Goal: Information Seeking & Learning: Learn about a topic

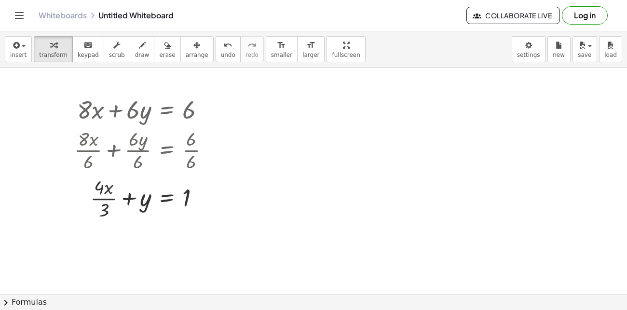
drag, startPoint x: 230, startPoint y: 151, endPoint x: 109, endPoint y: 98, distance: 132.8
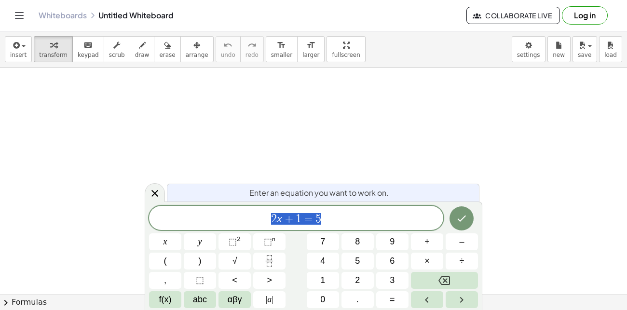
click at [305, 210] on div "2 x + 1 = 5" at bounding box center [296, 218] width 294 height 24
click at [301, 221] on span "=" at bounding box center [308, 219] width 14 height 12
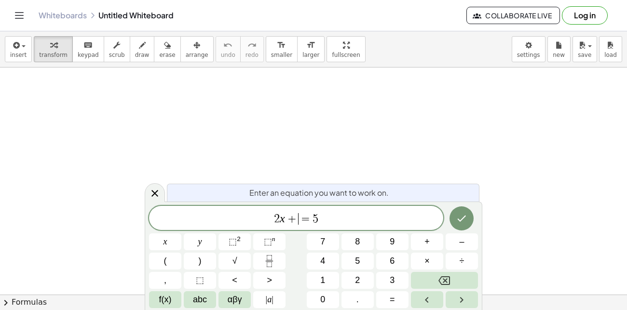
click at [301, 221] on span "=" at bounding box center [306, 219] width 14 height 12
click at [303, 221] on span "=" at bounding box center [306, 219] width 14 height 12
drag, startPoint x: 360, startPoint y: 215, endPoint x: 123, endPoint y: 226, distance: 237.0
click at [123, 226] on body "Graspable Math Activities Get Started Activity Bank Assigned Work Classes White…" at bounding box center [313, 155] width 627 height 310
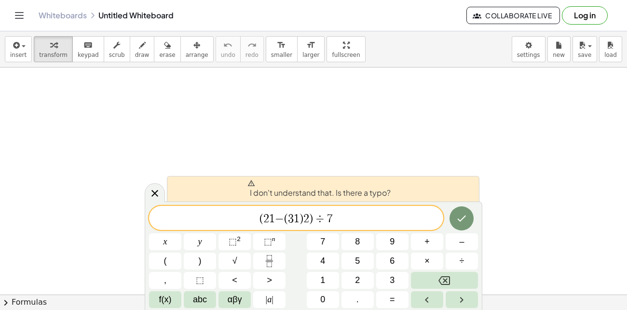
click at [344, 213] on span "( 2 1 ​ − ( 3 1 ​ ) 2 ) ÷ 7 ​" at bounding box center [296, 219] width 294 height 14
click at [470, 220] on button "Done" at bounding box center [461, 218] width 24 height 24
click at [271, 223] on span "1" at bounding box center [272, 219] width 6 height 12
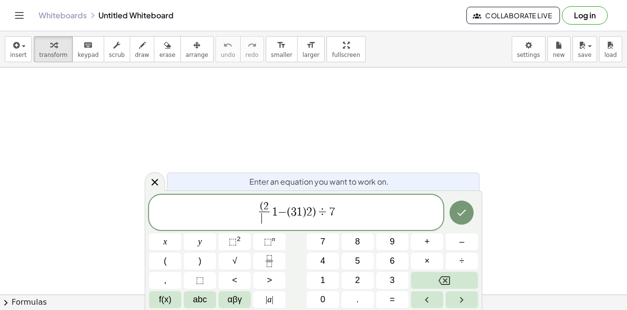
click at [371, 215] on span "( 2 ​ ​ 1 ​ − ( 3 1 ​ ) 2 ) ÷ 7" at bounding box center [296, 214] width 294 height 26
click at [371, 215] on span "( 2 ​ 1 ​ − ( 3 1 ​ ) 2 ) ÷ 7 ​" at bounding box center [296, 214] width 294 height 26
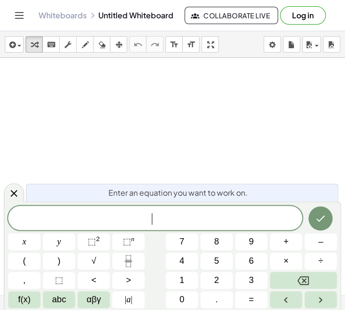
click at [183, 212] on span "​" at bounding box center [155, 219] width 294 height 14
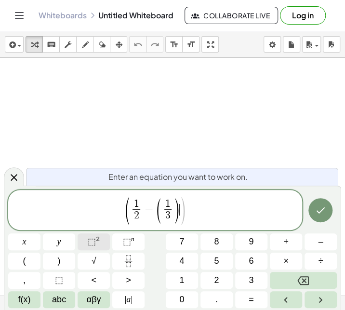
click at [84, 240] on button "⬚ 2" at bounding box center [94, 241] width 32 height 17
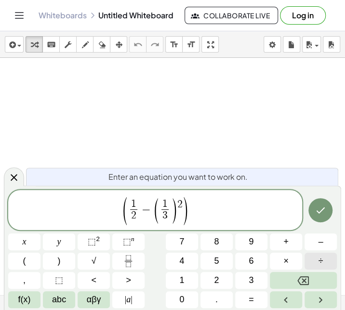
click at [315, 263] on button "÷" at bounding box center [321, 261] width 32 height 17
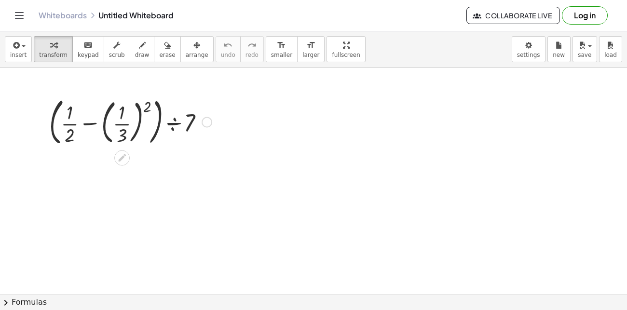
click at [77, 123] on div at bounding box center [130, 121] width 172 height 55
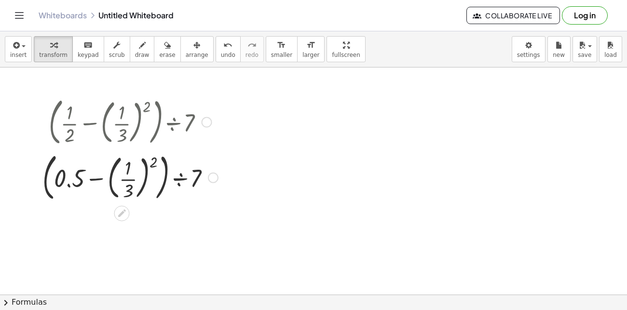
click at [126, 181] on div at bounding box center [130, 176] width 185 height 55
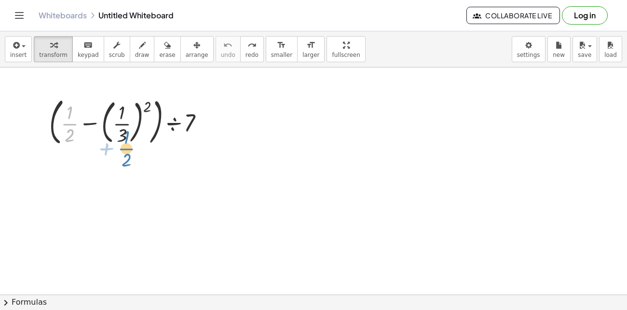
drag, startPoint x: 67, startPoint y: 122, endPoint x: 122, endPoint y: 145, distance: 59.9
click at [122, 145] on div at bounding box center [130, 121] width 172 height 55
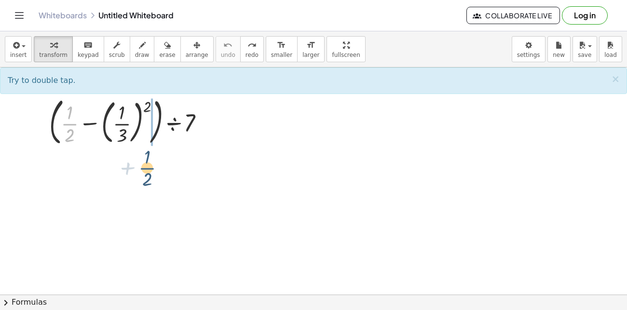
drag, startPoint x: 69, startPoint y: 119, endPoint x: 145, endPoint y: 160, distance: 86.1
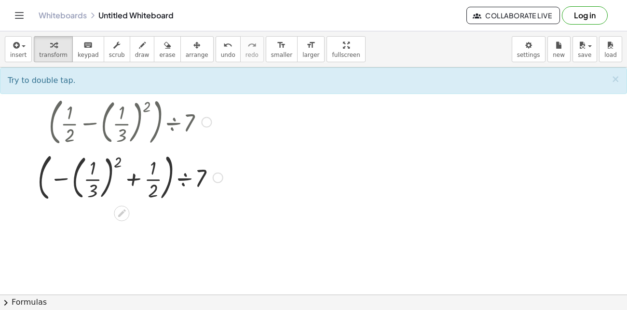
click at [116, 160] on div at bounding box center [130, 176] width 195 height 55
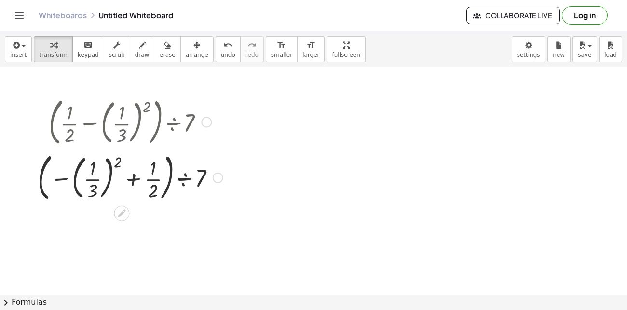
click at [118, 167] on div at bounding box center [130, 176] width 195 height 55
click at [108, 177] on div at bounding box center [130, 176] width 195 height 55
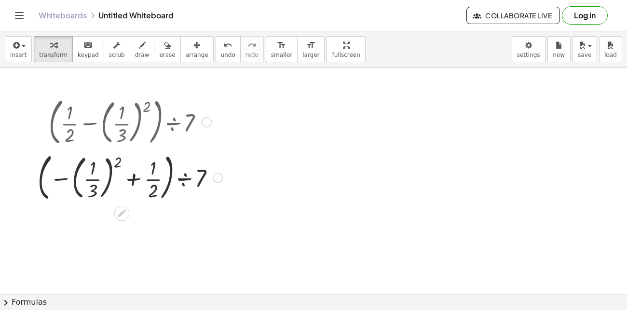
click at [108, 177] on div at bounding box center [130, 176] width 195 height 55
click at [85, 183] on div at bounding box center [130, 176] width 195 height 55
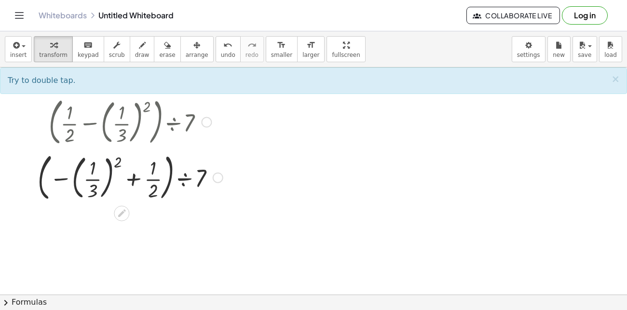
click at [102, 169] on div at bounding box center [130, 176] width 195 height 55
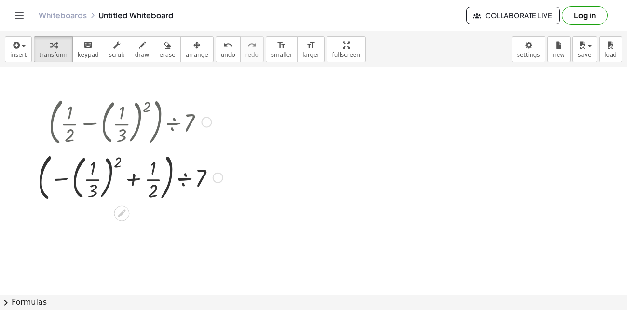
click at [91, 180] on div at bounding box center [130, 176] width 195 height 55
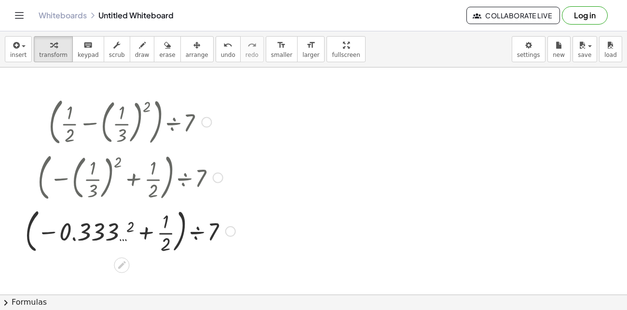
click at [119, 221] on div at bounding box center [130, 230] width 220 height 52
click at [119, 221] on div at bounding box center [130, 230] width 196 height 52
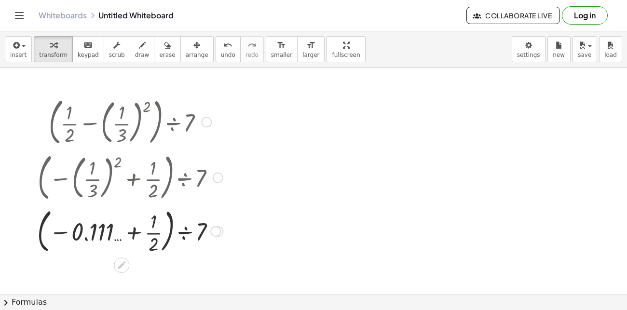
click at [131, 228] on div at bounding box center [130, 230] width 196 height 52
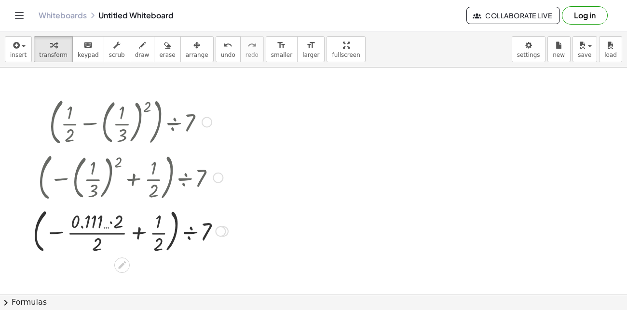
click at [152, 235] on div at bounding box center [130, 230] width 205 height 52
click at [152, 235] on div at bounding box center [130, 230] width 218 height 52
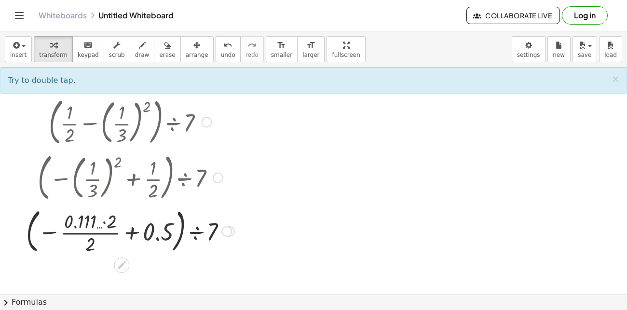
click at [151, 235] on div at bounding box center [130, 230] width 218 height 52
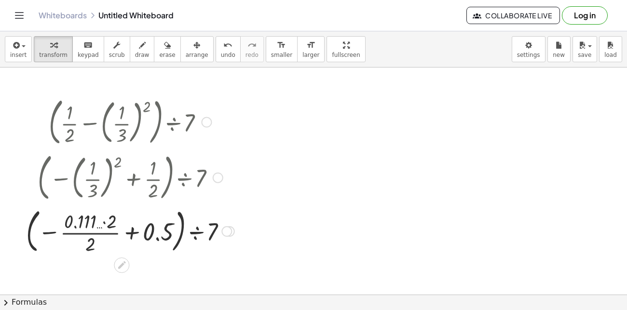
click at [151, 235] on div at bounding box center [130, 230] width 218 height 52
click at [151, 235] on div at bounding box center [130, 230] width 232 height 52
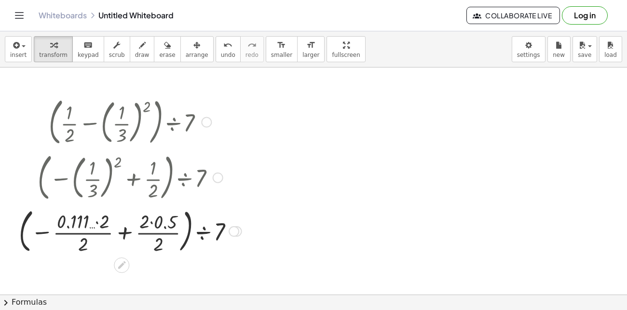
click at [144, 231] on div at bounding box center [130, 230] width 232 height 52
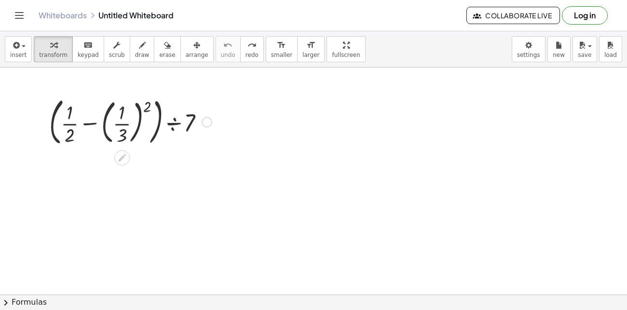
click at [195, 121] on div at bounding box center [130, 121] width 172 height 55
drag, startPoint x: 74, startPoint y: 123, endPoint x: 204, endPoint y: 168, distance: 137.7
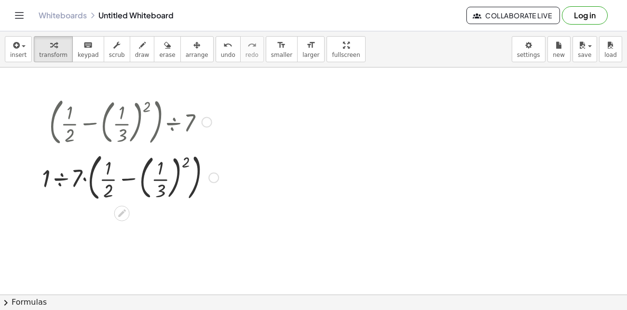
click at [57, 177] on div at bounding box center [130, 176] width 186 height 55
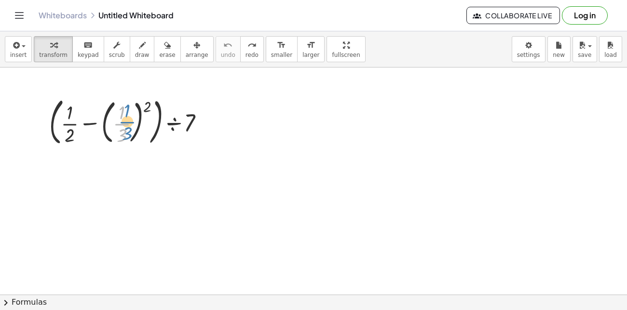
drag, startPoint x: 124, startPoint y: 122, endPoint x: 118, endPoint y: 120, distance: 6.3
click at [118, 120] on div at bounding box center [130, 121] width 172 height 55
click at [98, 127] on div at bounding box center [130, 121] width 172 height 55
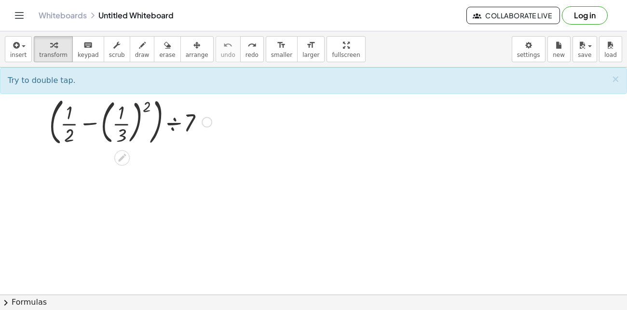
click at [93, 124] on div at bounding box center [130, 121] width 172 height 55
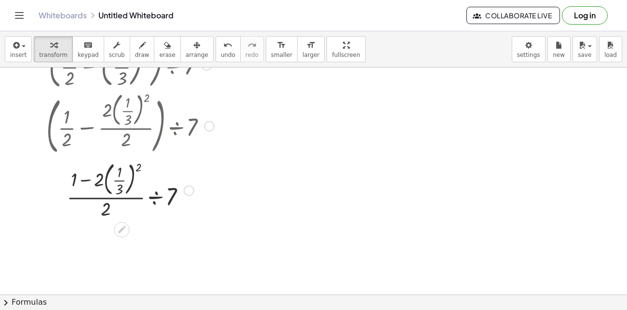
scroll to position [57, 0]
click at [121, 181] on div at bounding box center [129, 189] width 177 height 63
click at [137, 168] on div at bounding box center [130, 189] width 154 height 63
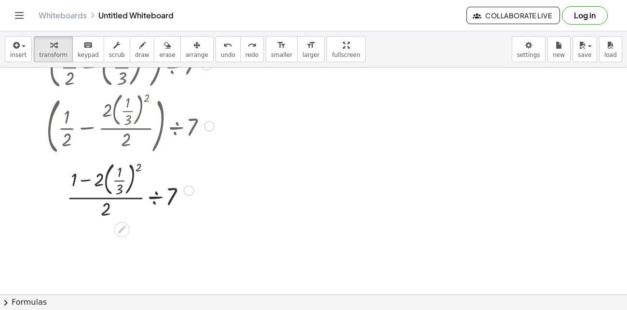
click at [137, 168] on div at bounding box center [130, 189] width 154 height 63
click at [81, 179] on div at bounding box center [130, 189] width 154 height 63
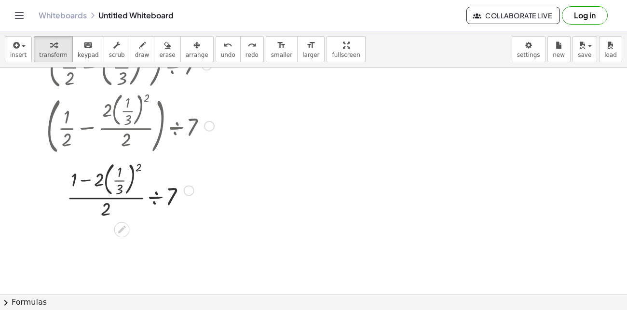
click at [102, 197] on div at bounding box center [130, 189] width 154 height 63
click at [148, 197] on div at bounding box center [130, 189] width 154 height 63
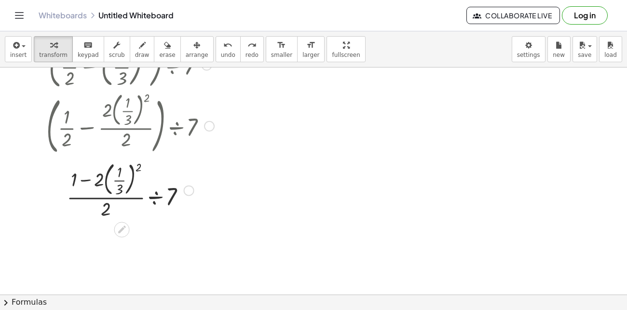
click at [148, 197] on div at bounding box center [130, 189] width 154 height 63
click at [148, 197] on div at bounding box center [129, 189] width 177 height 63
click at [124, 178] on div at bounding box center [130, 189] width 187 height 63
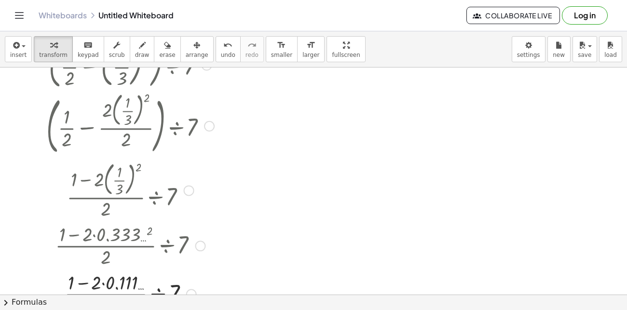
click at [106, 283] on div at bounding box center [129, 293] width 177 height 48
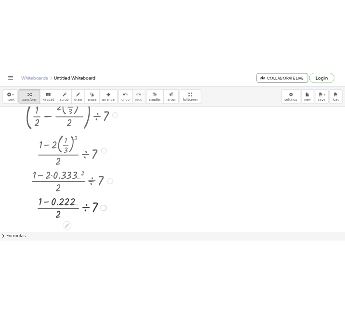
scroll to position [105, 0]
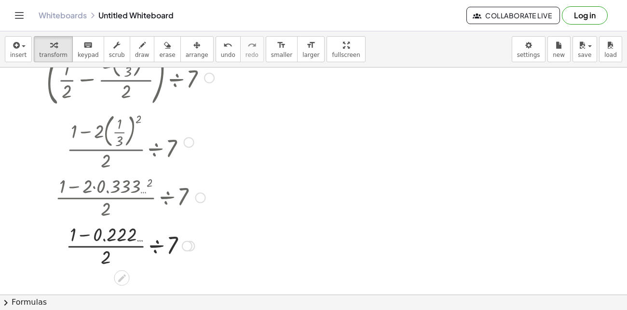
click at [76, 237] on div at bounding box center [129, 245] width 177 height 48
click at [83, 233] on div at bounding box center [129, 245] width 177 height 48
click at [109, 246] on div at bounding box center [129, 245] width 177 height 48
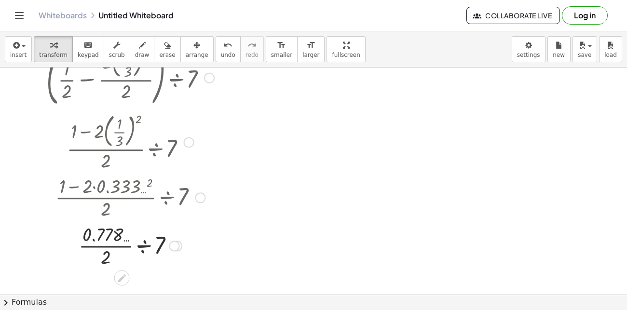
click at [109, 246] on div at bounding box center [129, 245] width 177 height 48
click at [152, 246] on div at bounding box center [129, 245] width 177 height 33
click at [152, 246] on div at bounding box center [129, 246] width 177 height 32
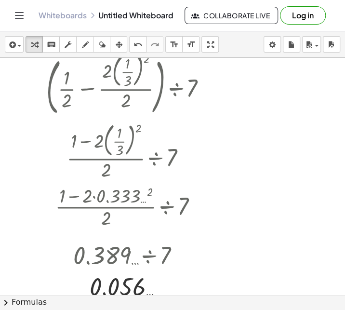
scroll to position [85, 0]
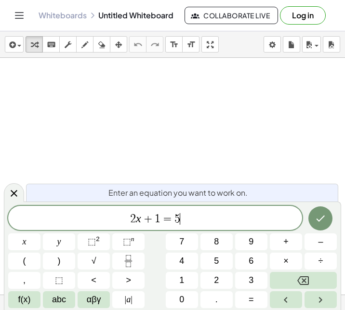
click at [171, 217] on span "=" at bounding box center [168, 219] width 14 height 12
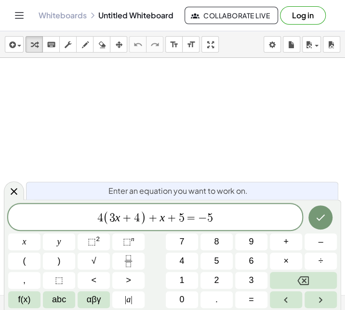
click at [110, 219] on span "3" at bounding box center [112, 218] width 6 height 12
click at [315, 223] on icon "Done" at bounding box center [321, 218] width 12 height 12
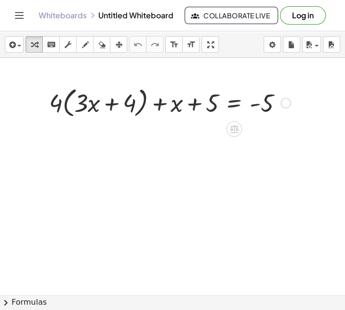
click at [80, 110] on div at bounding box center [169, 102] width 251 height 37
click at [83, 109] on div at bounding box center [169, 102] width 251 height 37
click at [117, 106] on div at bounding box center [169, 102] width 251 height 37
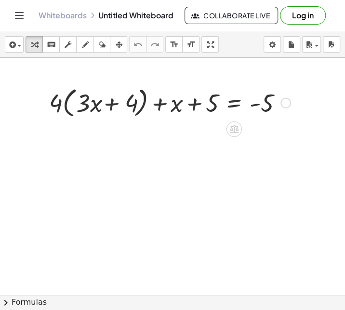
click at [117, 106] on div at bounding box center [169, 102] width 251 height 37
click at [194, 108] on div at bounding box center [169, 102] width 251 height 37
click at [88, 109] on div at bounding box center [169, 102] width 251 height 37
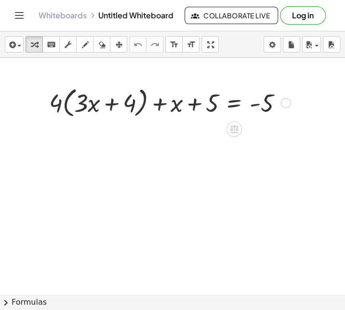
click at [88, 109] on div at bounding box center [169, 102] width 251 height 37
click at [60, 108] on div at bounding box center [169, 102] width 251 height 37
drag, startPoint x: 60, startPoint y: 107, endPoint x: 94, endPoint y: 109, distance: 34.3
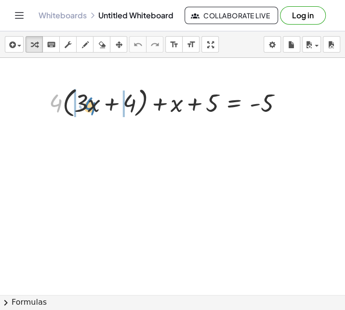
click at [94, 109] on div at bounding box center [169, 102] width 251 height 37
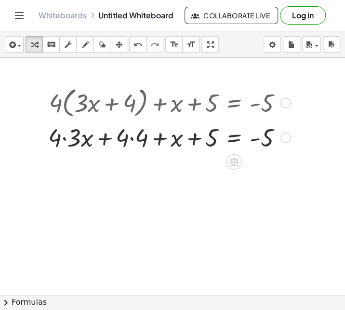
click at [65, 142] on div at bounding box center [169, 136] width 252 height 33
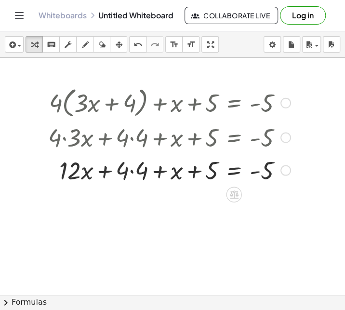
click at [106, 174] on div at bounding box center [169, 169] width 252 height 33
click at [132, 171] on div at bounding box center [169, 169] width 252 height 33
click at [113, 175] on div at bounding box center [169, 169] width 252 height 33
click at [101, 174] on div at bounding box center [169, 169] width 252 height 33
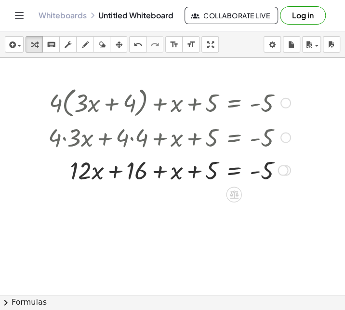
click at [101, 174] on div at bounding box center [169, 169] width 252 height 33
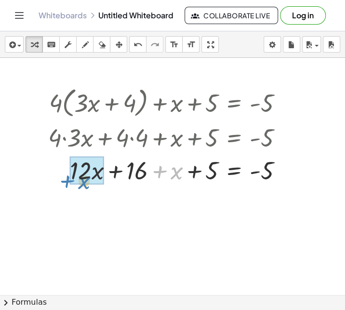
drag, startPoint x: 168, startPoint y: 173, endPoint x: 76, endPoint y: 182, distance: 93.1
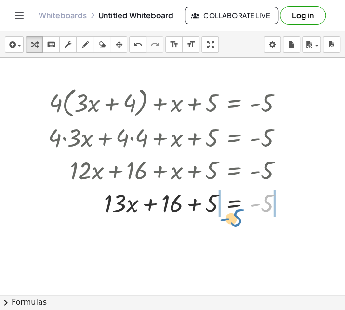
drag, startPoint x: 265, startPoint y: 206, endPoint x: 234, endPoint y: 221, distance: 34.3
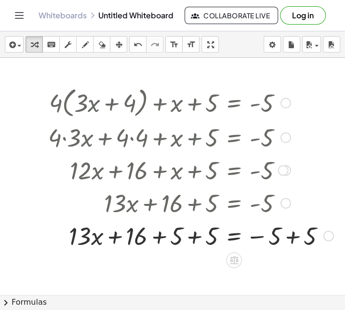
click at [288, 243] on div at bounding box center [190, 234] width 295 height 33
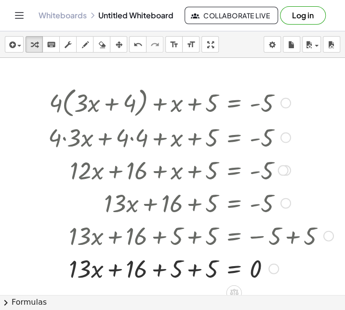
click at [190, 270] on div at bounding box center [190, 267] width 295 height 33
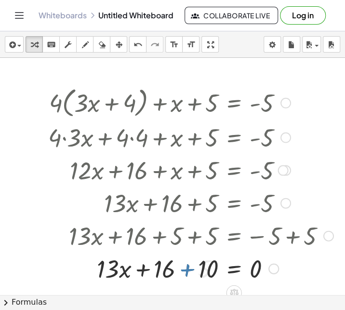
click at [199, 278] on div at bounding box center [190, 267] width 295 height 33
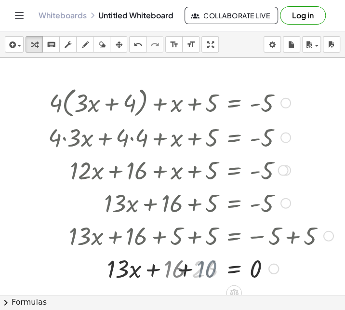
click at [190, 272] on div at bounding box center [190, 267] width 295 height 33
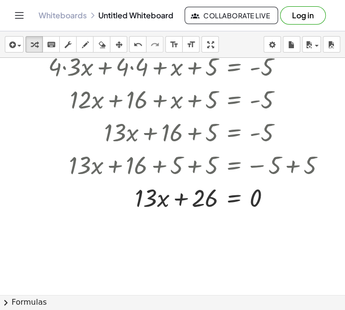
scroll to position [71, 0]
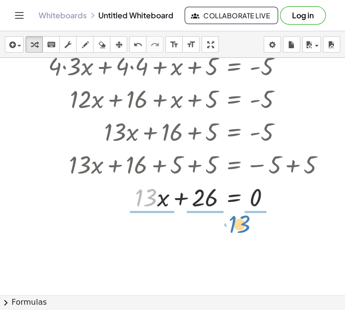
drag, startPoint x: 146, startPoint y: 195, endPoint x: 239, endPoint y: 220, distance: 96.7
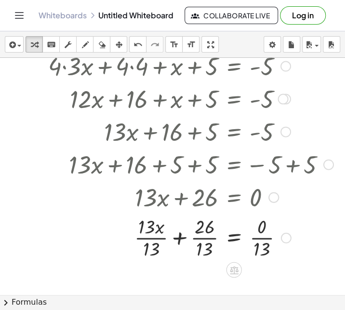
click at [264, 236] on div at bounding box center [190, 237] width 295 height 48
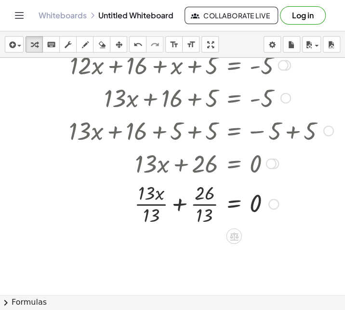
scroll to position [109, 0]
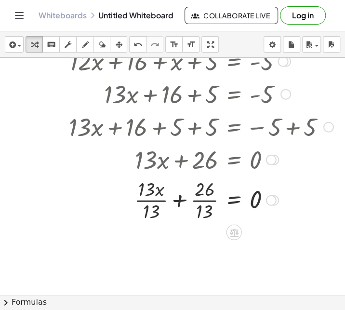
click at [200, 201] on div at bounding box center [190, 199] width 295 height 48
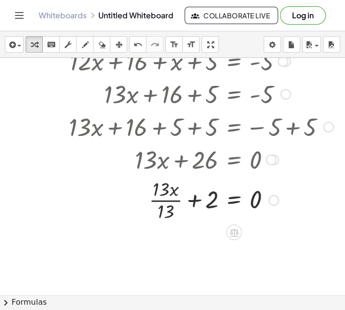
click at [179, 202] on div at bounding box center [190, 199] width 295 height 48
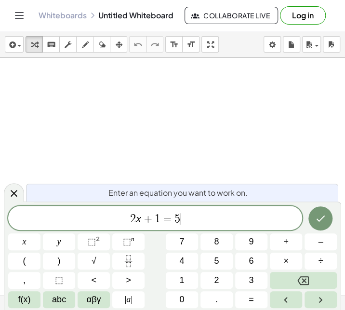
click at [182, 219] on span "2 x + 1 = 5 ​" at bounding box center [155, 219] width 294 height 14
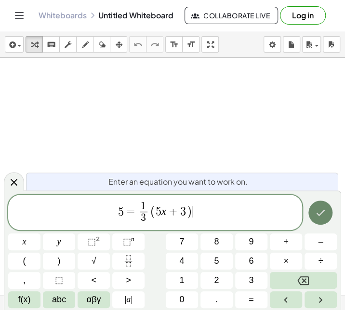
click at [322, 218] on icon "Done" at bounding box center [321, 213] width 12 height 12
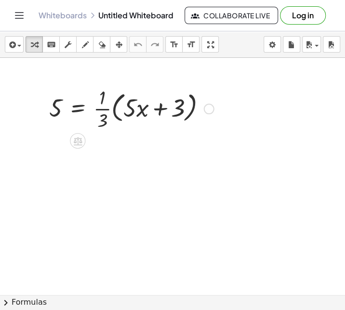
click at [152, 111] on div at bounding box center [131, 108] width 175 height 48
click at [100, 108] on div at bounding box center [131, 108] width 175 height 48
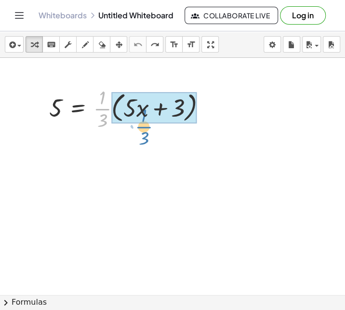
drag, startPoint x: 104, startPoint y: 113, endPoint x: 146, endPoint y: 130, distance: 45.2
click at [146, 130] on div at bounding box center [131, 108] width 175 height 48
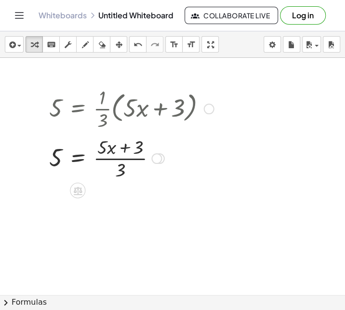
click at [131, 157] on div at bounding box center [131, 158] width 175 height 48
click at [126, 150] on div at bounding box center [131, 158] width 175 height 48
click at [47, 160] on div at bounding box center [42, 133] width 14 height 103
drag, startPoint x: 59, startPoint y: 159, endPoint x: 131, endPoint y: 173, distance: 72.6
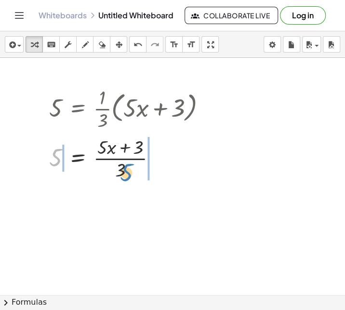
click at [131, 173] on div at bounding box center [131, 158] width 175 height 48
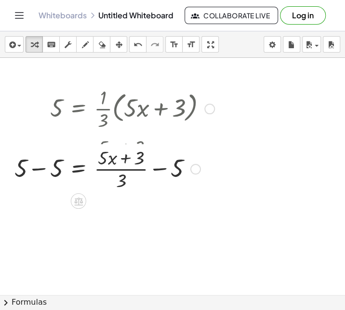
click at [79, 109] on div "5 = · · 1 · 3 · ( + · 5 · x + 3 ) 5 = · 1 · ( + · 5 · x + 3 ) · 3 5 = · ( + · 5…" at bounding box center [79, 109] width 0 height 0
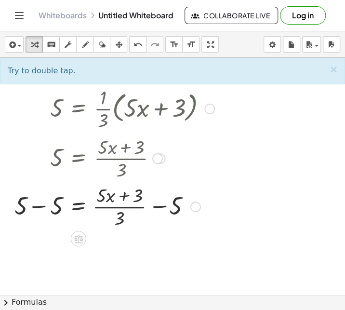
click at [156, 206] on div at bounding box center [115, 206] width 210 height 48
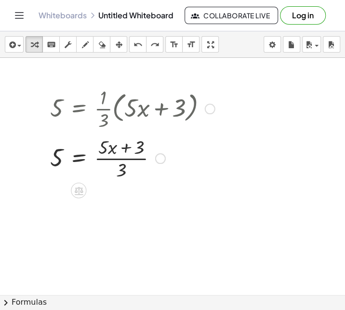
click at [130, 160] on div at bounding box center [132, 158] width 175 height 48
click at [123, 147] on div at bounding box center [132, 158] width 175 height 48
drag, startPoint x: 141, startPoint y: 144, endPoint x: 95, endPoint y: 176, distance: 55.4
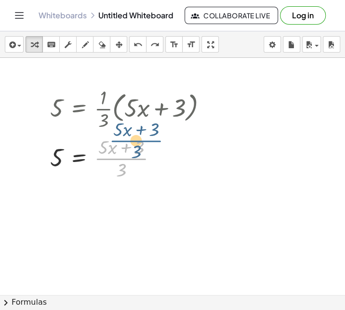
drag, startPoint x: 117, startPoint y: 163, endPoint x: 131, endPoint y: 145, distance: 22.3
click at [131, 145] on div at bounding box center [132, 158] width 175 height 48
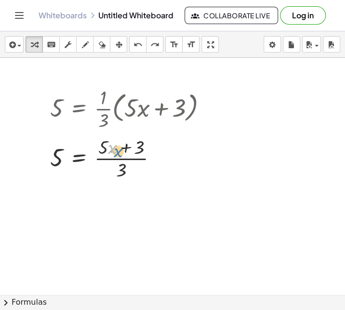
click at [112, 148] on div at bounding box center [132, 158] width 175 height 48
drag, startPoint x: 103, startPoint y: 150, endPoint x: 47, endPoint y: 163, distance: 57.9
click at [47, 163] on div "5 = · · 1 · 3 · ( + · 5 · x + 3 ) 5 = · 1 · ( + · 5 · x + 3 ) · 3 · 5 + · x 5 =…" at bounding box center [129, 133] width 187 height 103
drag, startPoint x: 109, startPoint y: 147, endPoint x: 70, endPoint y: 157, distance: 39.5
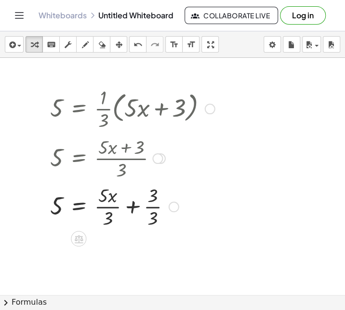
click at [151, 205] on div at bounding box center [132, 206] width 175 height 48
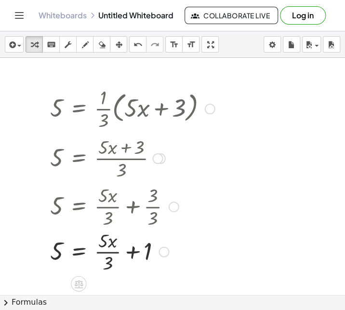
scroll to position [0, 0]
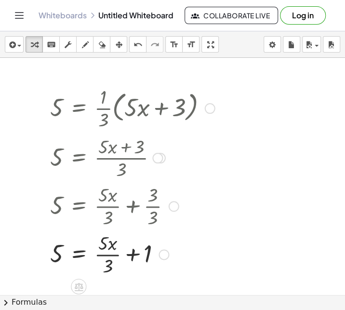
click at [113, 254] on div at bounding box center [132, 254] width 175 height 48
drag, startPoint x: 59, startPoint y: 254, endPoint x: 161, endPoint y: 270, distance: 103.5
click at [161, 270] on div at bounding box center [132, 254] width 175 height 48
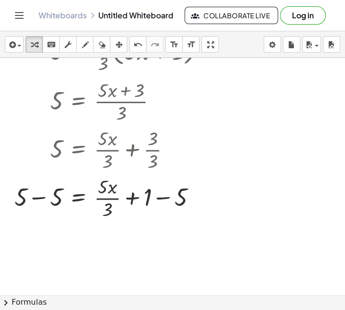
scroll to position [59, 0]
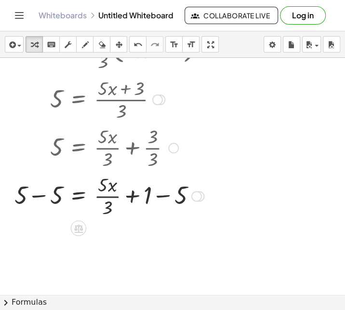
click at [40, 195] on div at bounding box center [115, 195] width 210 height 48
click at [165, 201] on div at bounding box center [132, 195] width 175 height 48
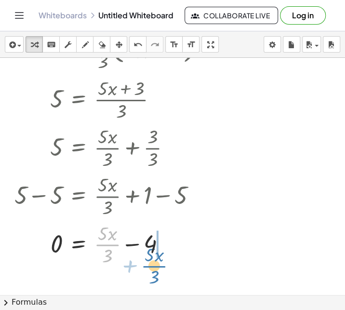
drag, startPoint x: 104, startPoint y: 242, endPoint x: 155, endPoint y: 252, distance: 52.2
click at [155, 252] on div at bounding box center [115, 243] width 210 height 48
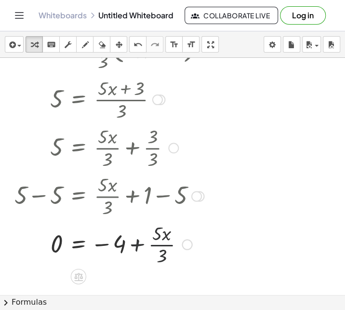
click at [159, 245] on div at bounding box center [115, 243] width 210 height 48
drag, startPoint x: 162, startPoint y: 234, endPoint x: 65, endPoint y: 256, distance: 99.8
click at [65, 256] on div at bounding box center [115, 243] width 210 height 48
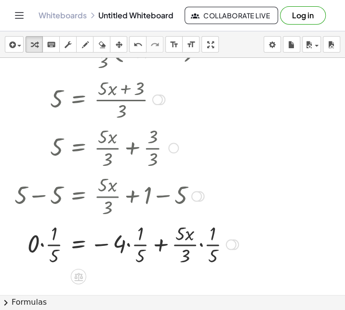
click at [144, 258] on div at bounding box center [127, 243] width 234 height 48
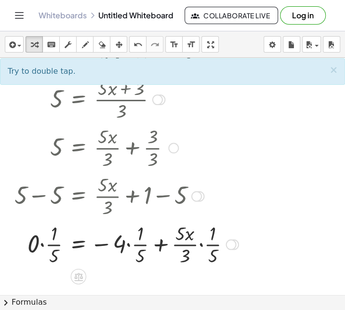
click at [138, 249] on div at bounding box center [127, 243] width 234 height 48
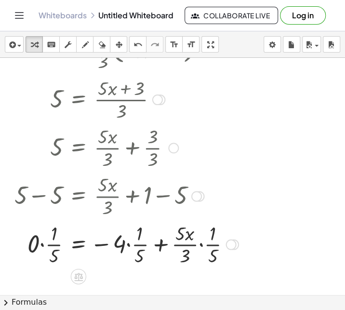
click at [138, 249] on div at bounding box center [127, 243] width 234 height 48
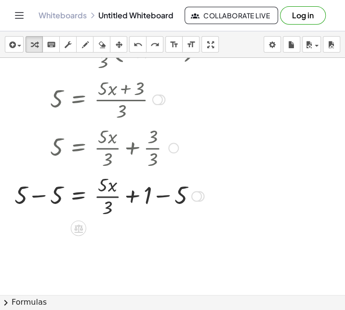
click at [199, 194] on div at bounding box center [196, 196] width 11 height 11
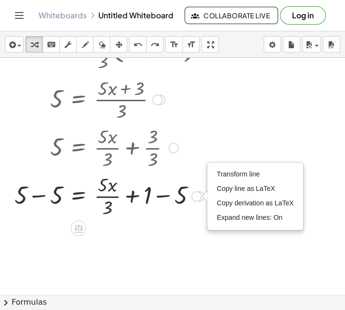
click at [44, 182] on div at bounding box center [115, 195] width 210 height 48
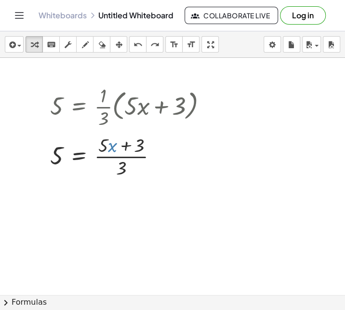
scroll to position [0, 0]
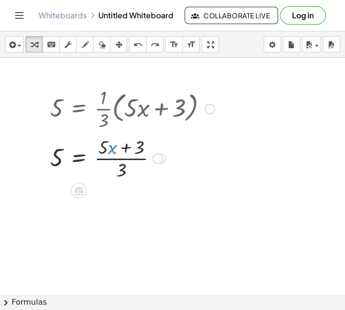
click at [127, 151] on div at bounding box center [132, 158] width 175 height 48
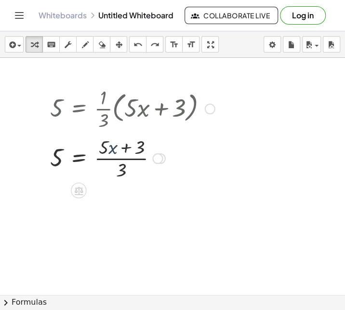
click at [127, 151] on div at bounding box center [132, 158] width 175 height 48
click at [122, 165] on div at bounding box center [132, 158] width 175 height 48
click at [122, 157] on div at bounding box center [132, 158] width 175 height 48
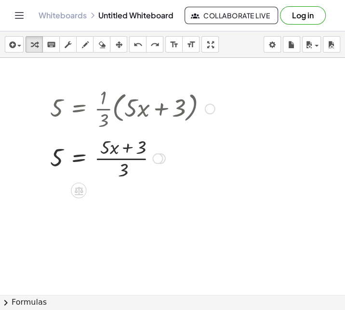
click at [122, 157] on div at bounding box center [132, 158] width 175 height 48
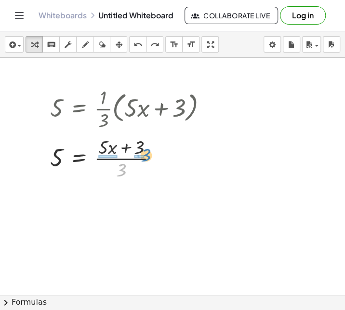
drag, startPoint x: 122, startPoint y: 173, endPoint x: 144, endPoint y: 161, distance: 25.1
click at [144, 161] on div at bounding box center [132, 158] width 175 height 48
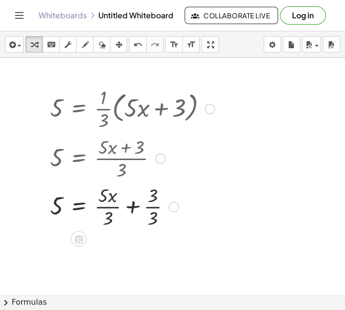
click at [133, 204] on div at bounding box center [132, 206] width 175 height 48
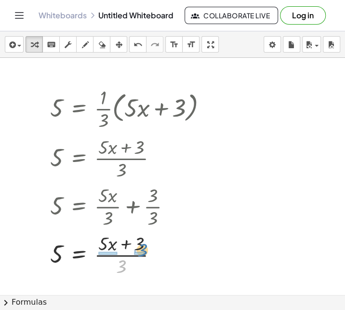
drag, startPoint x: 122, startPoint y: 263, endPoint x: 144, endPoint y: 246, distance: 27.5
click at [144, 246] on div at bounding box center [132, 254] width 175 height 48
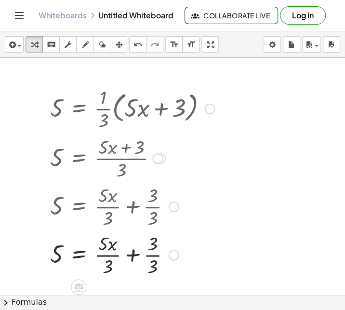
click at [150, 255] on div at bounding box center [132, 254] width 175 height 48
drag, startPoint x: 146, startPoint y: 254, endPoint x: 44, endPoint y: 256, distance: 101.8
click at [44, 256] on div "5 = · · 1 · 3 · ( + · 5 · x + 3 ) 5 = · 1 · ( + · 5 · x + 3 ) · 3 5 = · ( + · 5…" at bounding box center [129, 181] width 187 height 199
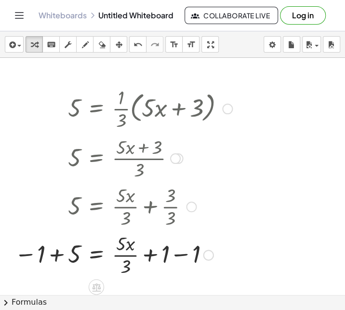
click at [172, 262] on div at bounding box center [124, 254] width 228 height 48
click at [61, 256] on div at bounding box center [124, 254] width 228 height 48
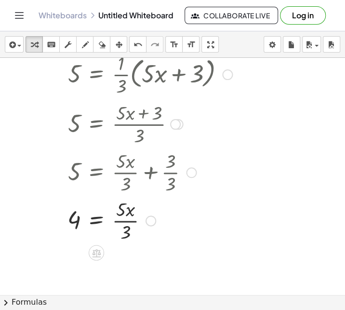
scroll to position [35, 0]
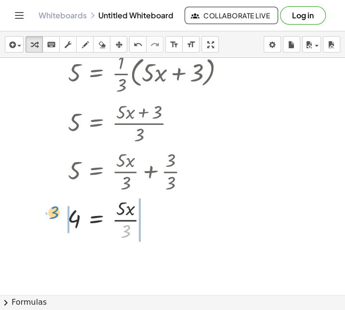
drag, startPoint x: 127, startPoint y: 231, endPoint x: 58, endPoint y: 217, distance: 70.4
click at [58, 217] on div "5 = · · 1 · 3 · ( + · 5 · x + 3 ) 5 = · 1 · ( + · 5 · x + 3 ) · 3 5 = · ( + · 5…" at bounding box center [146, 145] width 187 height 199
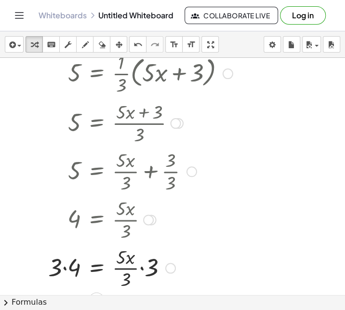
click at [144, 266] on div at bounding box center [140, 267] width 194 height 48
click at [136, 270] on div at bounding box center [140, 267] width 194 height 48
click at [130, 260] on div at bounding box center [140, 267] width 194 height 48
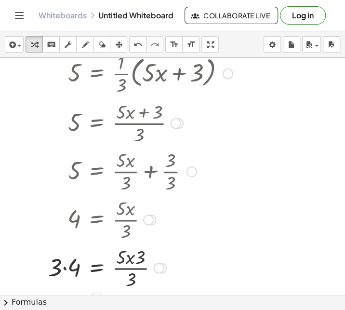
click at [130, 260] on div at bounding box center [140, 267] width 194 height 48
click at [140, 258] on div at bounding box center [140, 267] width 194 height 48
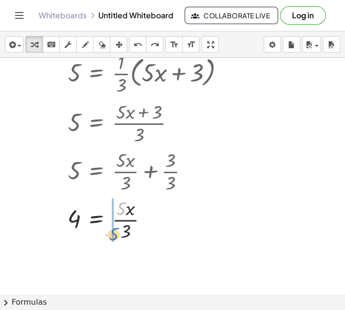
drag, startPoint x: 120, startPoint y: 211, endPoint x: 113, endPoint y: 237, distance: 26.6
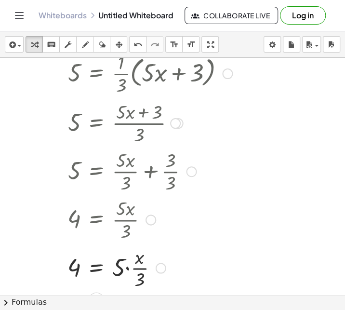
click at [130, 268] on div at bounding box center [150, 267] width 175 height 48
drag, startPoint x: 121, startPoint y: 270, endPoint x: 70, endPoint y: 273, distance: 50.7
click at [70, 273] on div at bounding box center [155, 267] width 185 height 48
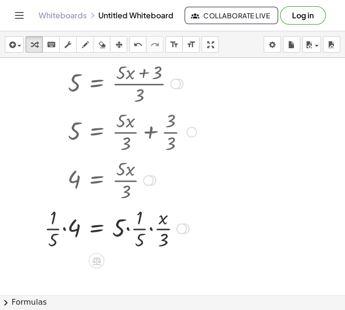
click at [68, 232] on div at bounding box center [139, 228] width 198 height 48
click at [149, 230] on div at bounding box center [147, 228] width 179 height 48
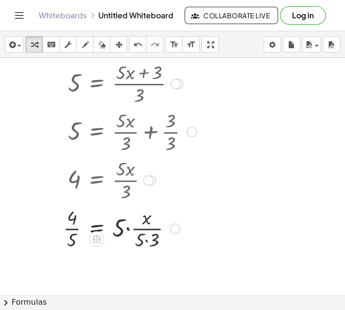
click at [125, 234] on div at bounding box center [147, 228] width 179 height 48
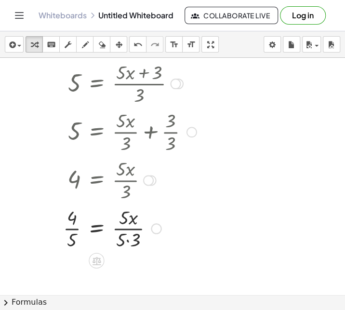
click at [129, 241] on div at bounding box center [147, 228] width 179 height 48
click at [123, 221] on div at bounding box center [147, 228] width 179 height 48
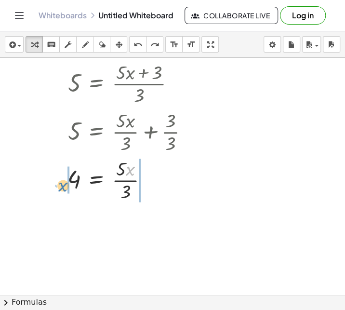
drag, startPoint x: 131, startPoint y: 171, endPoint x: 64, endPoint y: 187, distance: 69.4
click at [64, 187] on div "5 = · · 1 · 3 · ( + · 5 · x + 3 ) 5 = · 1 · ( + · 5 · x + 3 ) · 3 5 = · ( + · 5…" at bounding box center [146, 106] width 187 height 199
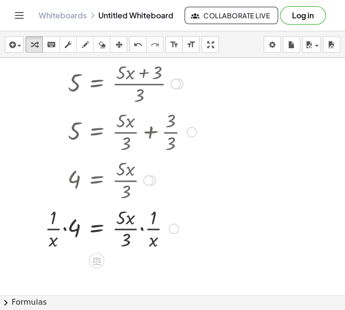
click at [140, 230] on div at bounding box center [139, 228] width 198 height 48
click at [128, 232] on div at bounding box center [139, 228] width 198 height 48
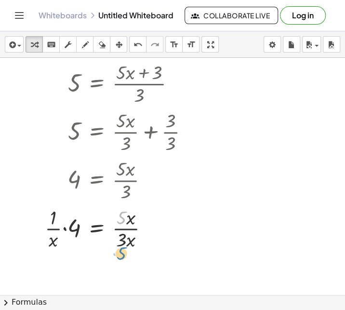
drag, startPoint x: 125, startPoint y: 215, endPoint x: 121, endPoint y: 217, distance: 5.0
click at [121, 217] on div at bounding box center [139, 228] width 198 height 48
click at [125, 231] on div at bounding box center [139, 228] width 198 height 48
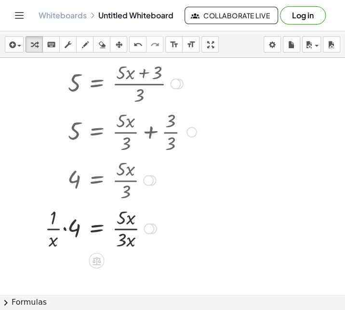
click at [61, 232] on div at bounding box center [139, 228] width 198 height 48
click at [64, 230] on div at bounding box center [139, 228] width 198 height 48
click at [64, 230] on div at bounding box center [147, 228] width 179 height 48
drag, startPoint x: 66, startPoint y: 216, endPoint x: 69, endPoint y: 225, distance: 9.5
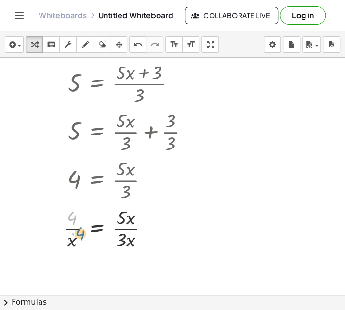
click at [69, 225] on div at bounding box center [147, 228] width 179 height 48
drag, startPoint x: 70, startPoint y: 230, endPoint x: 118, endPoint y: 253, distance: 53.3
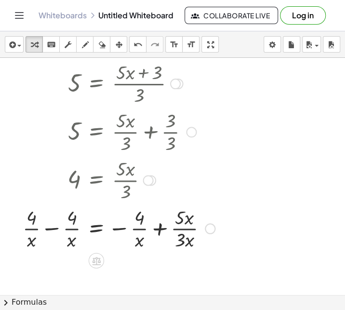
click at [59, 232] on div at bounding box center [127, 228] width 219 height 48
click at [157, 230] on div at bounding box center [150, 228] width 175 height 48
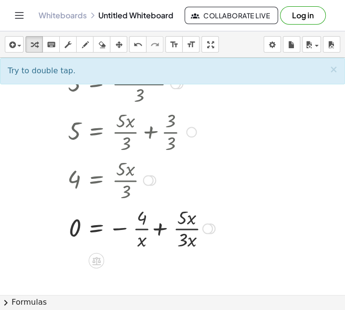
click at [121, 228] on div at bounding box center [150, 228] width 175 height 48
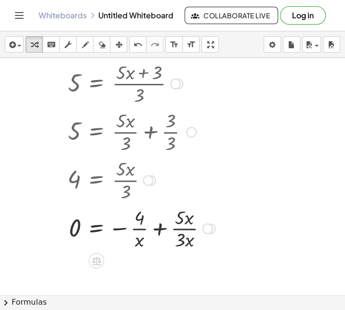
click at [121, 228] on div at bounding box center [150, 228] width 175 height 48
click at [140, 239] on div at bounding box center [150, 228] width 175 height 48
click at [171, 229] on div at bounding box center [150, 228] width 175 height 48
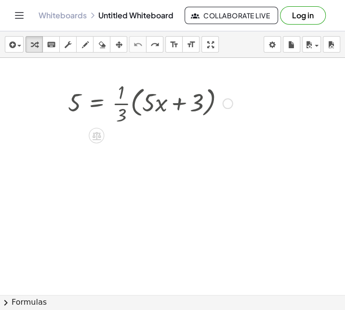
scroll to position [0, 0]
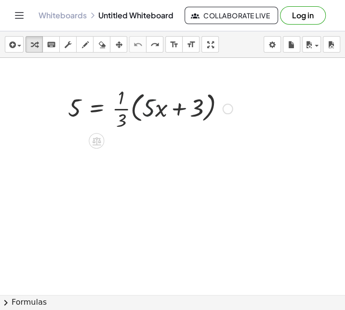
click at [150, 113] on div at bounding box center [150, 108] width 175 height 48
click at [136, 113] on div at bounding box center [150, 108] width 175 height 48
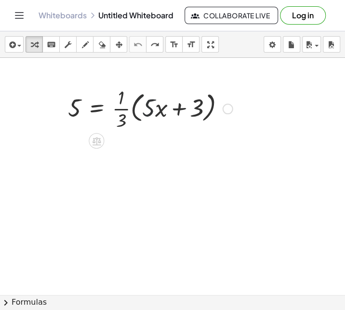
click at [136, 113] on div at bounding box center [150, 108] width 175 height 48
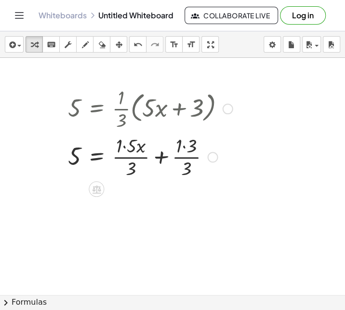
click at [124, 146] on div at bounding box center [150, 156] width 175 height 48
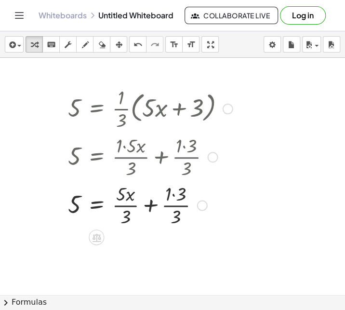
click at [172, 193] on div at bounding box center [150, 204] width 175 height 48
click at [170, 206] on div at bounding box center [150, 204] width 175 height 48
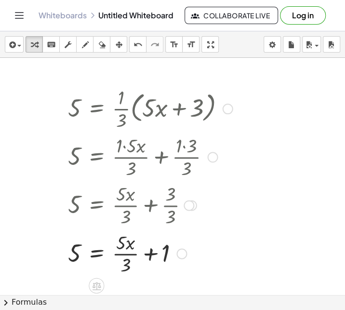
click at [154, 249] on div at bounding box center [150, 253] width 175 height 48
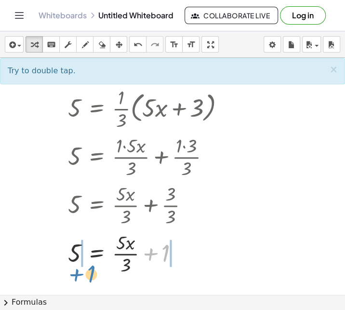
drag, startPoint x: 166, startPoint y: 251, endPoint x: 92, endPoint y: 272, distance: 77.6
click at [92, 272] on div at bounding box center [150, 253] width 175 height 48
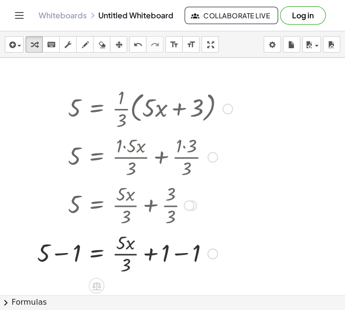
click at [184, 256] on div at bounding box center [134, 253] width 205 height 48
click at [66, 262] on div at bounding box center [134, 253] width 205 height 48
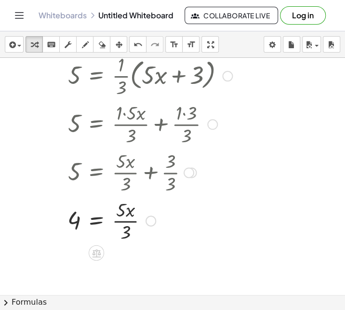
scroll to position [37, 0]
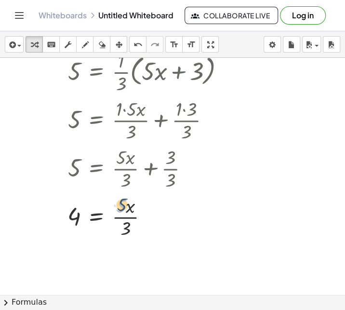
drag, startPoint x: 123, startPoint y: 210, endPoint x: 122, endPoint y: 204, distance: 5.4
click at [122, 204] on div at bounding box center [150, 216] width 175 height 48
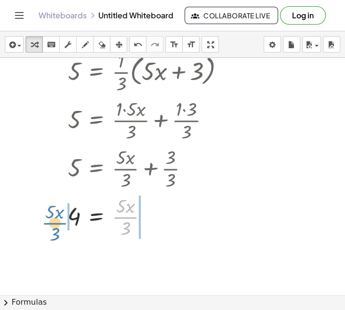
drag, startPoint x: 126, startPoint y: 217, endPoint x: 55, endPoint y: 223, distance: 70.6
click at [55, 223] on div "5 = · · 1 · 3 · ( + · 5 · x + 3 ) 5 = + · 1 · 5 · x · 3 + · 1 · 3 · 3 5 = + · 5…" at bounding box center [146, 144] width 187 height 198
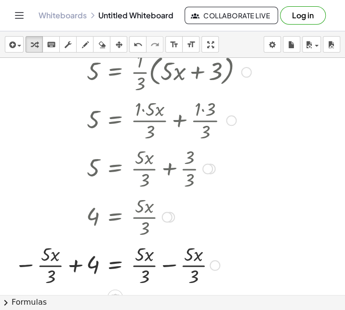
click at [168, 266] on div at bounding box center [133, 264] width 246 height 48
click at [74, 266] on div at bounding box center [133, 264] width 246 height 48
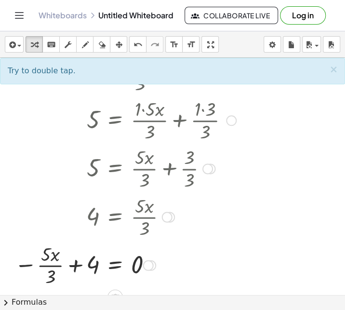
click at [30, 264] on div at bounding box center [133, 264] width 246 height 48
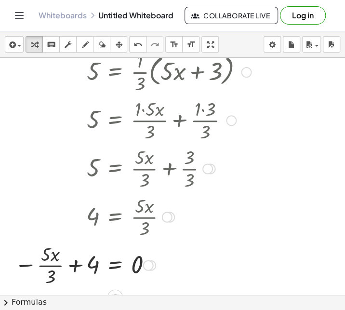
click at [30, 264] on div at bounding box center [133, 264] width 246 height 48
click at [71, 265] on div at bounding box center [133, 264] width 246 height 48
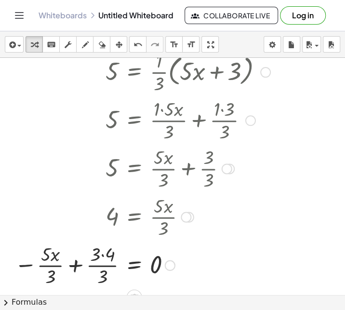
click at [103, 255] on div at bounding box center [143, 264] width 266 height 48
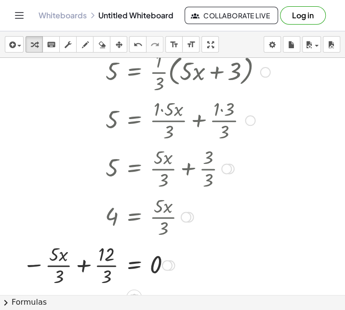
click at [110, 268] on div at bounding box center [147, 264] width 258 height 48
click at [110, 268] on div at bounding box center [152, 264] width 246 height 48
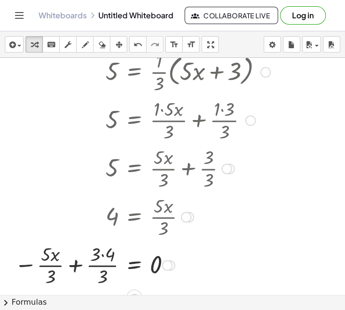
click at [107, 266] on div at bounding box center [143, 264] width 266 height 48
click at [101, 255] on div at bounding box center [143, 264] width 266 height 48
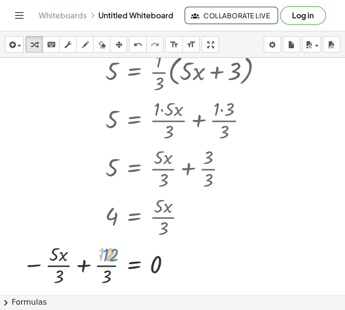
click at [108, 260] on div at bounding box center [147, 264] width 258 height 48
click at [56, 254] on div at bounding box center [147, 264] width 258 height 48
click at [65, 269] on div at bounding box center [147, 264] width 258 height 48
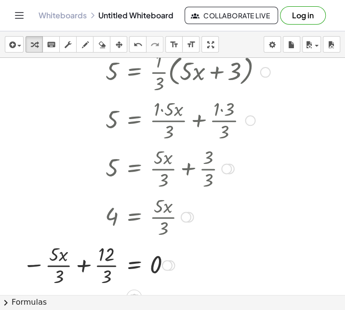
click at [101, 271] on div at bounding box center [147, 264] width 258 height 48
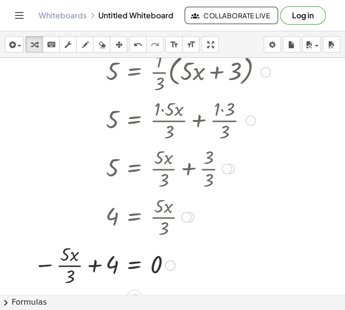
click at [68, 272] on div at bounding box center [152, 264] width 246 height 48
click at [296, 205] on div at bounding box center [172, 258] width 345 height 474
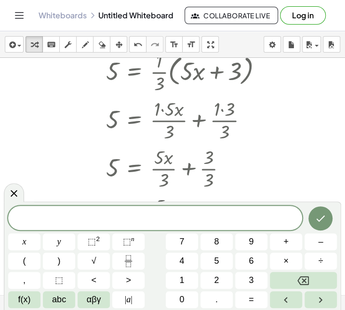
click at [294, 175] on div at bounding box center [172, 258] width 345 height 474
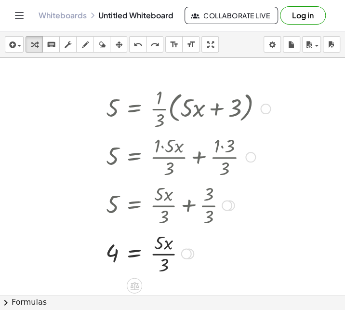
scroll to position [0, 0]
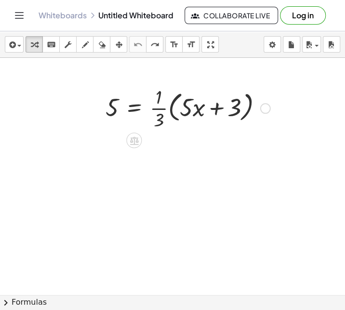
click at [224, 233] on div at bounding box center [172, 294] width 345 height 474
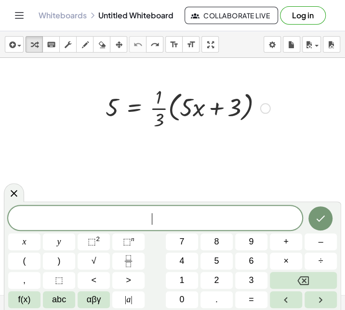
click at [154, 112] on div at bounding box center [188, 107] width 175 height 48
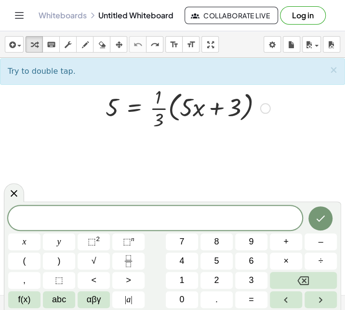
click at [159, 110] on div at bounding box center [188, 107] width 175 height 48
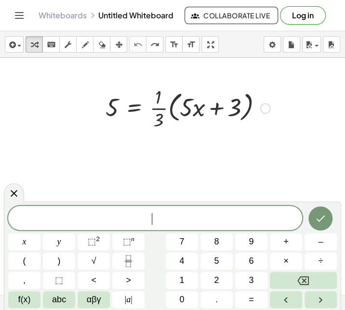
click at [159, 110] on div at bounding box center [188, 107] width 175 height 48
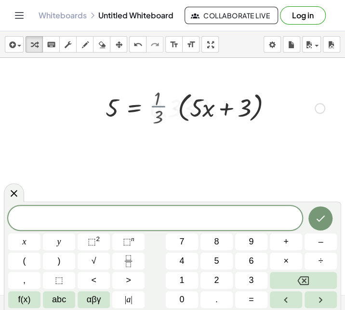
click at [159, 110] on div at bounding box center [215, 107] width 229 height 37
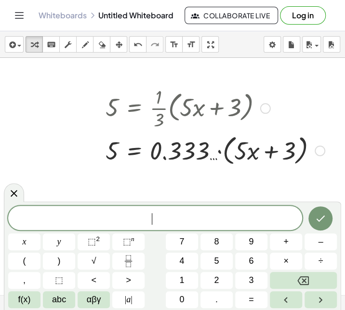
click at [283, 94] on div at bounding box center [215, 107] width 229 height 48
click at [116, 142] on div at bounding box center [215, 150] width 229 height 37
click at [99, 128] on div at bounding box center [98, 126] width 14 height 90
click at [69, 133] on div at bounding box center [172, 294] width 345 height 474
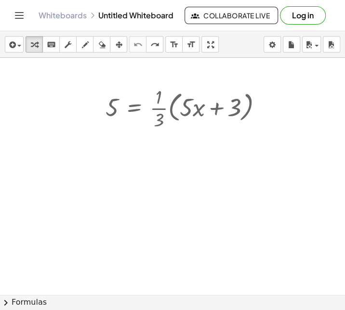
click at [69, 133] on div at bounding box center [172, 294] width 345 height 474
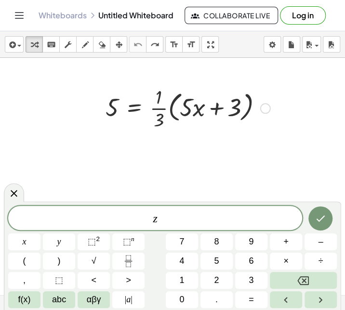
click at [174, 110] on div at bounding box center [188, 107] width 175 height 48
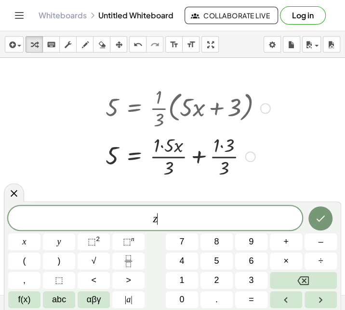
click at [165, 145] on div at bounding box center [188, 156] width 175 height 48
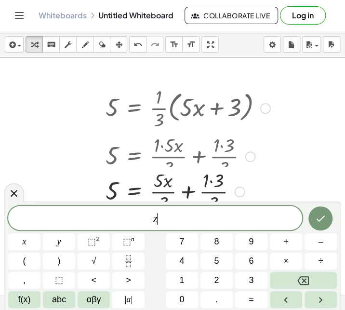
click at [213, 147] on div at bounding box center [193, 156] width 185 height 48
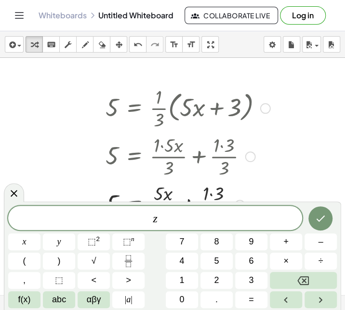
click at [214, 191] on div at bounding box center [188, 204] width 175 height 48
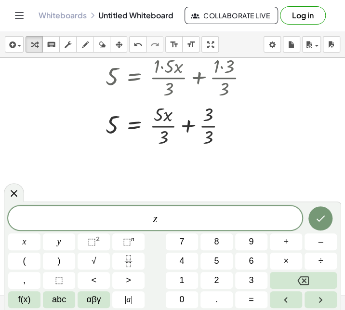
scroll to position [79, 0]
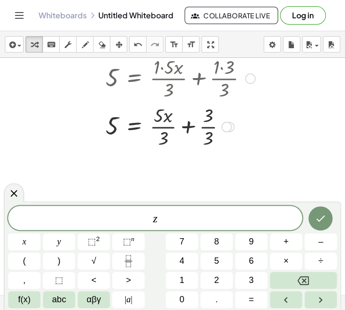
click at [203, 128] on div at bounding box center [188, 126] width 175 height 48
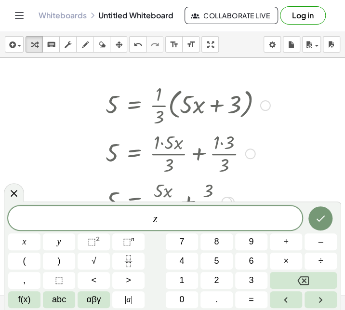
scroll to position [0, 0]
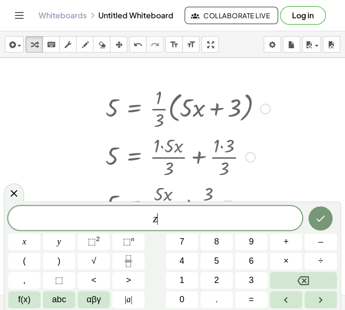
click at [272, 150] on div at bounding box center [188, 156] width 175 height 48
click at [266, 159] on div at bounding box center [188, 156] width 175 height 48
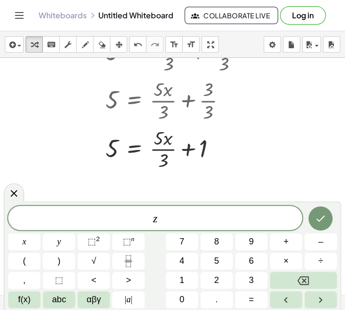
scroll to position [106, 0]
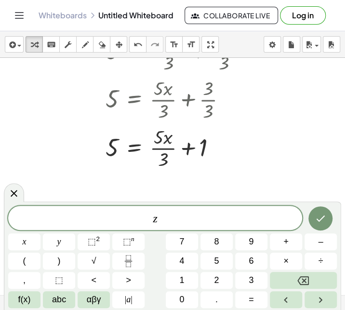
click at [79, 152] on div at bounding box center [172, 189] width 345 height 474
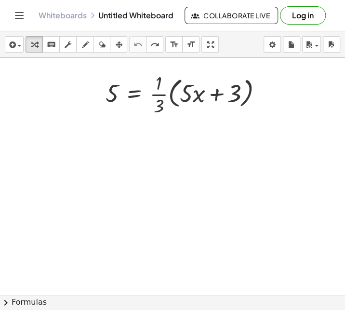
scroll to position [0, 0]
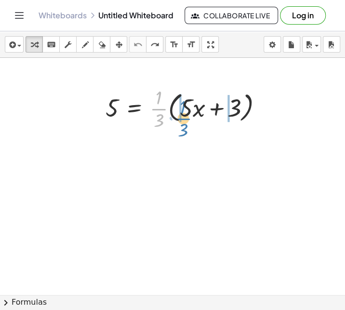
drag, startPoint x: 155, startPoint y: 109, endPoint x: 179, endPoint y: 118, distance: 25.6
click at [179, 118] on div at bounding box center [188, 108] width 175 height 48
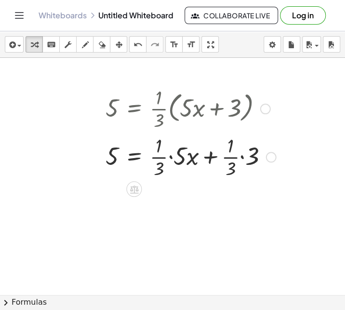
click at [244, 154] on div at bounding box center [191, 156] width 180 height 48
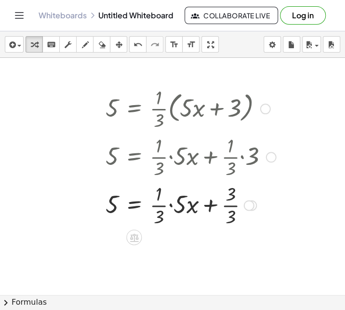
click at [170, 204] on div at bounding box center [191, 204] width 180 height 48
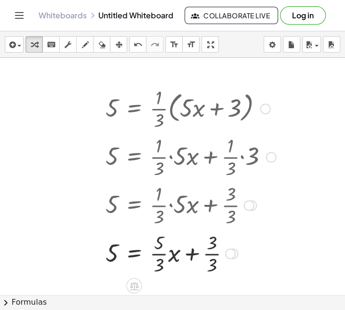
click at [155, 254] on div at bounding box center [191, 253] width 180 height 48
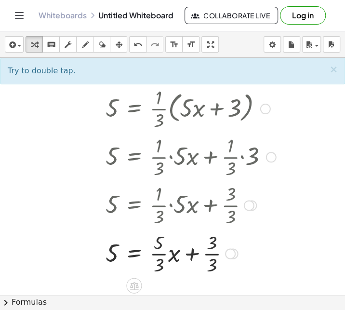
click at [155, 254] on div at bounding box center [191, 253] width 180 height 48
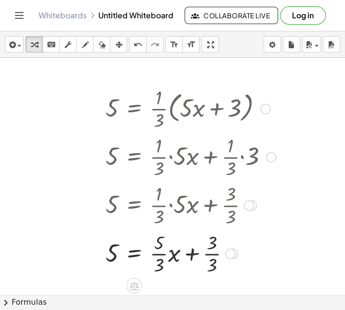
click at [155, 254] on div at bounding box center [191, 253] width 180 height 48
click at [212, 252] on div at bounding box center [191, 253] width 180 height 48
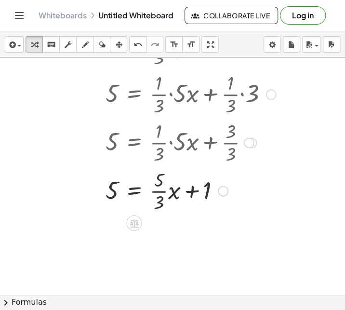
scroll to position [66, 0]
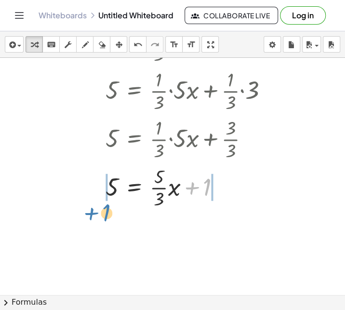
drag, startPoint x: 208, startPoint y: 186, endPoint x: 107, endPoint y: 212, distance: 104.0
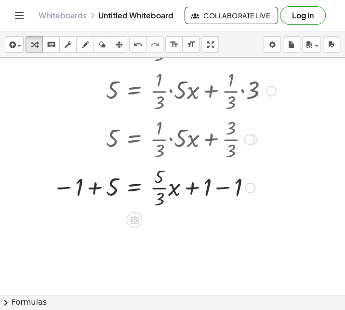
click at [135, 43] on div "5 = · · 1 · 3 · ( + · 5 · x + 3 ) 5 = + · · 1 · 3 · 5 · x + · · 1 · 3 · 3 5 = +…" at bounding box center [135, 43] width 0 height 0
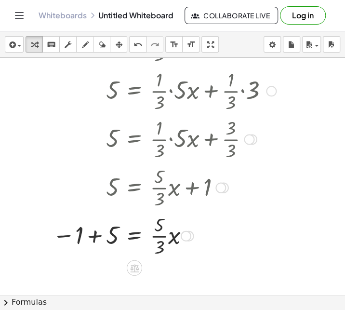
click at [94, 242] on div at bounding box center [164, 235] width 233 height 48
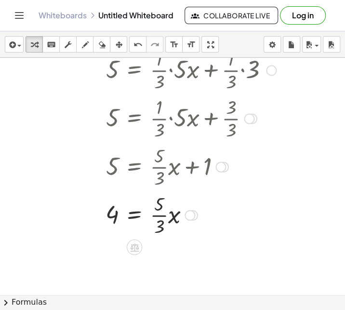
click at [190, 214] on div at bounding box center [190, 215] width 11 height 11
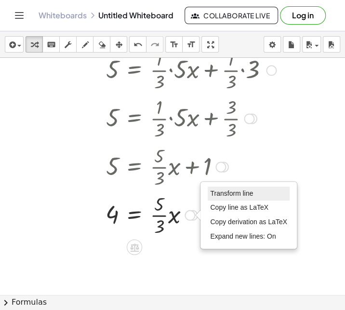
click at [211, 193] on span "Transform line" at bounding box center [231, 194] width 43 height 8
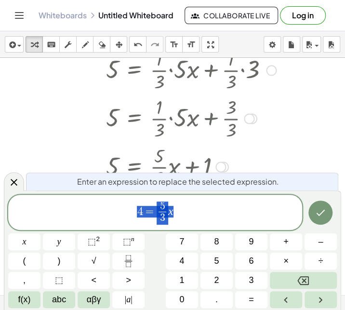
click at [206, 205] on span "4 = 5 3 ​ x" at bounding box center [155, 214] width 294 height 26
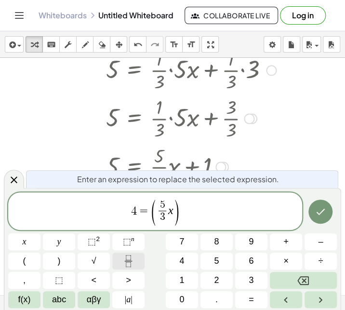
click at [130, 255] on button "Fraction" at bounding box center [128, 261] width 32 height 17
click at [279, 261] on button "×" at bounding box center [286, 261] width 32 height 17
click at [125, 266] on icon "Fraction" at bounding box center [128, 261] width 12 height 12
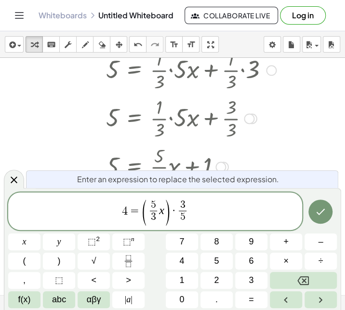
click at [175, 211] on span "·" at bounding box center [174, 211] width 7 height 12
click at [326, 213] on icon "Done" at bounding box center [321, 212] width 12 height 12
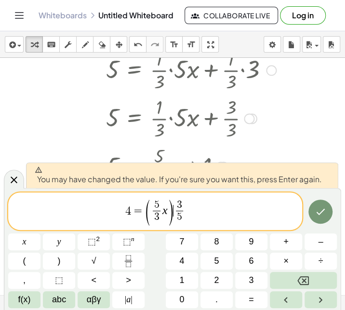
click at [326, 217] on icon "Done" at bounding box center [321, 212] width 12 height 12
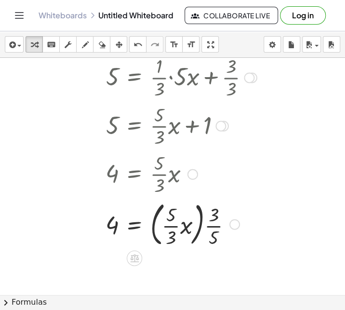
scroll to position [132, 0]
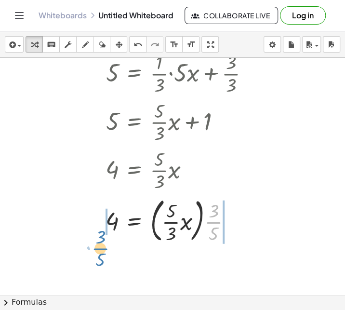
drag, startPoint x: 214, startPoint y: 222, endPoint x: 100, endPoint y: 248, distance: 116.8
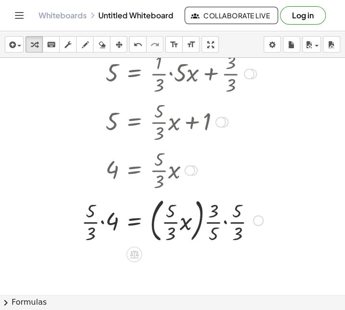
click at [226, 220] on div at bounding box center [179, 220] width 204 height 52
click at [221, 213] on div at bounding box center [179, 220] width 204 height 52
click at [219, 231] on div at bounding box center [179, 220] width 204 height 52
click at [98, 218] on div at bounding box center [179, 220] width 204 height 52
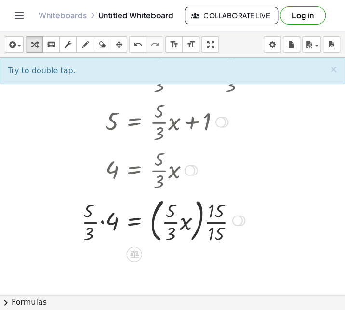
click at [101, 221] on div at bounding box center [179, 220] width 204 height 52
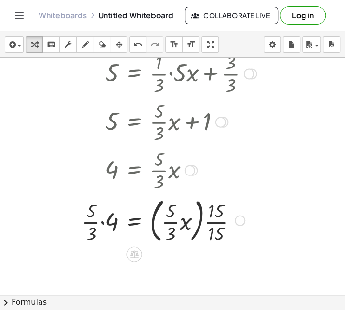
click at [101, 221] on div at bounding box center [181, 220] width 199 height 52
click at [101, 224] on div at bounding box center [181, 220] width 199 height 52
click at [103, 212] on div at bounding box center [181, 220] width 199 height 52
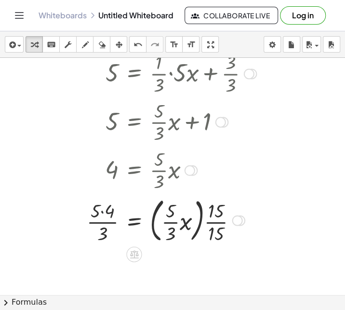
click at [103, 212] on div at bounding box center [181, 220] width 199 height 52
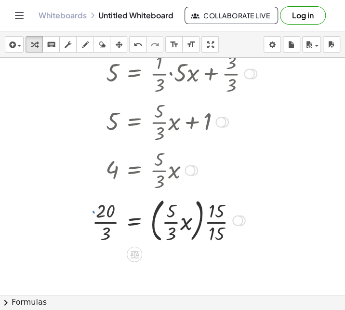
click at [109, 223] on div at bounding box center [184, 220] width 194 height 52
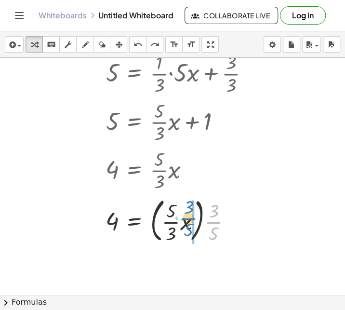
drag, startPoint x: 215, startPoint y: 221, endPoint x: 190, endPoint y: 217, distance: 25.4
click at [190, 217] on div at bounding box center [191, 220] width 180 height 52
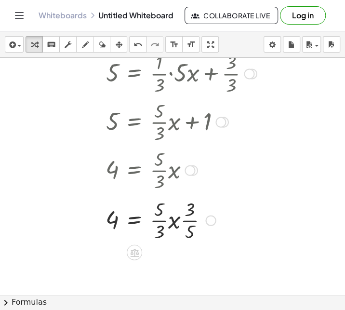
click at [190, 208] on div at bounding box center [191, 219] width 180 height 48
drag, startPoint x: 190, startPoint y: 208, endPoint x: 163, endPoint y: 232, distance: 36.5
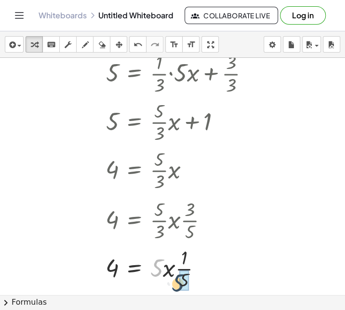
drag, startPoint x: 158, startPoint y: 264, endPoint x: 185, endPoint y: 278, distance: 30.6
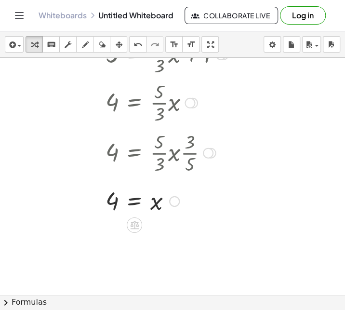
scroll to position [208, 0]
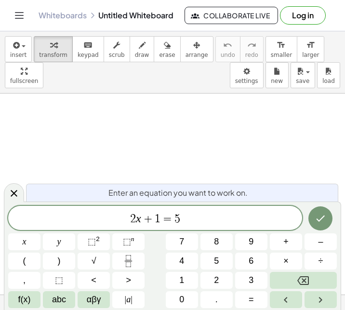
click at [175, 208] on div "2 x + 1 = 5" at bounding box center [155, 218] width 294 height 24
click at [176, 212] on span "2 x + 1 = 5" at bounding box center [155, 219] width 294 height 14
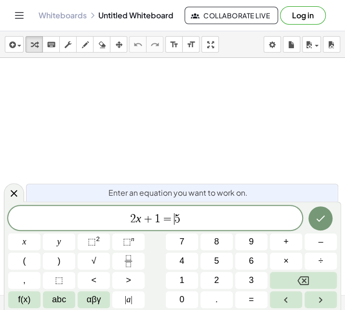
click at [176, 212] on span "2 x + 1 = ​ 5" at bounding box center [155, 219] width 294 height 14
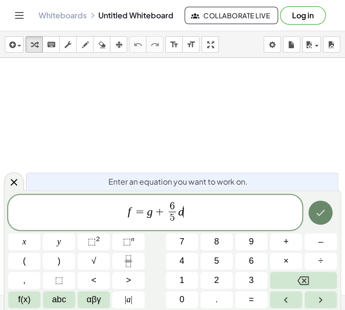
click at [330, 210] on button "Done" at bounding box center [321, 213] width 24 height 24
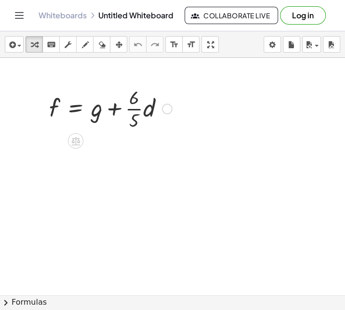
click at [131, 109] on div at bounding box center [110, 108] width 133 height 48
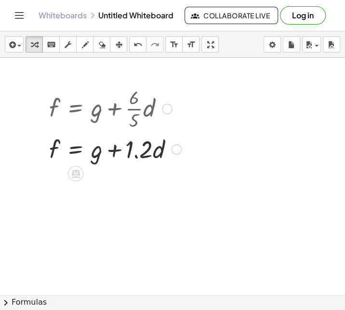
click at [138, 156] on div at bounding box center [115, 148] width 142 height 33
click at [135, 157] on div at bounding box center [115, 148] width 142 height 33
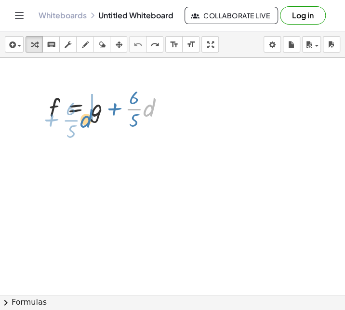
drag, startPoint x: 147, startPoint y: 108, endPoint x: 86, endPoint y: 119, distance: 61.8
click at [86, 119] on div at bounding box center [110, 108] width 133 height 48
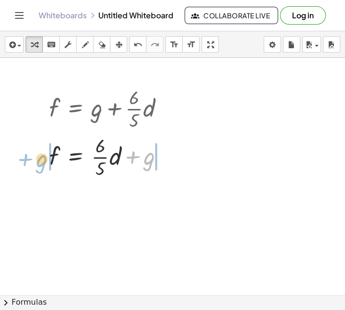
drag, startPoint x: 145, startPoint y: 156, endPoint x: 35, endPoint y: 158, distance: 110.0
click at [35, 158] on div "f = + g + · · 6 · 5 · d + g f = + g + · · 6 · 5 · d" at bounding box center [107, 132] width 145 height 101
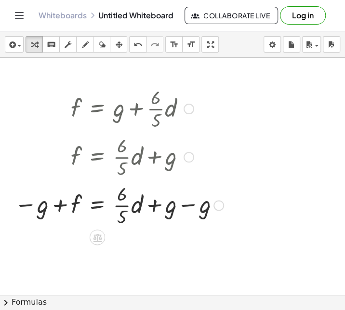
click at [190, 200] on div at bounding box center [119, 204] width 219 height 48
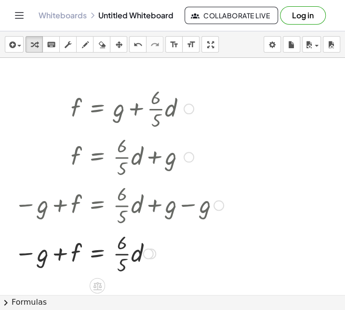
click at [51, 262] on div at bounding box center [119, 253] width 219 height 48
click at [57, 256] on div at bounding box center [119, 253] width 219 height 48
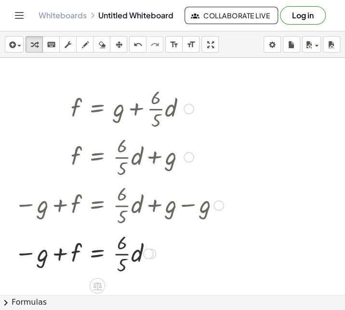
click at [29, 256] on div at bounding box center [119, 253] width 219 height 48
click at [130, 256] on div at bounding box center [119, 253] width 219 height 48
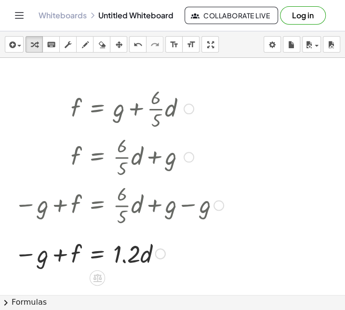
click at [126, 266] on div at bounding box center [119, 252] width 219 height 33
drag, startPoint x: 126, startPoint y: 261, endPoint x: 46, endPoint y: 258, distance: 80.1
click at [46, 258] on div at bounding box center [119, 252] width 219 height 33
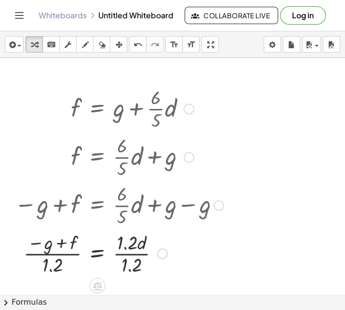
scroll to position [25, 0]
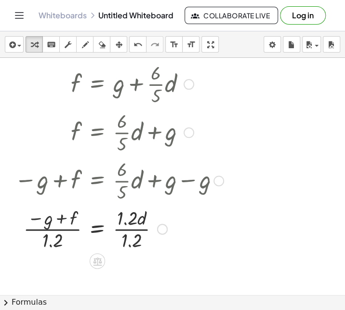
click at [70, 232] on div at bounding box center [119, 228] width 219 height 48
click at [107, 232] on div at bounding box center [119, 228] width 219 height 48
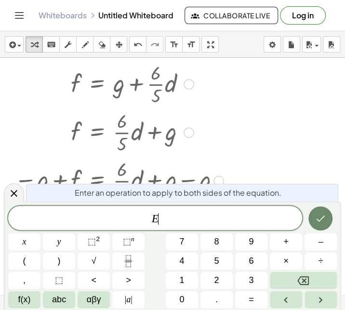
click at [313, 212] on button "Done" at bounding box center [321, 218] width 24 height 24
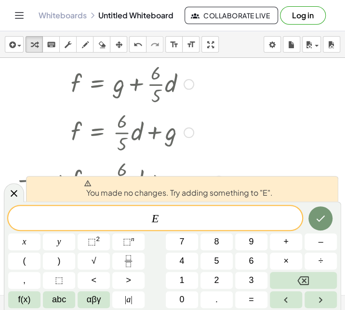
click at [176, 165] on div at bounding box center [119, 180] width 219 height 48
click at [14, 191] on icon at bounding box center [14, 194] width 12 height 12
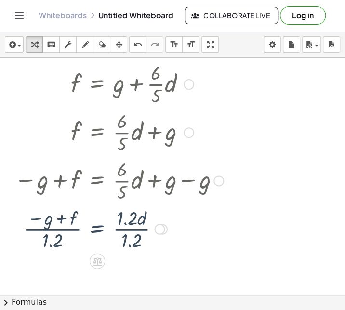
click at [136, 229] on div at bounding box center [119, 228] width 219 height 48
click at [136, 229] on div at bounding box center [137, 229] width 11 height 11
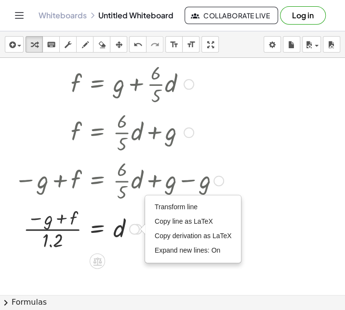
click at [125, 204] on div at bounding box center [119, 228] width 219 height 48
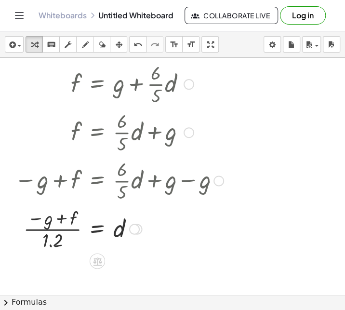
click at [69, 229] on div at bounding box center [119, 228] width 219 height 48
click at [272, 190] on div at bounding box center [172, 270] width 345 height 474
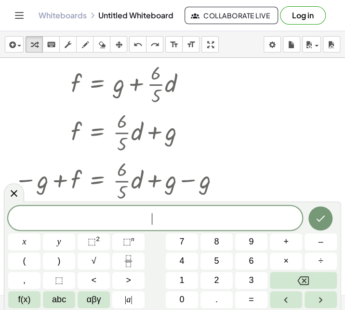
click at [258, 184] on div at bounding box center [172, 270] width 345 height 474
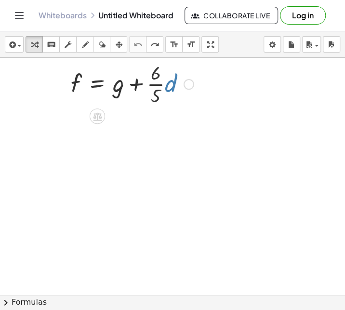
scroll to position [2, 0]
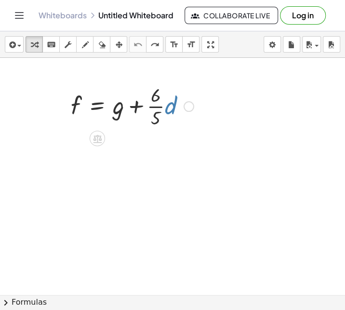
click at [171, 109] on div at bounding box center [132, 106] width 133 height 48
click at [170, 127] on div at bounding box center [131, 106] width 130 height 48
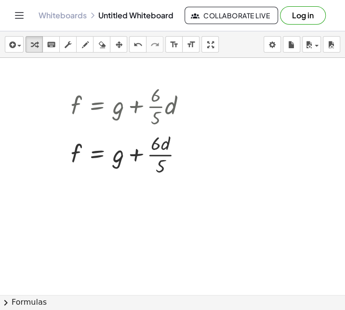
click at [169, 217] on div at bounding box center [172, 292] width 345 height 474
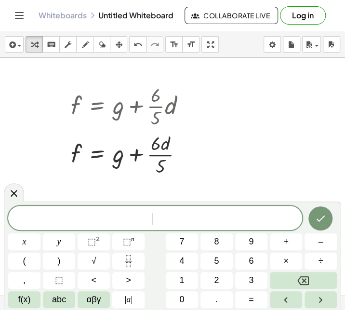
click at [211, 126] on div at bounding box center [172, 292] width 345 height 474
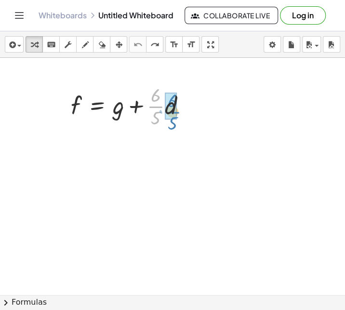
drag, startPoint x: 152, startPoint y: 104, endPoint x: 170, endPoint y: 108, distance: 17.8
drag, startPoint x: 155, startPoint y: 106, endPoint x: 183, endPoint y: 104, distance: 27.6
click at [183, 104] on div at bounding box center [132, 106] width 133 height 48
click at [166, 109] on div at bounding box center [132, 106] width 133 height 48
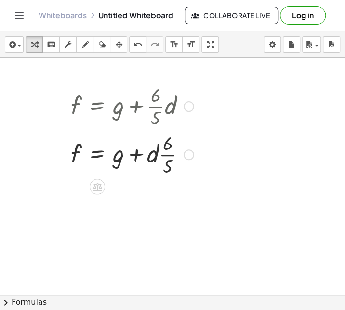
click at [167, 157] on div at bounding box center [132, 154] width 133 height 48
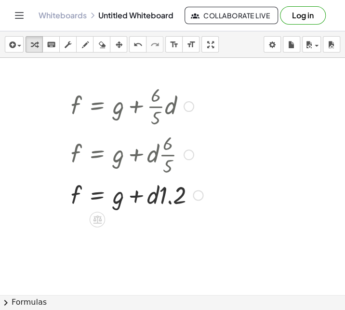
click at [171, 198] on div at bounding box center [137, 194] width 142 height 33
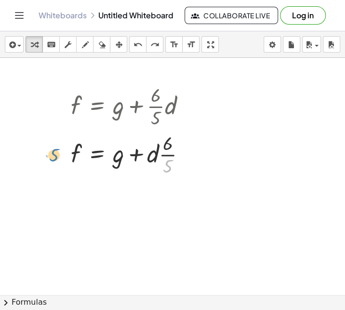
drag, startPoint x: 170, startPoint y: 167, endPoint x: 63, endPoint y: 157, distance: 107.5
click at [63, 157] on div "f = + g + · · 6 · 5 · d · 5 f = + g + · d · · 6 · 5" at bounding box center [128, 129] width 145 height 101
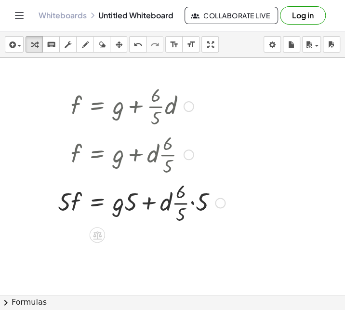
click at [190, 201] on div at bounding box center [141, 202] width 177 height 48
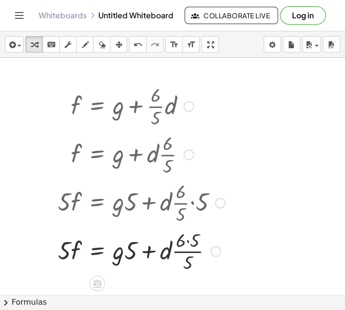
click at [190, 243] on div at bounding box center [141, 250] width 177 height 48
click at [187, 252] on div at bounding box center [141, 250] width 177 height 48
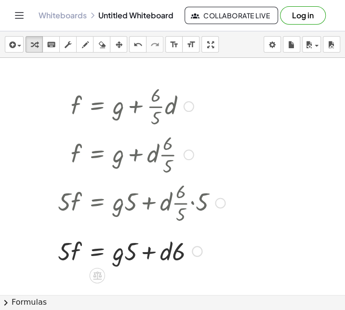
click at [79, 251] on div at bounding box center [141, 250] width 177 height 33
click at [68, 254] on div at bounding box center [141, 250] width 177 height 33
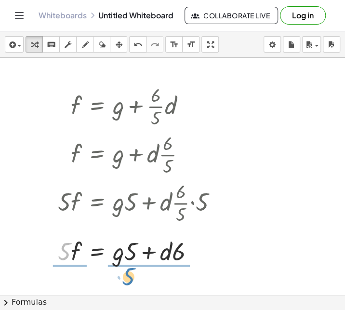
drag, startPoint x: 68, startPoint y: 254, endPoint x: 132, endPoint y: 278, distance: 68.1
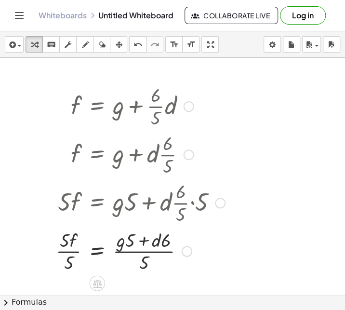
click at [142, 253] on div at bounding box center [140, 250] width 179 height 48
drag, startPoint x: 144, startPoint y: 263, endPoint x: 126, endPoint y: 243, distance: 27.3
click at [126, 243] on div at bounding box center [140, 250] width 179 height 48
click at [127, 256] on div at bounding box center [140, 250] width 179 height 48
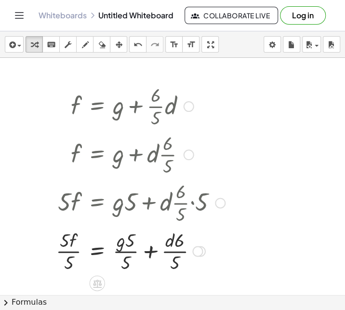
click at [127, 254] on div at bounding box center [140, 250] width 179 height 48
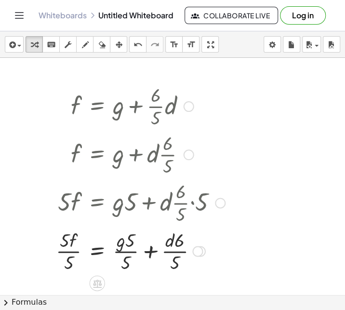
click at [179, 253] on div at bounding box center [140, 250] width 179 height 48
click at [67, 247] on div at bounding box center [140, 250] width 179 height 48
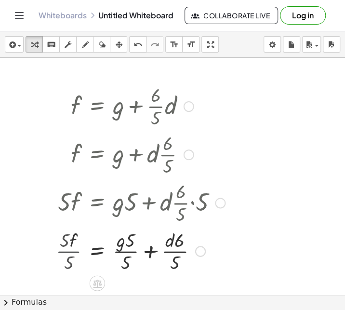
click at [67, 247] on div at bounding box center [141, 250] width 177 height 48
click at [125, 255] on div at bounding box center [141, 250] width 177 height 48
click at [171, 252] on div at bounding box center [141, 250] width 177 height 48
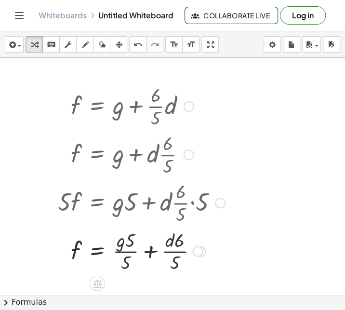
click at [146, 249] on div at bounding box center [141, 250] width 177 height 48
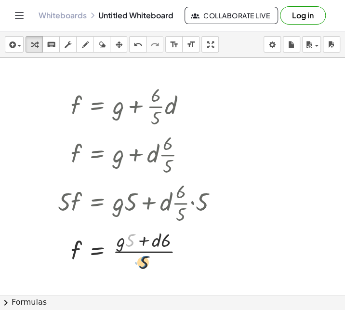
drag, startPoint x: 129, startPoint y: 238, endPoint x: 143, endPoint y: 259, distance: 25.6
click at [143, 259] on div at bounding box center [141, 250] width 177 height 48
drag, startPoint x: 125, startPoint y: 240, endPoint x: 176, endPoint y: 242, distance: 50.2
click at [176, 242] on div at bounding box center [141, 250] width 177 height 48
drag, startPoint x: 149, startPoint y: 259, endPoint x: 69, endPoint y: 251, distance: 80.0
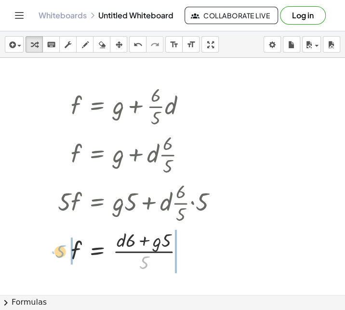
click at [69, 251] on div at bounding box center [141, 250] width 177 height 48
click at [73, 256] on div at bounding box center [141, 250] width 177 height 48
click at [57, 249] on div at bounding box center [50, 178] width 14 height 198
click at [62, 250] on div at bounding box center [141, 250] width 177 height 48
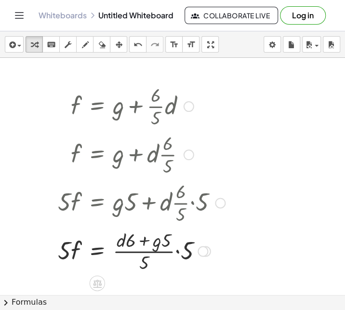
click at [184, 254] on div at bounding box center [141, 250] width 177 height 48
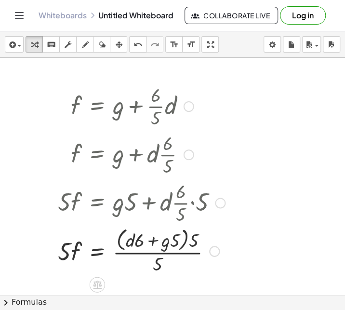
click at [187, 244] on div at bounding box center [141, 250] width 177 height 51
click at [185, 244] on div at bounding box center [141, 250] width 177 height 51
click at [188, 244] on div at bounding box center [141, 250] width 177 height 51
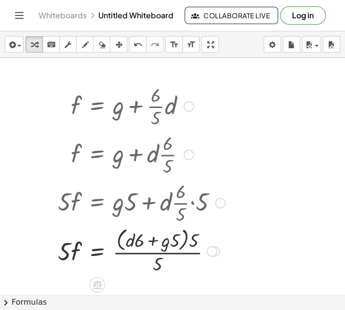
click at [190, 243] on div at bounding box center [141, 250] width 177 height 51
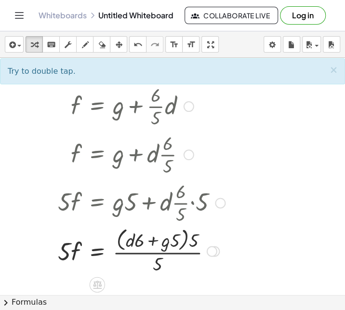
click at [162, 240] on div at bounding box center [141, 250] width 177 height 51
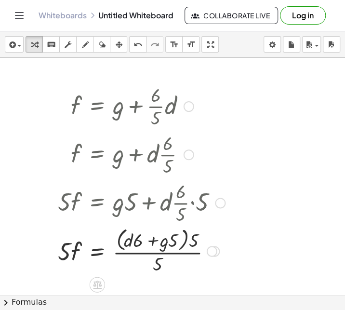
click at [162, 241] on div at bounding box center [141, 250] width 177 height 51
click at [190, 240] on div at bounding box center [141, 250] width 177 height 51
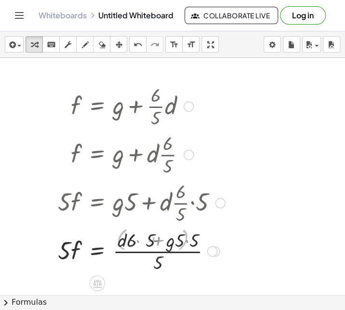
click at [184, 241] on div at bounding box center [141, 250] width 177 height 48
click at [184, 242] on div at bounding box center [141, 250] width 177 height 48
click at [185, 241] on div at bounding box center [141, 250] width 177 height 48
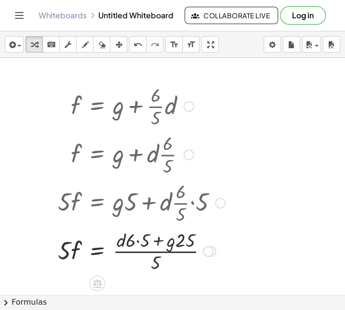
click at [134, 240] on div at bounding box center [141, 250] width 177 height 48
click at [137, 240] on div at bounding box center [141, 250] width 177 height 48
click at [151, 251] on div at bounding box center [141, 250] width 177 height 48
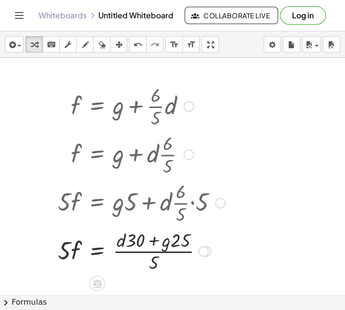
click at [151, 251] on div at bounding box center [141, 250] width 177 height 48
drag, startPoint x: 153, startPoint y: 235, endPoint x: 157, endPoint y: 242, distance: 8.0
click at [157, 242] on div at bounding box center [141, 250] width 177 height 48
drag, startPoint x: 151, startPoint y: 267, endPoint x: 182, endPoint y: 253, distance: 33.7
click at [182, 253] on div at bounding box center [141, 250] width 177 height 48
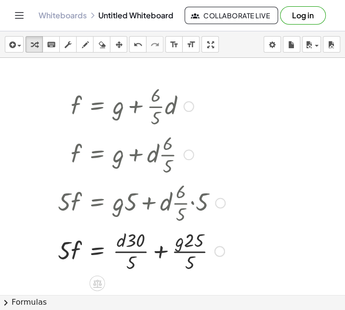
click at [190, 255] on div at bounding box center [141, 250] width 177 height 48
click at [188, 238] on div at bounding box center [141, 250] width 177 height 48
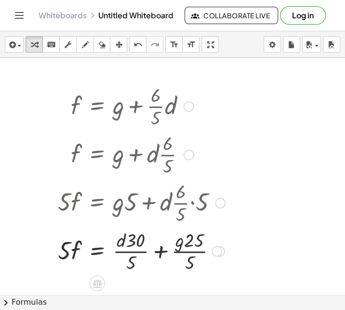
click at [146, 246] on div at bounding box center [141, 250] width 177 height 48
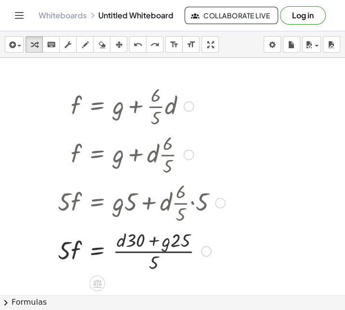
click at [97, 252] on div at bounding box center [134, 250] width 163 height 48
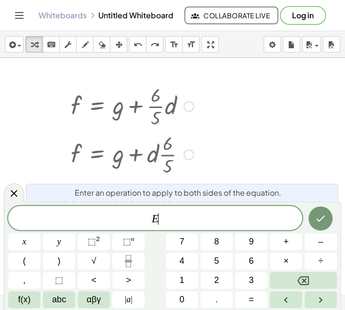
click at [97, 252] on div "E ​ x y ⬚ 2 ⬚ n 7 8 9 + – ( ) √ 4 5 6 × ÷ , ⬚ < > 1 2 3 f(x) abc αβγ | a | 0 . =" at bounding box center [172, 257] width 329 height 102
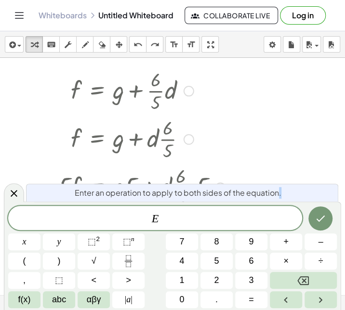
scroll to position [19, 0]
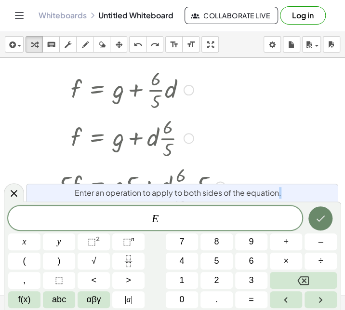
click at [319, 219] on icon "Done" at bounding box center [321, 219] width 12 height 12
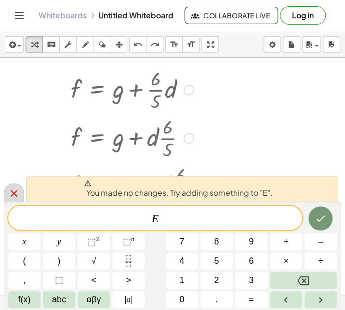
click at [21, 190] on div at bounding box center [14, 192] width 20 height 19
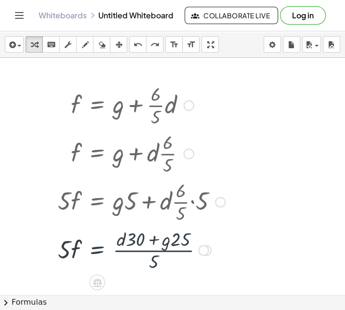
scroll to position [2, 0]
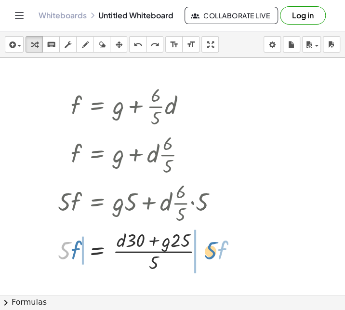
drag, startPoint x: 68, startPoint y: 250, endPoint x: 215, endPoint y: 250, distance: 147.1
click at [215, 250] on div at bounding box center [134, 250] width 163 height 48
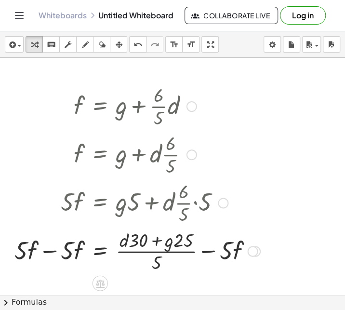
click at [209, 252] on div at bounding box center [138, 250] width 256 height 48
click at [209, 252] on div at bounding box center [146, 250] width 272 height 48
click at [201, 253] on div at bounding box center [139, 250] width 258 height 48
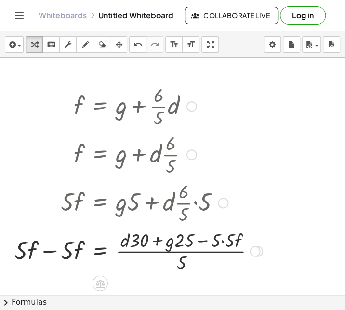
click at [203, 242] on div at bounding box center [139, 250] width 258 height 48
click at [52, 253] on div at bounding box center [139, 250] width 258 height 48
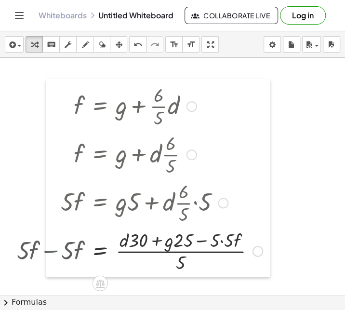
click at [52, 253] on div at bounding box center [53, 178] width 14 height 198
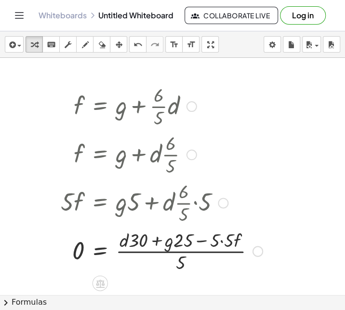
click at [199, 259] on div at bounding box center [162, 250] width 212 height 48
click at [196, 254] on div at bounding box center [162, 250] width 212 height 48
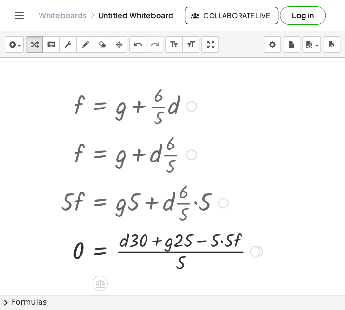
click at [192, 254] on div at bounding box center [162, 250] width 212 height 48
drag, startPoint x: 177, startPoint y: 269, endPoint x: 175, endPoint y: 245, distance: 23.2
click at [175, 245] on div at bounding box center [162, 250] width 212 height 48
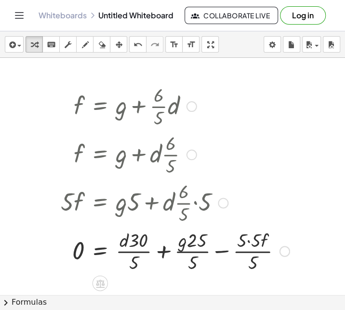
click at [191, 251] on div at bounding box center [175, 250] width 239 height 48
click at [220, 252] on div at bounding box center [175, 250] width 239 height 48
click at [220, 252] on div at bounding box center [168, 250] width 225 height 48
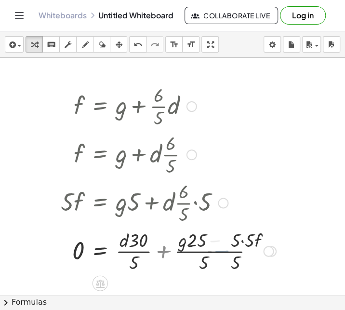
click at [220, 252] on div at bounding box center [168, 250] width 225 height 48
click at [161, 249] on div at bounding box center [168, 250] width 225 height 48
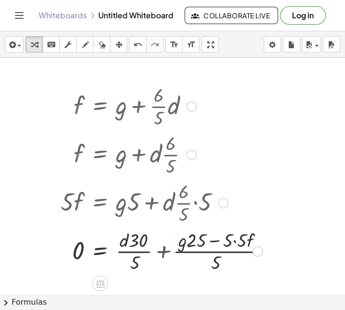
click at [161, 249] on div at bounding box center [162, 250] width 212 height 48
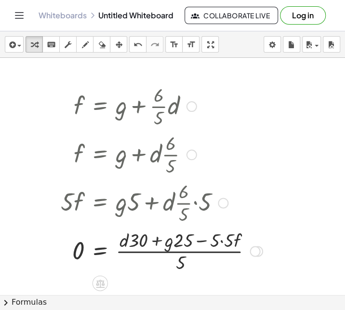
click at [156, 247] on div at bounding box center [162, 250] width 212 height 48
drag, startPoint x: 125, startPoint y: 241, endPoint x: 130, endPoint y: 244, distance: 5.6
click at [130, 244] on div at bounding box center [162, 250] width 212 height 48
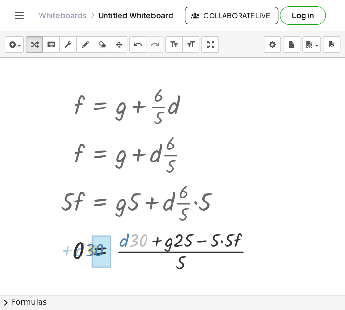
drag, startPoint x: 139, startPoint y: 239, endPoint x: 94, endPoint y: 248, distance: 45.9
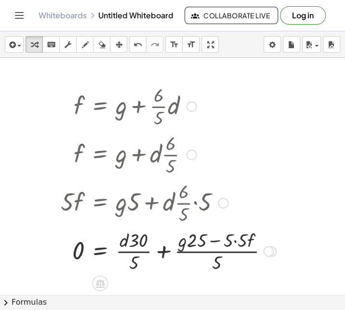
click at [170, 254] on div at bounding box center [168, 250] width 225 height 48
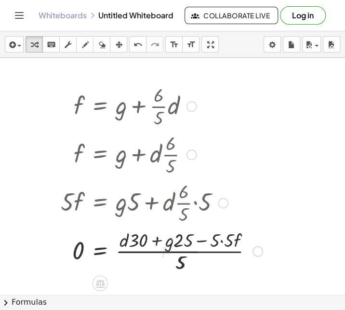
click at [137, 241] on div at bounding box center [162, 250] width 212 height 48
click at [150, 242] on div at bounding box center [162, 250] width 212 height 48
click at [152, 241] on div at bounding box center [162, 250] width 212 height 48
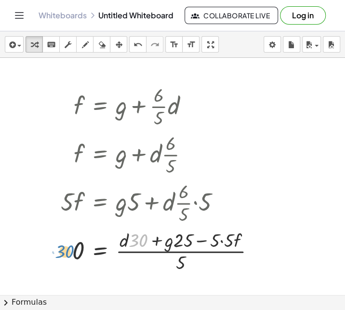
drag, startPoint x: 137, startPoint y: 239, endPoint x: 57, endPoint y: 247, distance: 80.5
click at [57, 247] on div "f = + g + · · 6 · 5 · d f = + g + · d · · 6 · 5 · 5 · f = + · g · 5 + · d · · 6…" at bounding box center [158, 178] width 224 height 198
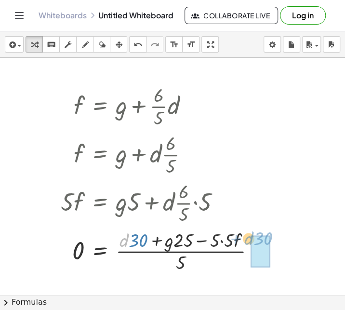
drag, startPoint x: 122, startPoint y: 240, endPoint x: 248, endPoint y: 238, distance: 125.9
click at [248, 238] on div at bounding box center [162, 250] width 212 height 48
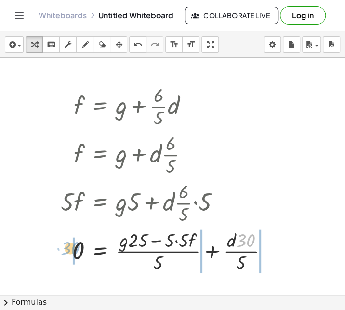
drag, startPoint x: 236, startPoint y: 244, endPoint x: 61, endPoint y: 251, distance: 175.2
click at [61, 251] on div at bounding box center [168, 250] width 225 height 48
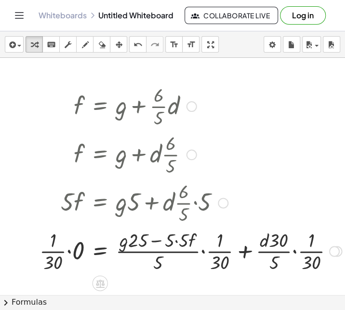
click at [293, 249] on div at bounding box center [191, 250] width 312 height 48
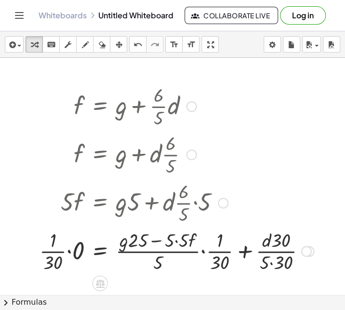
click at [272, 255] on div at bounding box center [177, 250] width 284 height 48
click at [270, 266] on div at bounding box center [177, 250] width 284 height 48
click at [53, 248] on div at bounding box center [174, 250] width 279 height 48
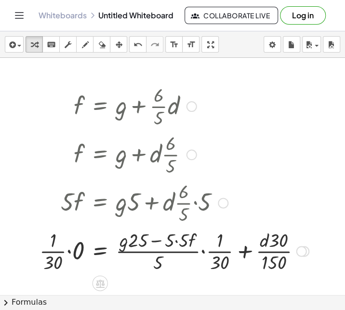
click at [53, 248] on div at bounding box center [174, 250] width 279 height 48
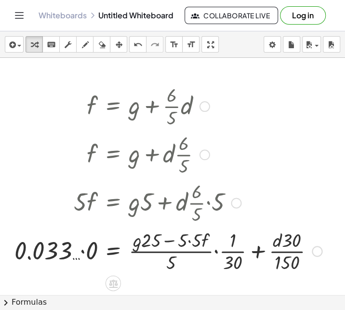
click at [79, 250] on div at bounding box center [168, 250] width 317 height 48
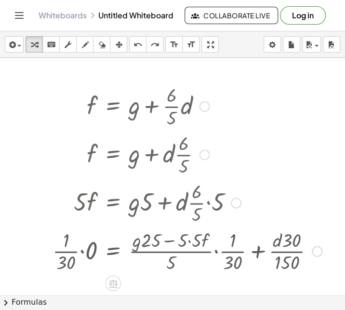
click at [79, 250] on div at bounding box center [187, 250] width 279 height 48
click at [166, 172] on div at bounding box center [204, 154] width 312 height 48
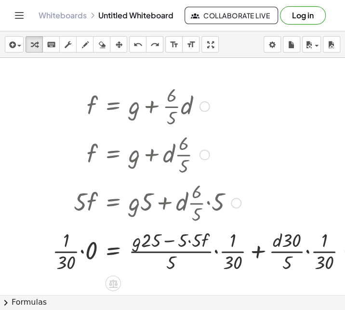
scroll to position [0, 0]
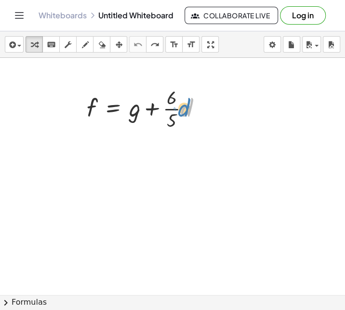
click at [184, 103] on div at bounding box center [148, 108] width 133 height 48
drag, startPoint x: 174, startPoint y: 109, endPoint x: 79, endPoint y: 121, distance: 95.3
click at [79, 121] on div "· · 6 · 5 + · d f = + g + · · 6 · 5 · d" at bounding box center [144, 108] width 145 height 53
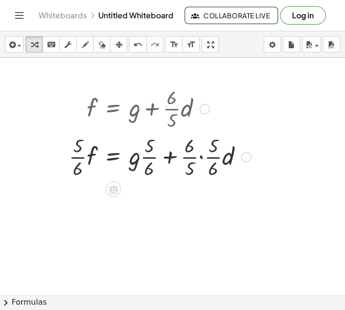
click at [203, 157] on div at bounding box center [160, 156] width 192 height 48
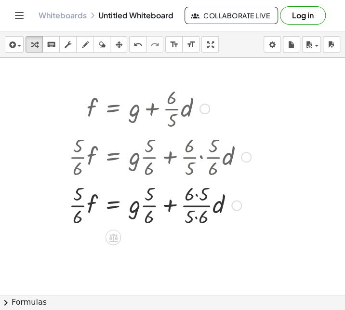
click at [197, 192] on div at bounding box center [160, 204] width 192 height 48
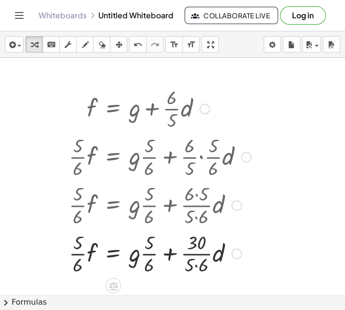
click at [195, 268] on div at bounding box center [160, 253] width 192 height 48
click at [149, 245] on div at bounding box center [160, 253] width 192 height 48
click at [147, 257] on div at bounding box center [160, 253] width 192 height 48
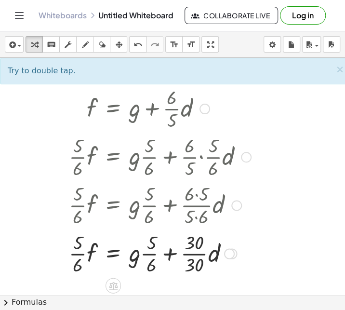
click at [148, 255] on div at bounding box center [160, 253] width 192 height 48
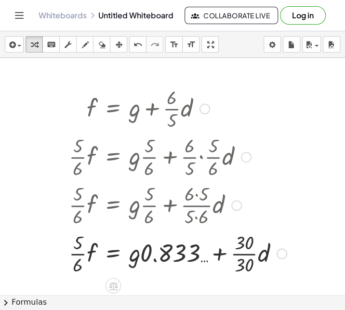
click at [82, 254] on div at bounding box center [178, 253] width 228 height 48
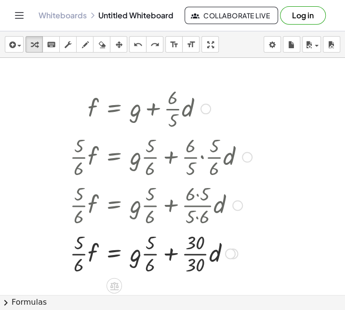
click at [199, 246] on div at bounding box center [161, 253] width 192 height 48
click at [198, 248] on div at bounding box center [161, 253] width 192 height 48
click at [114, 254] on div "· · 5 · 6 · f = + · g · · 5 · 6 + · · 30 · 30 · d 1 d" at bounding box center [114, 254] width 0 height 0
click at [152, 255] on div at bounding box center [161, 253] width 192 height 48
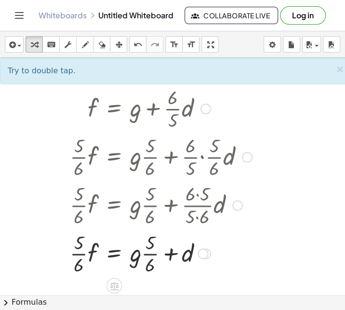
click at [149, 251] on div at bounding box center [161, 253] width 192 height 48
click at [134, 256] on div at bounding box center [161, 253] width 192 height 48
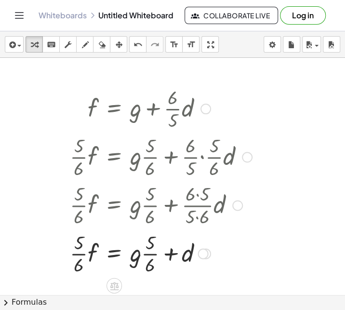
click at [134, 256] on div at bounding box center [161, 253] width 192 height 48
drag, startPoint x: 192, startPoint y: 253, endPoint x: 60, endPoint y: 256, distance: 132.2
click at [60, 256] on div "f = + g + · · 6 · 5 · d · · 5 · 6 · f = + · g · · 5 · 6 + · · 6 · 5 · · 5 · 6 ·…" at bounding box center [157, 181] width 204 height 198
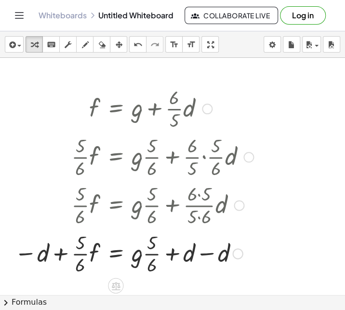
click at [203, 259] on div at bounding box center [134, 253] width 249 height 48
click at [61, 256] on div at bounding box center [134, 253] width 249 height 48
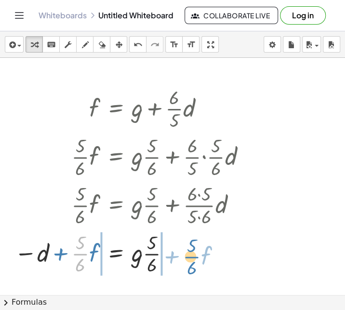
drag, startPoint x: 86, startPoint y: 255, endPoint x: 197, endPoint y: 258, distance: 111.0
click at [197, 258] on div at bounding box center [134, 253] width 249 height 48
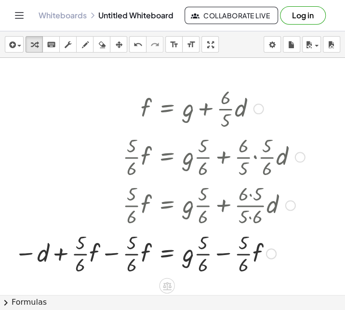
click at [111, 261] on div at bounding box center [160, 253] width 300 height 48
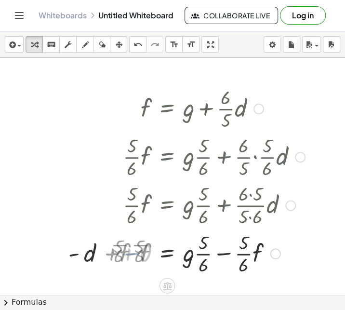
click at [109, 255] on div at bounding box center [116, 181] width 14 height 198
click at [138, 250] on div at bounding box center [214, 253] width 192 height 48
click at [224, 252] on div at bounding box center [214, 253] width 192 height 48
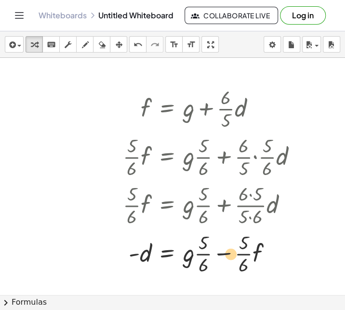
drag, startPoint x: 199, startPoint y: 243, endPoint x: 224, endPoint y: 250, distance: 25.6
click at [224, 250] on div at bounding box center [214, 253] width 192 height 48
drag, startPoint x: 201, startPoint y: 240, endPoint x: 245, endPoint y: 266, distance: 50.4
click at [245, 266] on div at bounding box center [214, 253] width 192 height 48
drag, startPoint x: 244, startPoint y: 245, endPoint x: 243, endPoint y: 257, distance: 12.6
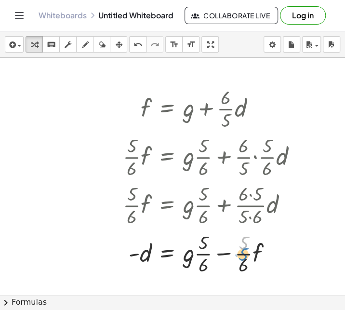
click at [243, 257] on div at bounding box center [214, 253] width 192 height 48
drag, startPoint x: 246, startPoint y: 270, endPoint x: 199, endPoint y: 245, distance: 53.7
click at [199, 245] on div at bounding box center [214, 253] width 192 height 48
click at [211, 251] on div at bounding box center [214, 253] width 192 height 48
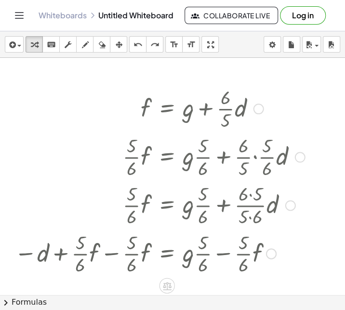
click at [172, 252] on div at bounding box center [160, 253] width 300 height 48
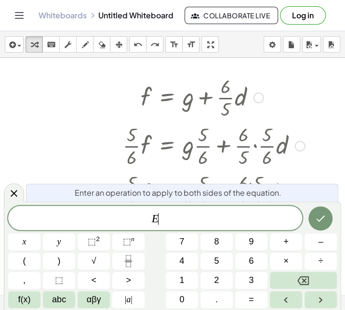
scroll to position [19, 0]
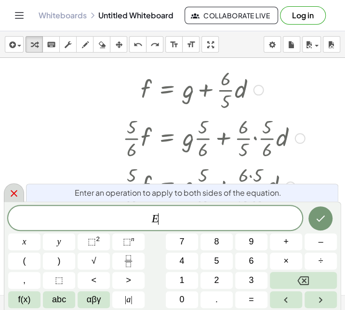
click at [16, 191] on icon at bounding box center [14, 193] width 7 height 7
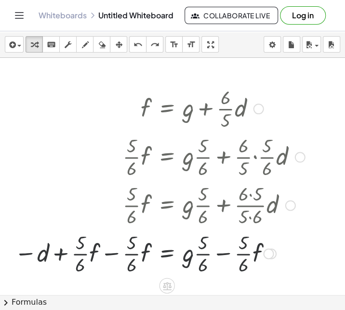
scroll to position [0, 0]
click at [16, 191] on div at bounding box center [160, 204] width 300 height 48
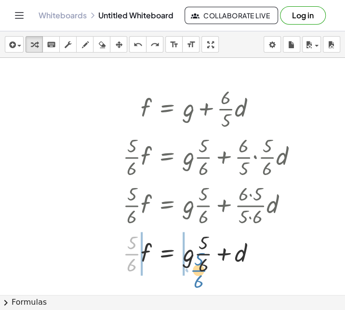
drag, startPoint x: 130, startPoint y: 248, endPoint x: 181, endPoint y: 258, distance: 52.5
click at [181, 258] on div at bounding box center [214, 253] width 192 height 48
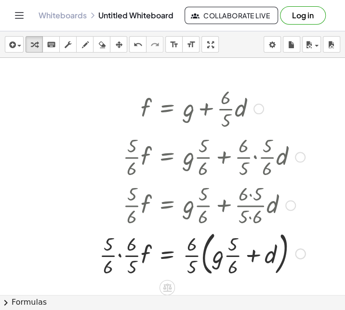
click at [254, 262] on div at bounding box center [203, 253] width 216 height 52
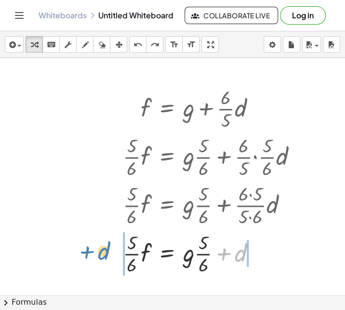
drag, startPoint x: 245, startPoint y: 255, endPoint x: 107, endPoint y: 253, distance: 137.5
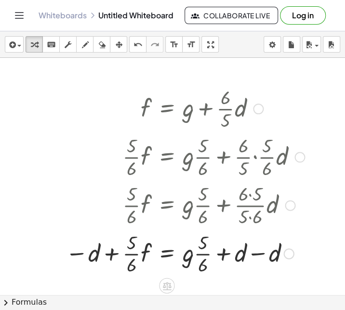
click at [111, 258] on div at bounding box center [185, 253] width 249 height 48
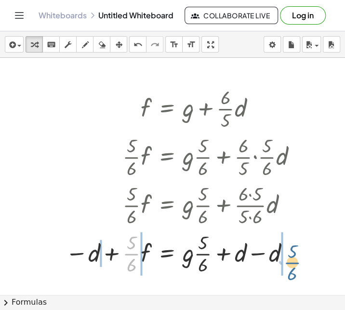
drag, startPoint x: 133, startPoint y: 255, endPoint x: 295, endPoint y: 262, distance: 162.2
click at [295, 262] on div at bounding box center [185, 253] width 249 height 48
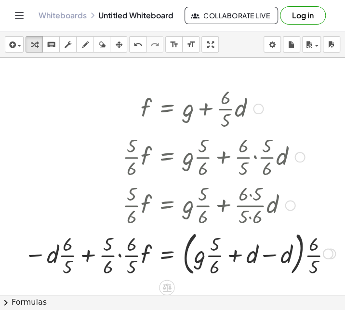
click at [120, 261] on div at bounding box center [179, 253] width 321 height 52
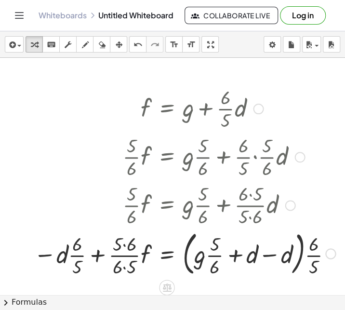
click at [128, 248] on div at bounding box center [185, 253] width 312 height 52
click at [127, 263] on div at bounding box center [185, 253] width 312 height 52
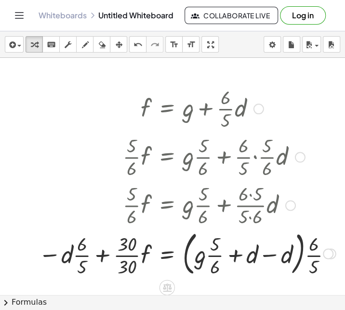
click at [139, 257] on div at bounding box center [187, 253] width 307 height 52
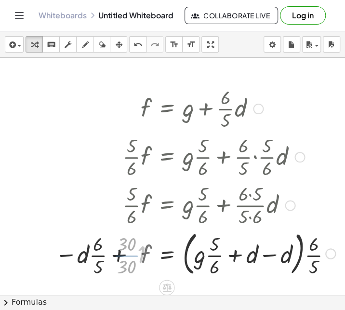
click at [97, 258] on div at bounding box center [201, 253] width 280 height 52
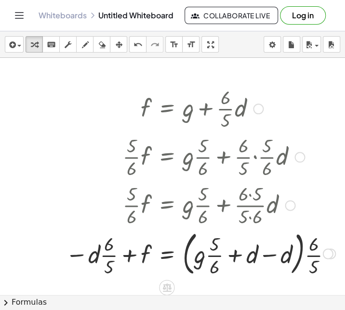
click at [106, 256] on div at bounding box center [201, 253] width 280 height 52
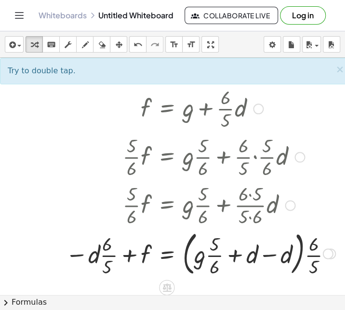
click at [109, 245] on div at bounding box center [201, 253] width 280 height 52
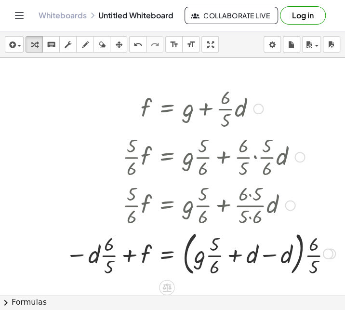
click at [109, 245] on div at bounding box center [201, 253] width 280 height 52
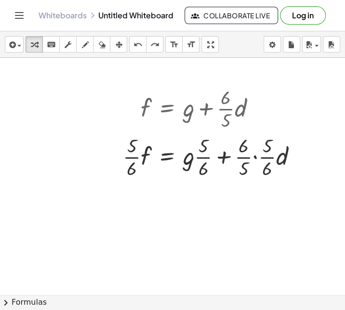
click at [94, 178] on div at bounding box center [176, 295] width 352 height 474
click at [219, 94] on div at bounding box center [214, 108] width 192 height 48
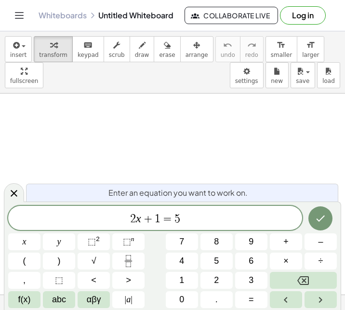
click at [193, 223] on span "2 x + 1 = 5" at bounding box center [155, 219] width 294 height 14
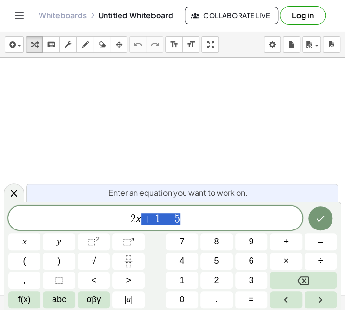
drag, startPoint x: 181, startPoint y: 221, endPoint x: 110, endPoint y: 221, distance: 70.4
click at [110, 221] on span "2 x + 1 = 5" at bounding box center [155, 219] width 294 height 14
click at [92, 259] on span "√" at bounding box center [94, 261] width 5 height 13
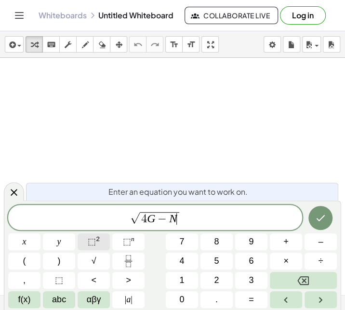
click at [100, 245] on button "⬚ 2" at bounding box center [94, 241] width 32 height 17
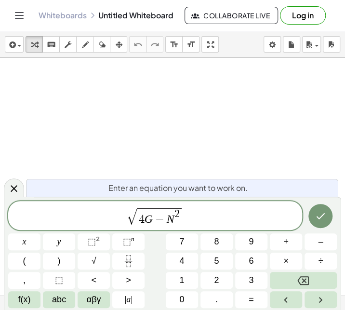
click at [211, 216] on span "√ 4 G − N 2 ​" at bounding box center [155, 216] width 294 height 19
click at [324, 219] on icon "Done" at bounding box center [321, 216] width 12 height 12
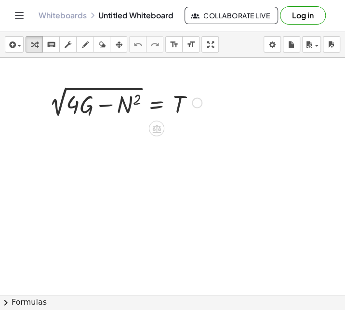
click at [59, 110] on div at bounding box center [125, 102] width 163 height 36
click at [78, 109] on div at bounding box center [125, 102] width 163 height 36
click at [132, 108] on div at bounding box center [125, 102] width 163 height 36
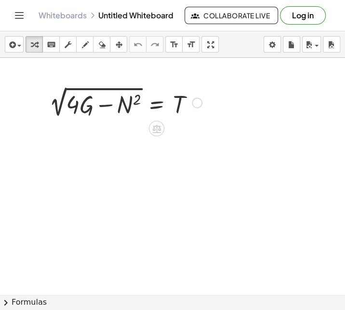
click at [54, 109] on div at bounding box center [125, 102] width 163 height 36
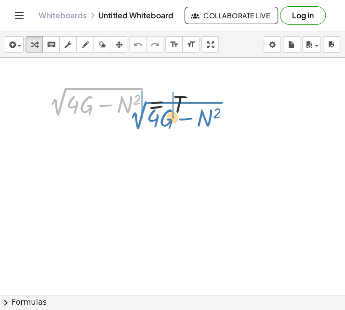
drag, startPoint x: 58, startPoint y: 111, endPoint x: 138, endPoint y: 124, distance: 81.1
click at [138, 124] on div "2 √ ( + · 4 · G − N 2 ) 2 √ ( + · 4 · G − N 2 ) = T" at bounding box center [172, 295] width 345 height 474
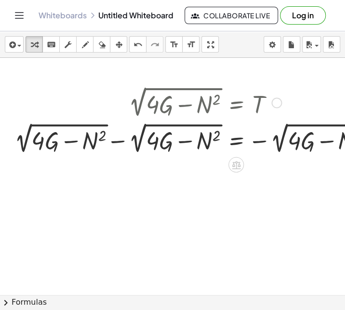
click at [245, 109] on div at bounding box center [215, 102] width 410 height 36
click at [258, 137] on div at bounding box center [215, 138] width 410 height 36
click at [252, 141] on div at bounding box center [215, 138] width 410 height 36
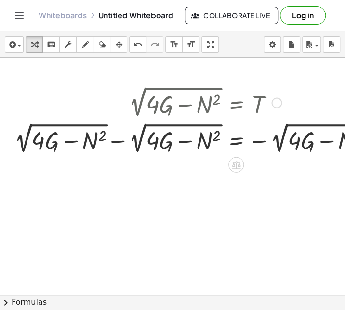
click at [117, 145] on div at bounding box center [215, 138] width 410 height 36
click at [14, 145] on div at bounding box center [7, 120] width 14 height 77
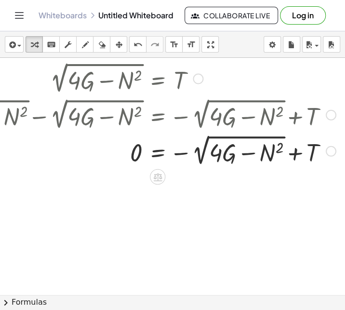
scroll to position [25, 79]
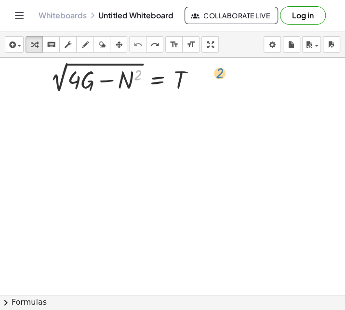
drag, startPoint x: 140, startPoint y: 80, endPoint x: 237, endPoint y: 82, distance: 96.9
click at [237, 82] on div "2 2 √ ( + · 4 · G − N 2 ) = T" at bounding box center [133, 270] width 424 height 474
drag, startPoint x: 127, startPoint y: 77, endPoint x: 217, endPoint y: 87, distance: 90.7
drag, startPoint x: 135, startPoint y: 76, endPoint x: 174, endPoint y: 72, distance: 39.3
click at [174, 72] on div at bounding box center [126, 77] width 163 height 36
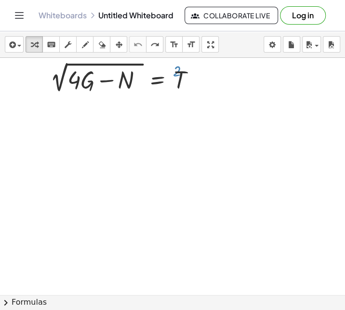
scroll to position [0, 79]
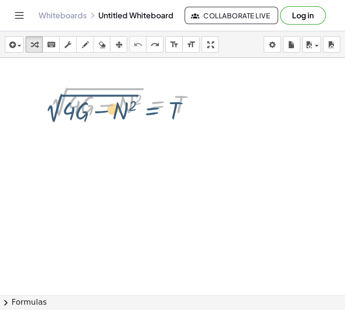
drag, startPoint x: 158, startPoint y: 109, endPoint x: 153, endPoint y: 113, distance: 6.5
click at [153, 113] on div at bounding box center [126, 102] width 163 height 36
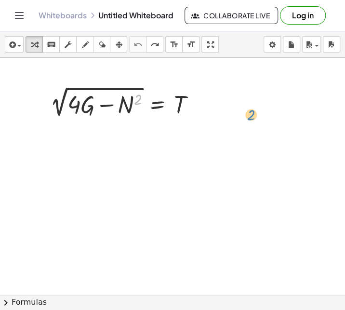
drag, startPoint x: 134, startPoint y: 103, endPoint x: 231, endPoint y: 109, distance: 97.1
click at [231, 109] on div "2 2 √ ( + · 4 · G − N 2 ) = T" at bounding box center [133, 295] width 424 height 474
drag, startPoint x: 181, startPoint y: 99, endPoint x: 191, endPoint y: 103, distance: 10.8
click at [191, 103] on div at bounding box center [126, 102] width 163 height 36
click at [197, 102] on div at bounding box center [198, 102] width 11 height 11
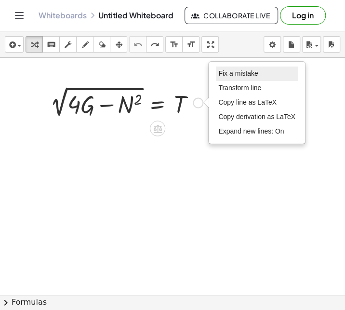
click at [238, 75] on span "Fix a mistake" at bounding box center [238, 73] width 40 height 8
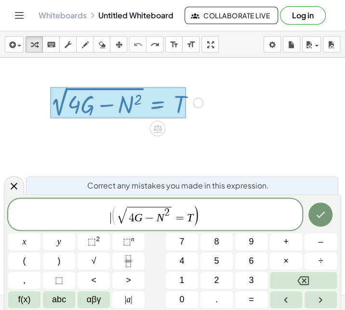
click at [106, 214] on span "​ ( √ 4 G − N 2 = T )" at bounding box center [155, 214] width 294 height 21
click at [203, 213] on span "( ​ √ 4 G − N 2 = T )" at bounding box center [155, 214] width 294 height 21
click at [95, 241] on span "⬚" at bounding box center [92, 242] width 8 height 10
click at [226, 218] on span "( √ 4 G − N 2 ) = ( ​ T )" at bounding box center [155, 214] width 294 height 21
click at [128, 245] on span "⬚" at bounding box center [127, 242] width 8 height 10
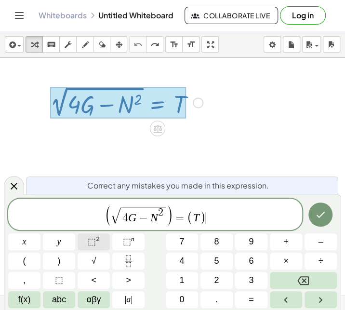
click at [102, 241] on button "⬚ 2" at bounding box center [94, 241] width 32 height 17
click at [169, 214] on span ")" at bounding box center [167, 215] width 7 height 21
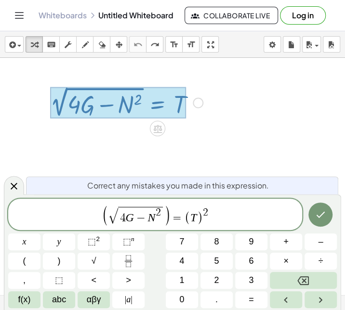
click at [102, 215] on span "(" at bounding box center [105, 215] width 7 height 21
click at [101, 249] on button "⬚ 2" at bounding box center [94, 241] width 32 height 17
click at [318, 214] on icon "Done" at bounding box center [321, 215] width 12 height 12
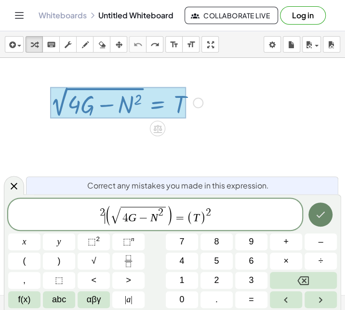
click at [318, 214] on icon "Done" at bounding box center [321, 215] width 12 height 12
click at [276, 171] on div at bounding box center [133, 295] width 424 height 474
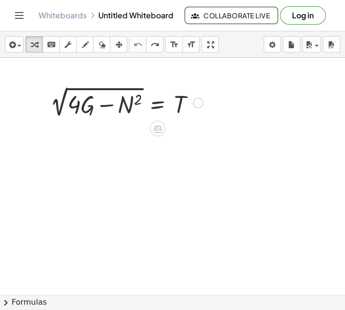
click at [197, 108] on div "Fix a mistake Transform line Copy line as LaTeX Copy derivation as LaTeX Expand…" at bounding box center [198, 102] width 11 height 11
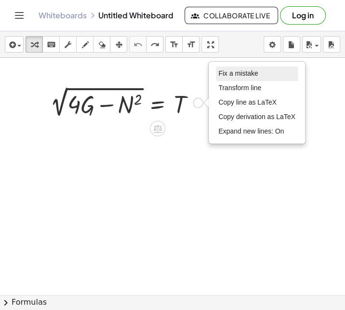
click at [229, 79] on li "Fix a mistake" at bounding box center [257, 74] width 82 height 14
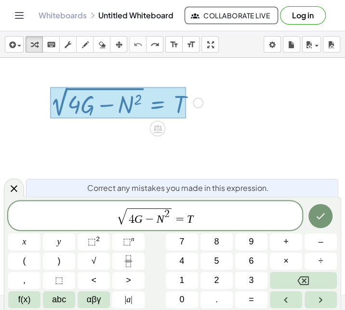
click at [122, 212] on span "√" at bounding box center [122, 217] width 10 height 16
click at [119, 215] on span "√" at bounding box center [122, 217] width 10 height 16
click at [42, 264] on div "√ 4 G − N 2 = T x y ⬚ 2 ⬚ n 7 8 9 + – ( ) √ 4 5 6 × ÷ , ⬚ < > 1 2 3 f(x) abc αβ…" at bounding box center [172, 254] width 329 height 107
click at [14, 260] on button "(" at bounding box center [24, 261] width 32 height 17
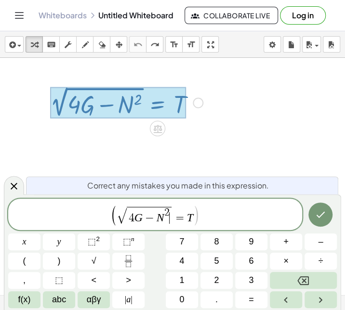
click at [170, 216] on span "4 G − N 2 ​" at bounding box center [149, 215] width 45 height 16
click at [176, 216] on span "=" at bounding box center [180, 218] width 14 height 12
click at [65, 257] on button ")" at bounding box center [59, 261] width 32 height 17
click at [107, 213] on span "( √ 4 G − N 2 ) ​ = T" at bounding box center [155, 214] width 294 height 21
click at [96, 242] on sup "2" at bounding box center [98, 238] width 4 height 7
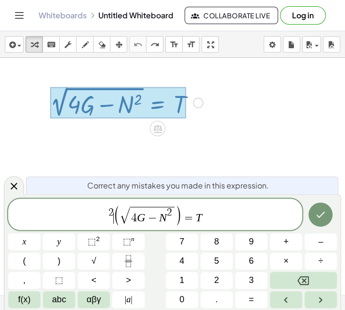
click at [194, 216] on span "=" at bounding box center [189, 218] width 14 height 12
click at [36, 260] on button "(" at bounding box center [24, 261] width 32 height 17
click at [201, 218] on var "T" at bounding box center [199, 217] width 6 height 13
click at [202, 218] on span ")" at bounding box center [205, 218] width 6 height 14
click at [207, 217] on span "2 ( √ 4 G − N 2 ) = ( T ​ )" at bounding box center [155, 214] width 294 height 21
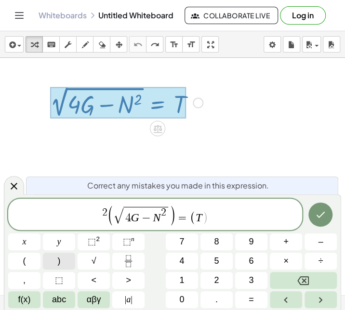
click at [61, 257] on button ")" at bounding box center [59, 261] width 32 height 17
click at [98, 236] on sup "2" at bounding box center [98, 238] width 4 height 7
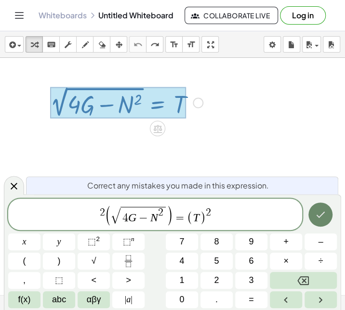
click at [327, 209] on button "Done" at bounding box center [321, 215] width 24 height 24
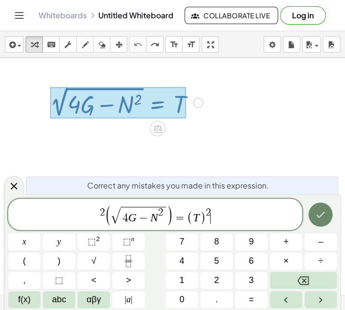
click at [327, 209] on button "Done" at bounding box center [321, 215] width 24 height 24
click at [231, 213] on span "2 ( √ 4 G − N 2 ) = ( T ) 2 ​" at bounding box center [155, 214] width 294 height 21
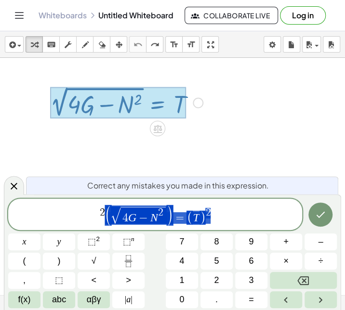
drag, startPoint x: 231, startPoint y: 213, endPoint x: 163, endPoint y: 199, distance: 69.5
click at [163, 199] on div "**********" at bounding box center [155, 214] width 294 height 31
drag, startPoint x: 88, startPoint y: 219, endPoint x: 280, endPoint y: 209, distance: 192.2
click at [280, 209] on span "2 ( √ 4 G − N 2 ) = ( T ) 2" at bounding box center [155, 214] width 294 height 21
click at [161, 135] on div at bounding box center [157, 128] width 15 height 15
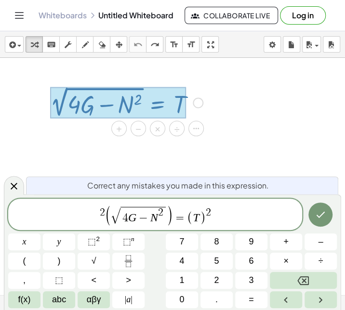
click at [103, 73] on div at bounding box center [133, 295] width 424 height 474
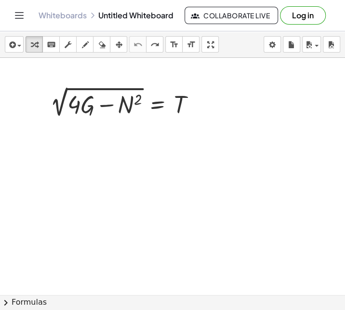
drag, startPoint x: 290, startPoint y: 84, endPoint x: 104, endPoint y: 83, distance: 186.2
click at [104, 83] on div "2 √ ( + · 4 · G − N 2 ) = T Fix a mistake Transform line Copy line as LaTeX Cop…" at bounding box center [133, 295] width 424 height 474
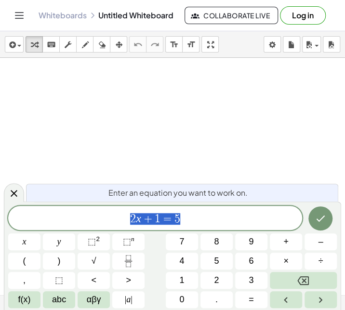
drag, startPoint x: 0, startPoint y: 0, endPoint x: 181, endPoint y: 214, distance: 280.6
click at [181, 214] on span "2 x + 1 = 5" at bounding box center [155, 219] width 294 height 14
click at [181, 214] on span "2 x + 1 = 5 ​" at bounding box center [155, 219] width 294 height 14
drag, startPoint x: 181, startPoint y: 214, endPoint x: 123, endPoint y: 214, distance: 57.9
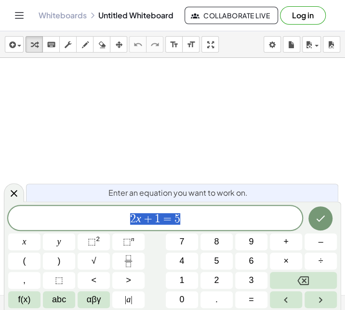
click at [123, 214] on span "2 x + 1 = 5" at bounding box center [155, 219] width 294 height 14
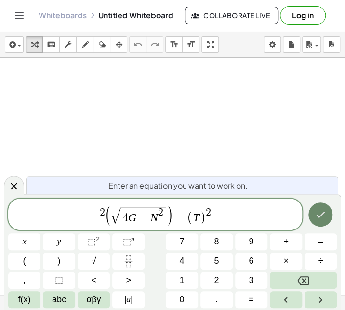
click at [317, 213] on icon "Done" at bounding box center [321, 215] width 12 height 12
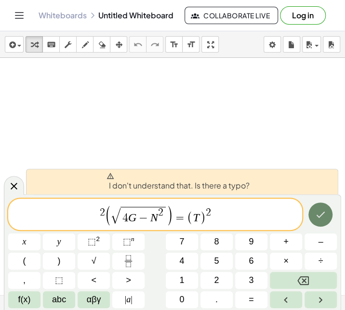
click at [317, 213] on icon "Done" at bounding box center [321, 215] width 12 height 12
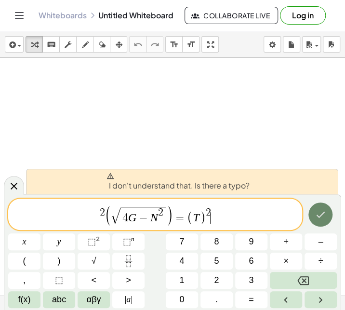
click at [317, 213] on icon "Done" at bounding box center [321, 215] width 12 height 12
click at [107, 209] on span "(" at bounding box center [108, 215] width 7 height 21
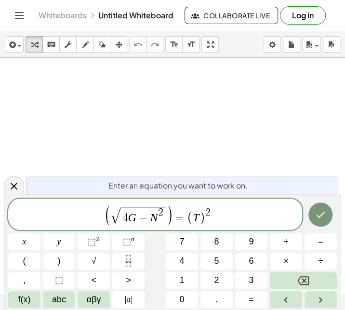
click at [337, 214] on div "Enter an equation you want to work on. ​ ( √ 4 G − N 2 ) = ( T ) 2 x y ⬚ 2 ⬚ n …" at bounding box center [173, 252] width 338 height 116
click at [329, 214] on button "Done" at bounding box center [321, 215] width 24 height 24
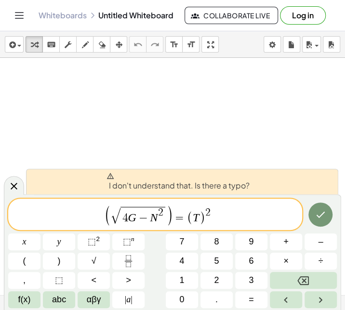
click at [244, 217] on span "​ ( √ 4 G − N 2 ) = ( T ) 2" at bounding box center [155, 214] width 294 height 21
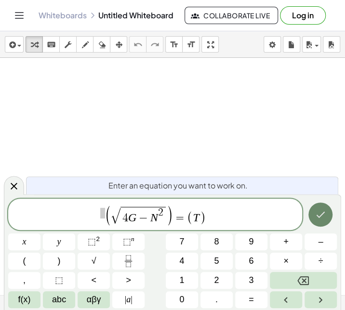
click at [325, 215] on icon "Done" at bounding box center [321, 215] width 12 height 12
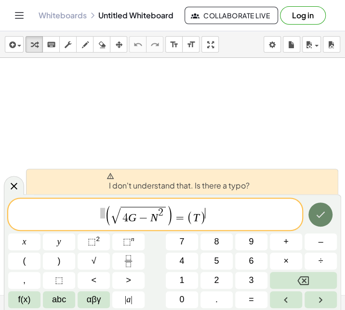
click at [325, 215] on icon "Done" at bounding box center [321, 215] width 12 height 12
click at [175, 213] on span "=" at bounding box center [180, 218] width 14 height 12
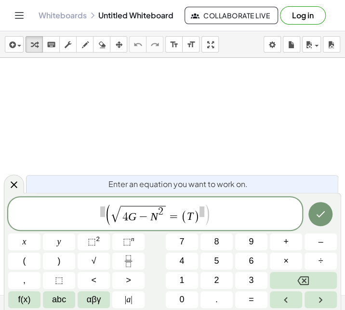
click at [112, 214] on span "√" at bounding box center [116, 214] width 10 height 16
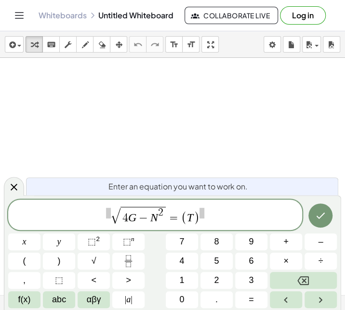
click at [209, 217] on span "​ √ 4 G − N 2 = ( T )" at bounding box center [155, 215] width 294 height 20
click at [97, 234] on button "⬚ 2" at bounding box center [94, 241] width 32 height 17
click at [107, 215] on span at bounding box center [108, 213] width 5 height 11
click at [91, 243] on span "⬚" at bounding box center [92, 242] width 8 height 10
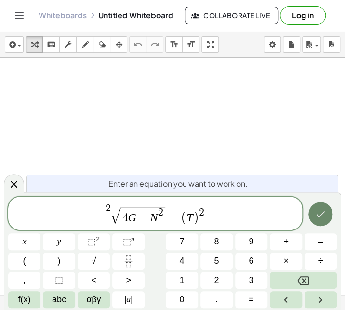
click at [313, 221] on button "Done" at bounding box center [321, 214] width 24 height 24
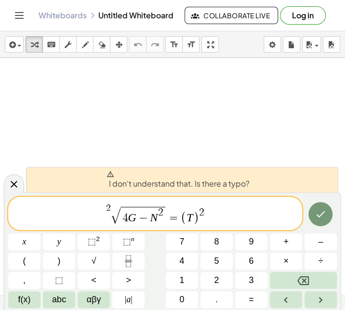
click at [188, 215] on var "T" at bounding box center [190, 217] width 6 height 13
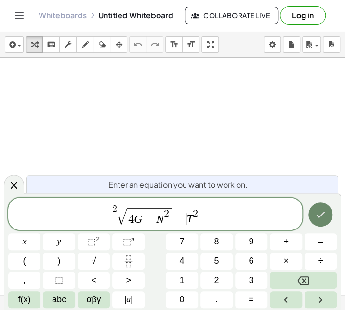
click at [319, 212] on icon "Done" at bounding box center [321, 215] width 12 height 12
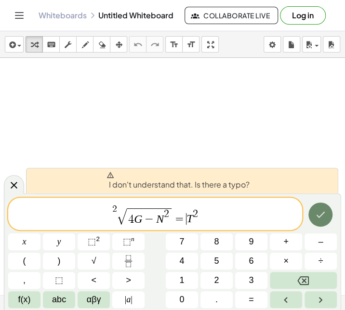
click at [319, 212] on icon "Done" at bounding box center [321, 215] width 12 height 12
click at [120, 210] on span "√" at bounding box center [122, 217] width 10 height 16
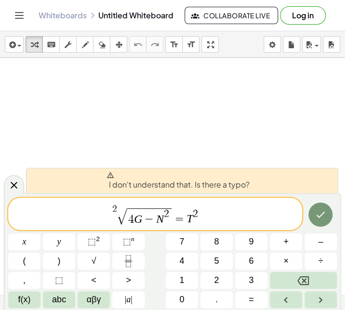
click at [168, 212] on span "2" at bounding box center [166, 214] width 5 height 11
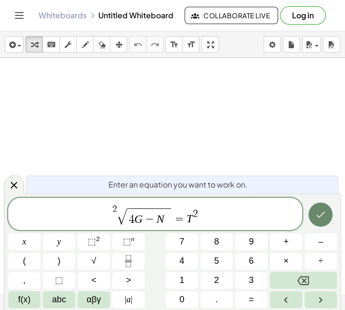
click at [319, 222] on button "Done" at bounding box center [321, 215] width 24 height 24
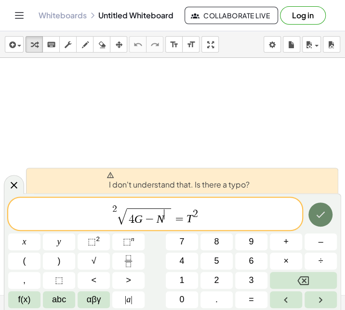
click at [319, 222] on button "Done" at bounding box center [321, 215] width 24 height 24
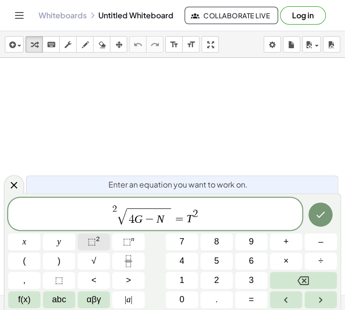
click at [98, 234] on button "⬚ 2" at bounding box center [94, 241] width 32 height 17
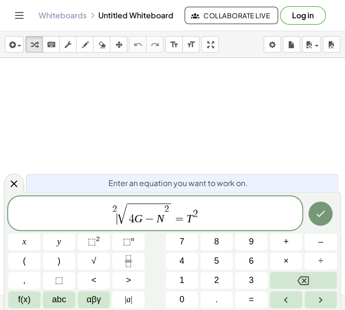
click at [120, 208] on span "√" at bounding box center [122, 214] width 10 height 20
click at [217, 211] on span "​ √ 4 G − N 2 = T 2" at bounding box center [155, 214] width 294 height 24
click at [323, 207] on button "Done" at bounding box center [321, 214] width 24 height 24
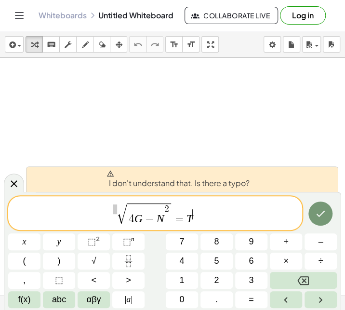
click at [115, 206] on span at bounding box center [115, 209] width 4 height 10
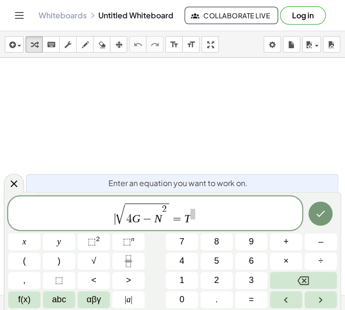
click at [204, 217] on span "​ √ 4 G − N 2 = T" at bounding box center [155, 214] width 294 height 24
click at [319, 223] on button "Done" at bounding box center [321, 214] width 24 height 24
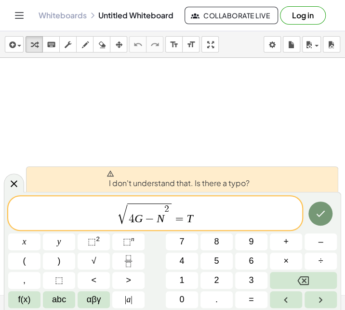
click at [168, 201] on div "√ 4 G − N 2 = T ​" at bounding box center [155, 213] width 294 height 34
click at [197, 201] on div "√ 4 G − N 2 = T ​" at bounding box center [155, 213] width 294 height 34
click at [134, 206] on span "4 ​ G − N 2" at bounding box center [149, 214] width 44 height 21
click at [176, 218] on span "=" at bounding box center [180, 219] width 14 height 12
click at [206, 215] on span "√ 4 G − N 2 = T" at bounding box center [155, 214] width 294 height 24
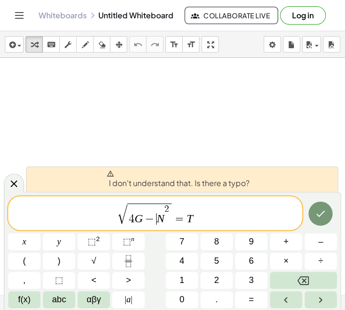
click at [153, 204] on span "4 G − ​ N 2" at bounding box center [149, 214] width 44 height 21
click at [120, 222] on span "√" at bounding box center [123, 214] width 10 height 20
click at [174, 220] on span "=" at bounding box center [180, 219] width 14 height 12
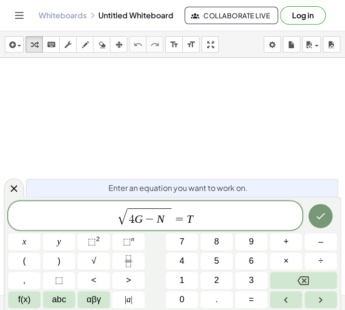
click at [102, 207] on span "√ 4 G − N ​ = T" at bounding box center [155, 216] width 294 height 19
click at [171, 216] on span "4 G − N" at bounding box center [149, 216] width 44 height 17
click at [163, 217] on span "4 G − N ​" at bounding box center [149, 216] width 44 height 17
click at [88, 241] on span "⬚" at bounding box center [92, 242] width 8 height 10
click at [114, 217] on span "√ 4 G − N 2 ​ = T" at bounding box center [155, 216] width 294 height 19
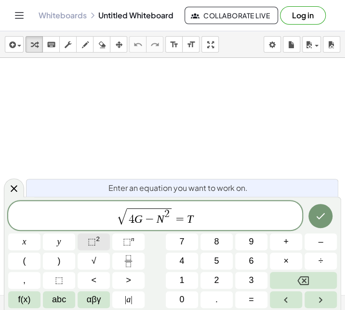
click at [99, 237] on sup "2" at bounding box center [98, 238] width 4 height 7
click at [198, 216] on span "2 ​ √ 4 G − N 2 = T" at bounding box center [155, 216] width 294 height 19
click at [89, 238] on span "⬚" at bounding box center [92, 242] width 8 height 10
click at [321, 216] on icon "Done" at bounding box center [321, 216] width 12 height 12
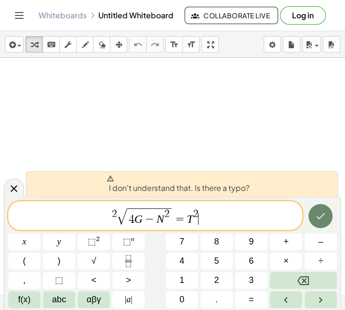
click at [321, 216] on icon "Done" at bounding box center [321, 216] width 12 height 12
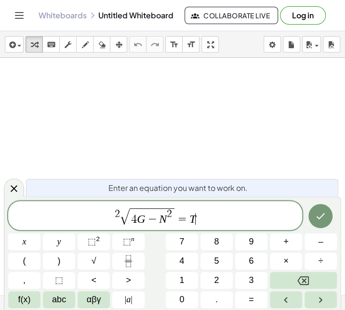
click at [121, 216] on span "√" at bounding box center [125, 217] width 10 height 16
click at [316, 214] on icon "Done" at bounding box center [321, 216] width 12 height 12
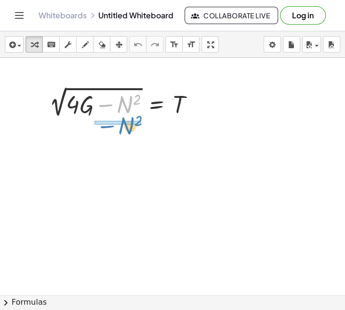
drag, startPoint x: 133, startPoint y: 97, endPoint x: 135, endPoint y: 117, distance: 20.3
click at [135, 117] on div at bounding box center [125, 102] width 163 height 36
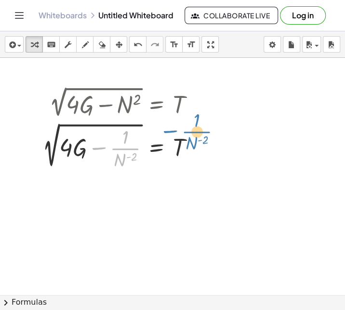
drag, startPoint x: 124, startPoint y: 145, endPoint x: 190, endPoint y: 126, distance: 68.1
click at [190, 126] on div at bounding box center [122, 146] width 169 height 52
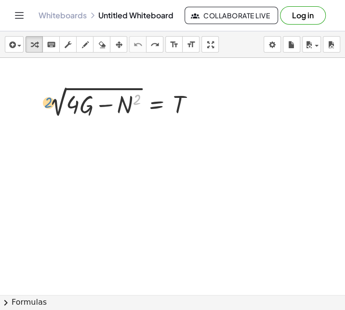
drag, startPoint x: 141, startPoint y: 102, endPoint x: 222, endPoint y: 93, distance: 81.5
click at [222, 93] on div "2 2 √ ( + · 4 · G − N 2 ) = T" at bounding box center [172, 295] width 345 height 474
drag, startPoint x: 92, startPoint y: 103, endPoint x: 206, endPoint y: 109, distance: 114.9
click at [206, 109] on div at bounding box center [125, 102] width 163 height 36
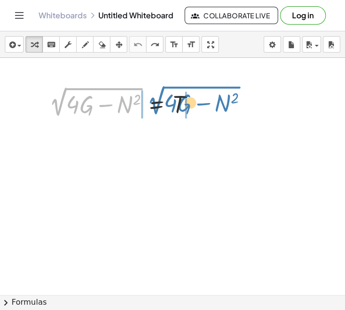
drag, startPoint x: 66, startPoint y: 99, endPoint x: 163, endPoint y: 98, distance: 96.9
click at [163, 98] on div at bounding box center [125, 102] width 163 height 36
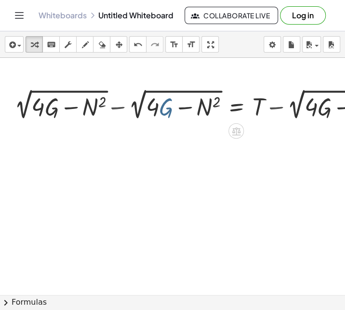
click at [236, 103] on div "2 √ ( + · 4 · G − N 2 ) = T = T + 2 √ ( + · 4 · G − N 2 ) − 2 √ ( + · 4 · G − N…" at bounding box center [236, 103] width 0 height 0
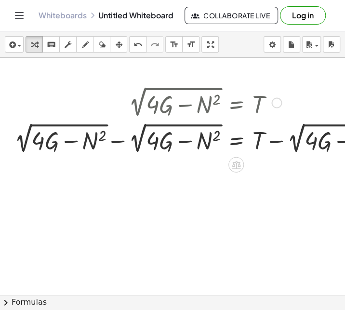
click at [114, 147] on div at bounding box center [205, 138] width 391 height 36
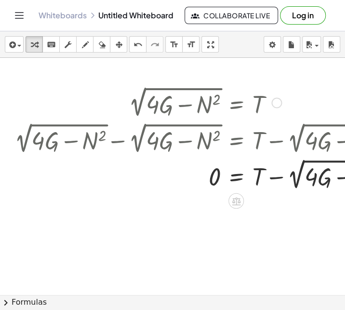
click at [276, 181] on div at bounding box center [205, 174] width 391 height 36
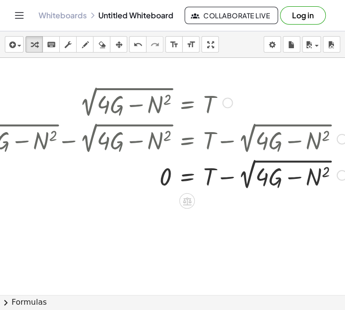
scroll to position [0, 60]
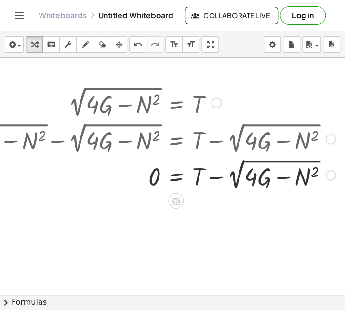
click at [289, 177] on div at bounding box center [144, 174] width 391 height 36
click at [317, 168] on div at bounding box center [144, 174] width 391 height 36
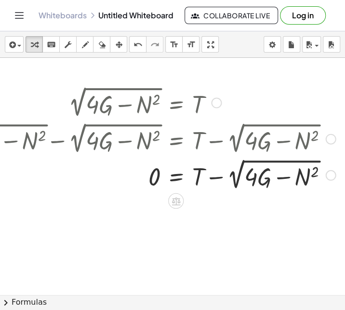
click at [315, 175] on div at bounding box center [144, 174] width 391 height 36
click at [239, 178] on div at bounding box center [144, 174] width 391 height 36
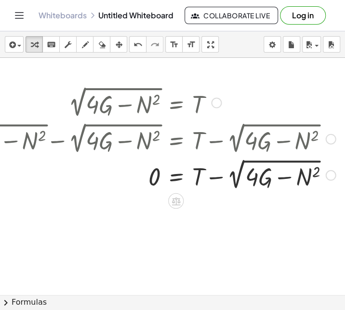
click at [239, 178] on div at bounding box center [144, 174] width 391 height 36
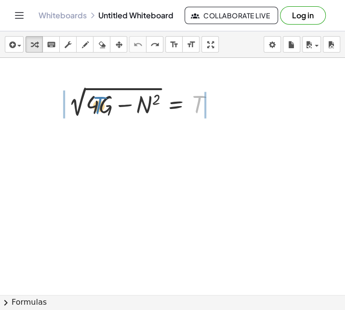
drag, startPoint x: 197, startPoint y: 100, endPoint x: 97, endPoint y: 101, distance: 99.8
click at [97, 101] on div at bounding box center [145, 102] width 163 height 36
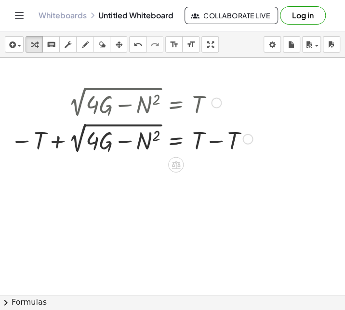
click at [215, 145] on div at bounding box center [132, 138] width 252 height 36
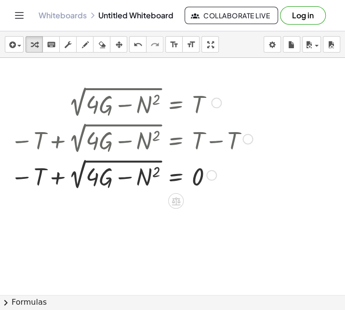
click at [52, 177] on div at bounding box center [132, 174] width 252 height 36
click at [32, 178] on div at bounding box center [132, 174] width 252 height 36
click at [93, 169] on div at bounding box center [132, 174] width 252 height 36
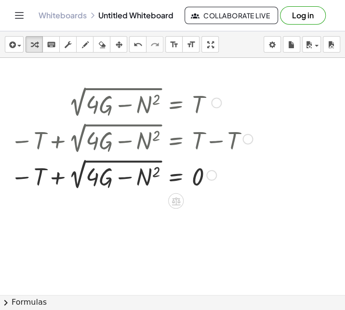
click at [93, 169] on div at bounding box center [132, 174] width 252 height 36
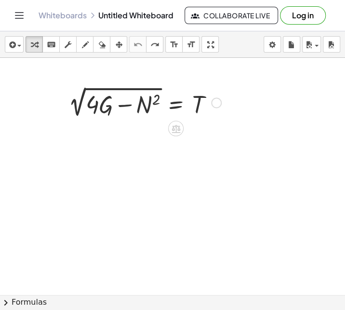
click at [142, 112] on div at bounding box center [145, 102] width 163 height 36
click at [106, 105] on div at bounding box center [145, 102] width 163 height 36
click at [97, 105] on div at bounding box center [145, 102] width 163 height 36
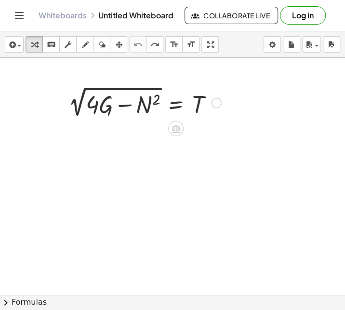
click at [97, 105] on div at bounding box center [145, 102] width 163 height 36
click at [86, 107] on div at bounding box center [145, 102] width 163 height 36
click at [159, 99] on div at bounding box center [145, 102] width 163 height 36
click at [150, 105] on div at bounding box center [145, 102] width 163 height 36
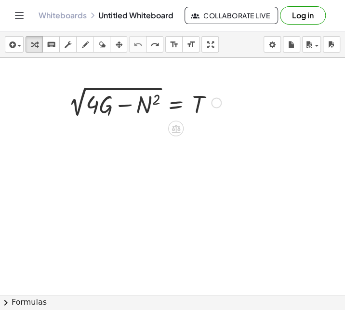
click at [126, 106] on div at bounding box center [145, 102] width 163 height 36
drag, startPoint x: 126, startPoint y: 106, endPoint x: 61, endPoint y: 110, distance: 65.3
click at [61, 110] on div "− N 2 2 √ ( + · 4 · G − N 2 ) = T" at bounding box center [141, 102] width 175 height 41
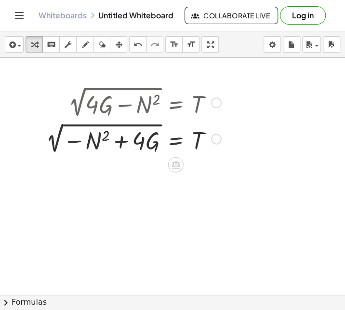
click at [119, 135] on div at bounding box center [133, 138] width 185 height 36
drag, startPoint x: 75, startPoint y: 141, endPoint x: 87, endPoint y: 157, distance: 20.3
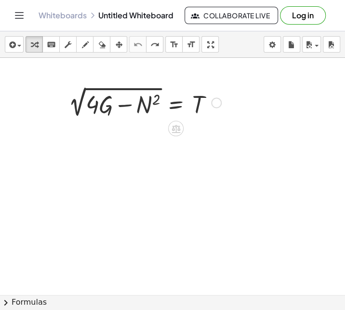
click at [148, 99] on div at bounding box center [145, 102] width 163 height 36
click at [154, 99] on div at bounding box center [145, 102] width 163 height 36
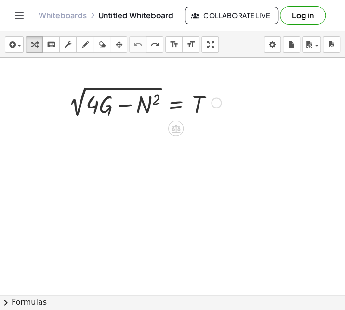
click at [130, 105] on div at bounding box center [145, 102] width 163 height 36
click at [99, 141] on div "2 √ ( + · 4 · G − N 2 ) = T" at bounding box center [143, 295] width 406 height 474
click at [202, 102] on div at bounding box center [145, 102] width 163 height 36
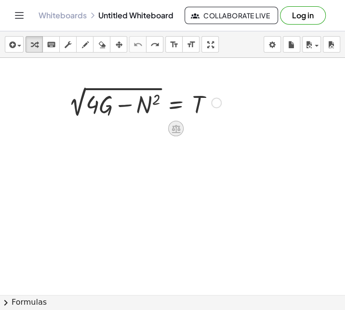
click at [179, 125] on icon at bounding box center [176, 129] width 10 height 10
click at [197, 109] on div at bounding box center [145, 102] width 163 height 36
click at [214, 103] on div at bounding box center [216, 102] width 11 height 11
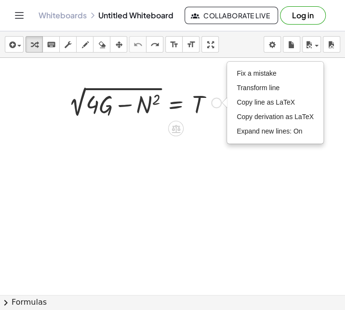
click at [168, 112] on div at bounding box center [145, 102] width 163 height 36
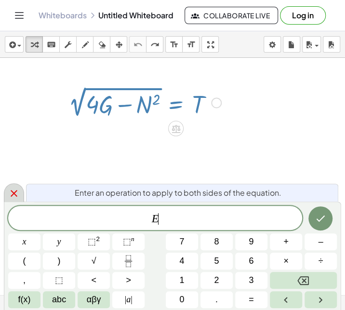
click at [7, 196] on div at bounding box center [14, 192] width 20 height 19
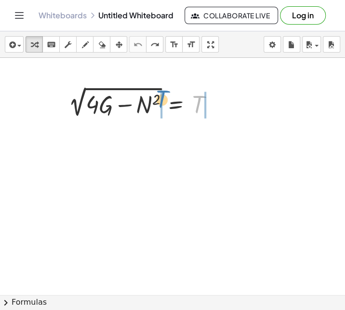
drag, startPoint x: 195, startPoint y: 109, endPoint x: 152, endPoint y: 103, distance: 42.9
click at [152, 103] on div at bounding box center [145, 102] width 163 height 36
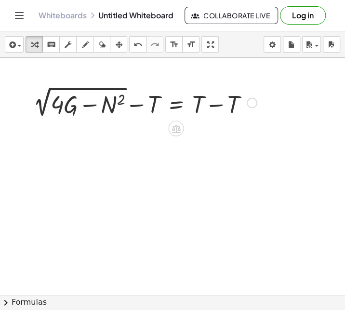
click at [200, 111] on div at bounding box center [144, 102] width 233 height 36
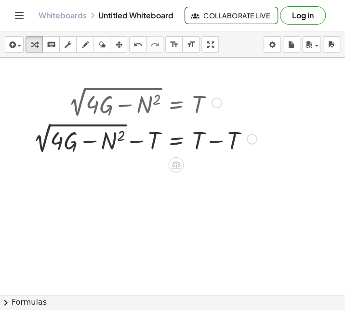
click at [223, 148] on div at bounding box center [144, 138] width 233 height 36
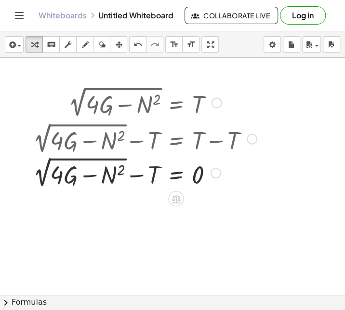
click at [137, 146] on div at bounding box center [144, 138] width 233 height 36
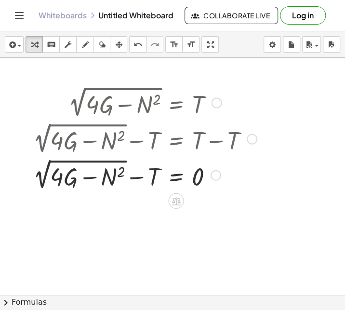
click at [130, 175] on div at bounding box center [144, 174] width 233 height 36
click at [83, 199] on div "2 √ ( + · 4 · G − N 2 ) = T + 2 √ ( + · 4 · G − N 2 ) − T = + T − T 2 √ ( + · 4…" at bounding box center [143, 295] width 406 height 474
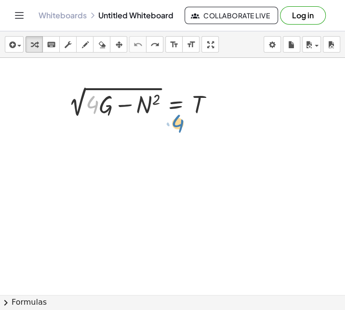
drag, startPoint x: 92, startPoint y: 107, endPoint x: 178, endPoint y: 125, distance: 88.2
drag, startPoint x: 95, startPoint y: 109, endPoint x: 136, endPoint y: 122, distance: 43.0
drag, startPoint x: 126, startPoint y: 107, endPoint x: 65, endPoint y: 110, distance: 61.3
click at [65, 110] on div "− N 2 · 4 2 √ ( + · 4 · G − N 2 ) = T" at bounding box center [141, 102] width 175 height 41
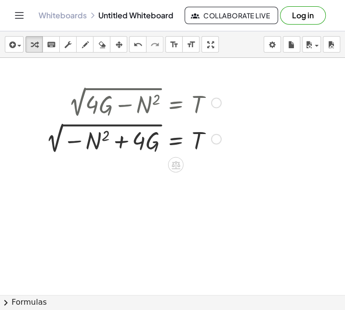
click at [50, 122] on div at bounding box center [133, 138] width 185 height 36
click at [56, 149] on div at bounding box center [133, 138] width 185 height 36
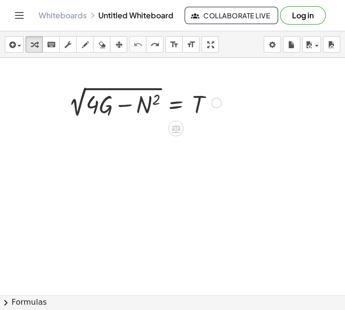
click at [105, 82] on div "2 √ ( + · 4 · G − N 2 ) = T" at bounding box center [141, 102] width 175 height 41
click at [207, 102] on div at bounding box center [145, 102] width 163 height 36
click at [217, 101] on div at bounding box center [216, 102] width 11 height 11
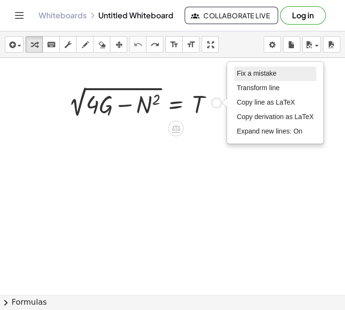
click at [245, 74] on span "Fix a mistake" at bounding box center [257, 73] width 40 height 8
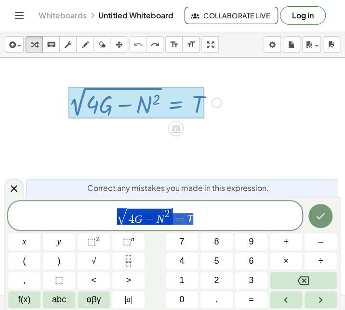
drag, startPoint x: 203, startPoint y: 215, endPoint x: -12, endPoint y: 199, distance: 214.7
click at [0, 199] on html "Graspable Math Activities Get Started Activity Bank Assigned Work Classes White…" at bounding box center [172, 155] width 345 height 310
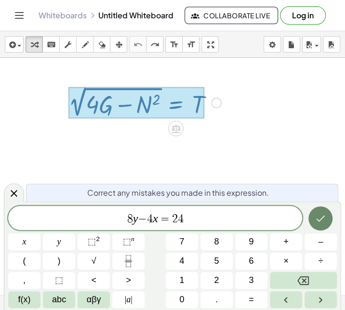
click at [317, 220] on icon "Done" at bounding box center [321, 219] width 12 height 12
click at [315, 209] on button "Done" at bounding box center [321, 218] width 24 height 24
click at [315, 210] on button "Done" at bounding box center [321, 218] width 24 height 24
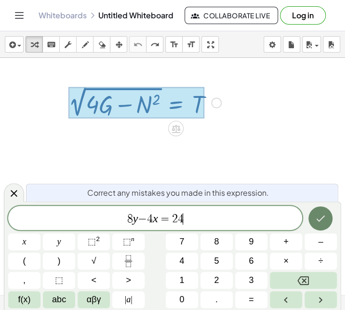
click at [315, 210] on button "Done" at bounding box center [321, 218] width 24 height 24
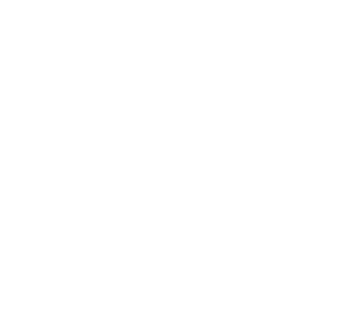
click at [116, 95] on div at bounding box center [172, 155] width 345 height 310
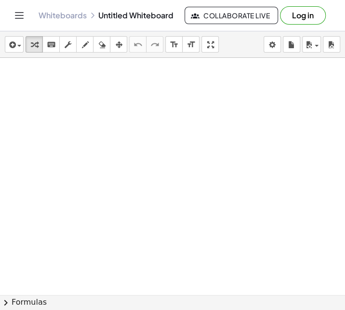
click at [140, 118] on div at bounding box center [172, 295] width 345 height 474
click at [166, 159] on div at bounding box center [172, 295] width 345 height 474
click at [91, 112] on div at bounding box center [172, 295] width 345 height 474
click at [180, 211] on div at bounding box center [172, 295] width 345 height 474
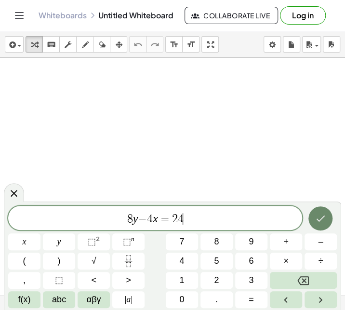
click at [326, 212] on button "Done" at bounding box center [321, 218] width 24 height 24
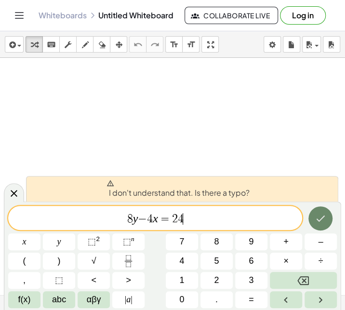
click at [311, 217] on button "Done" at bounding box center [321, 218] width 24 height 24
click at [132, 218] on span "8 ​ y − 4 x = 2 4" at bounding box center [155, 219] width 294 height 14
click at [125, 217] on span "8 ​ y − 4 x = 2 4" at bounding box center [155, 219] width 294 height 14
click at [329, 213] on button "Done" at bounding box center [321, 218] width 24 height 24
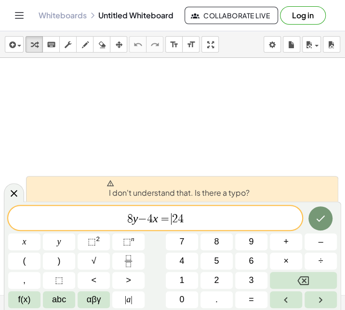
click at [237, 214] on span "8 y − 4 x = ​ 2 4" at bounding box center [155, 219] width 294 height 14
click at [237, 214] on span "8 y − 4 x = 2 4 ​" at bounding box center [155, 219] width 294 height 14
drag, startPoint x: 237, startPoint y: 214, endPoint x: 24, endPoint y: 208, distance: 212.8
click at [24, 208] on div "******** 8 y − 4 x = 2 4" at bounding box center [155, 218] width 294 height 24
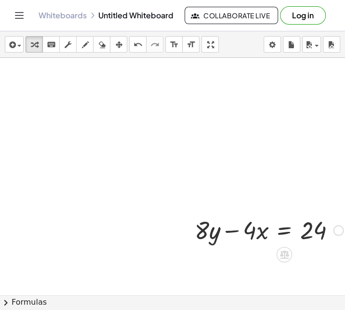
click at [236, 232] on div at bounding box center [269, 229] width 158 height 33
click at [312, 230] on div at bounding box center [269, 229] width 158 height 33
drag, startPoint x: 251, startPoint y: 234, endPoint x: 311, endPoint y: 244, distance: 60.1
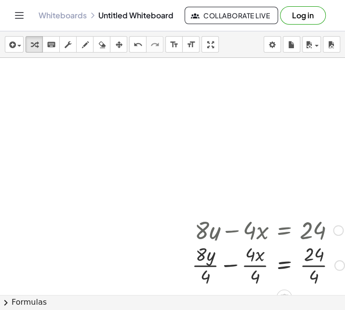
click at [313, 238] on div at bounding box center [268, 229] width 163 height 33
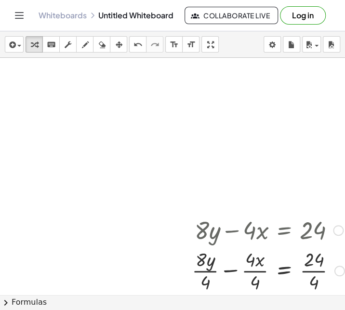
click at [313, 265] on div at bounding box center [268, 270] width 163 height 48
click at [310, 275] on div at bounding box center [268, 270] width 163 height 48
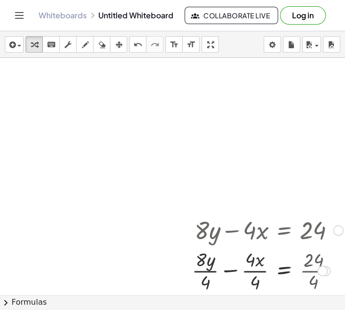
click at [310, 275] on div at bounding box center [267, 270] width 161 height 48
click at [255, 270] on div at bounding box center [267, 270] width 161 height 48
click at [254, 271] on div at bounding box center [267, 270] width 161 height 48
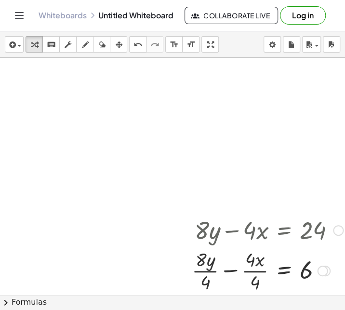
click at [254, 271] on div at bounding box center [267, 270] width 161 height 48
click at [200, 272] on div at bounding box center [267, 270] width 161 height 48
click at [200, 272] on div at bounding box center [269, 270] width 159 height 48
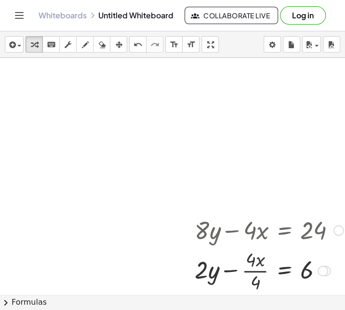
click at [251, 269] on div at bounding box center [269, 270] width 159 height 48
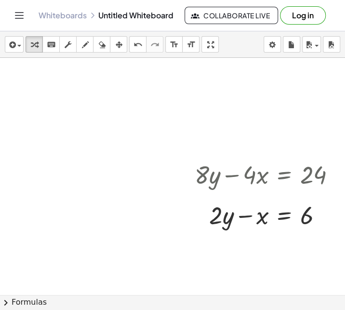
scroll to position [56, 0]
click at [314, 71] on div at bounding box center [176, 239] width 353 height 474
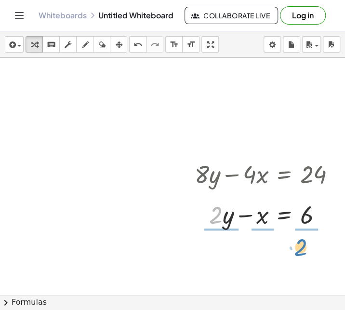
drag, startPoint x: 209, startPoint y: 218, endPoint x: 295, endPoint y: 252, distance: 91.6
click at [295, 252] on div "+ · 8 · y − · 4 · x = 24 + · 8 · y · 4 − · 4 · x · 4 = · 24 · 4 + · 8 · y · 4 −…" at bounding box center [176, 239] width 353 height 474
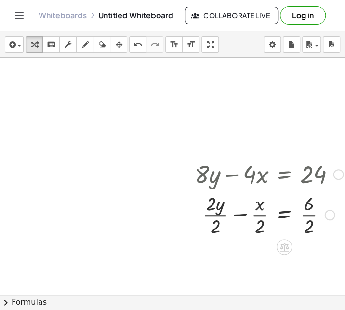
click at [312, 219] on div at bounding box center [269, 214] width 158 height 48
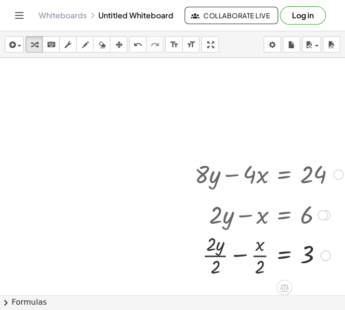
click at [265, 253] on div at bounding box center [269, 255] width 158 height 48
click at [256, 260] on div at bounding box center [269, 255] width 158 height 48
click at [228, 258] on div at bounding box center [269, 255] width 158 height 48
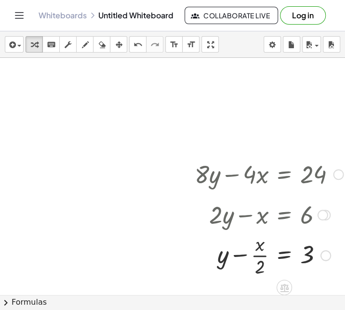
click at [261, 251] on div at bounding box center [269, 255] width 158 height 48
drag, startPoint x: 313, startPoint y: 250, endPoint x: 279, endPoint y: 235, distance: 37.2
click at [279, 235] on div at bounding box center [269, 255] width 158 height 48
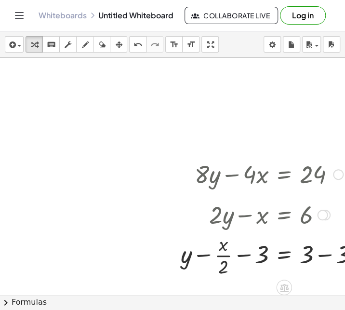
click at [250, 259] on div at bounding box center [274, 255] width 196 height 48
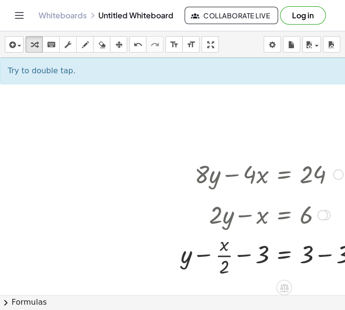
click at [248, 253] on div at bounding box center [274, 255] width 196 height 48
click at [238, 256] on div at bounding box center [274, 255] width 196 height 48
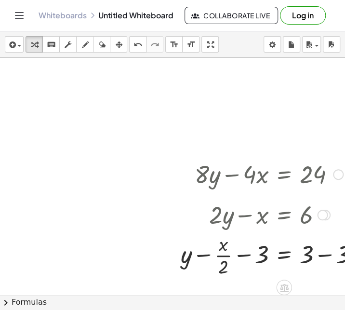
click at [238, 256] on div at bounding box center [274, 255] width 196 height 48
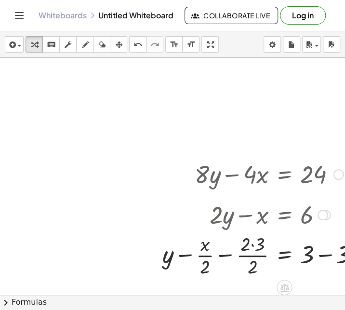
click at [254, 243] on div at bounding box center [265, 255] width 214 height 48
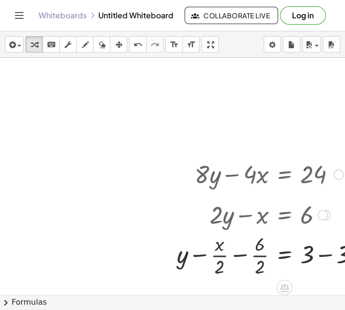
click at [262, 255] on div at bounding box center [272, 255] width 200 height 48
click at [242, 256] on div at bounding box center [272, 255] width 200 height 48
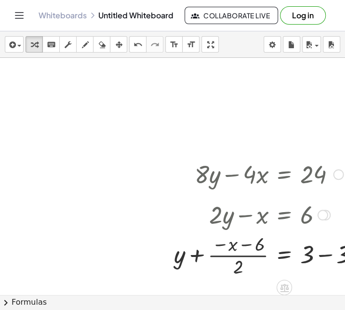
click at [251, 246] on div at bounding box center [270, 255] width 203 height 48
click at [245, 257] on div at bounding box center [270, 255] width 203 height 48
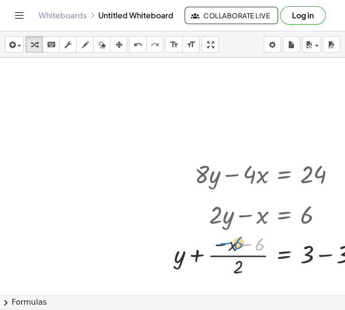
drag, startPoint x: 258, startPoint y: 245, endPoint x: 236, endPoint y: 245, distance: 21.2
click at [236, 245] on div at bounding box center [270, 255] width 203 height 48
drag, startPoint x: 235, startPoint y: 246, endPoint x: 189, endPoint y: 252, distance: 46.7
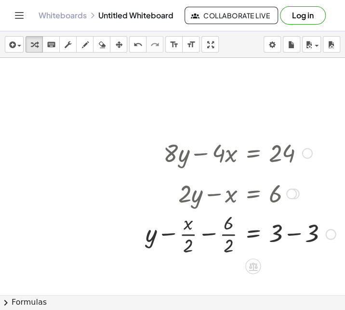
scroll to position [78, 31]
click at [295, 231] on div at bounding box center [241, 233] width 200 height 48
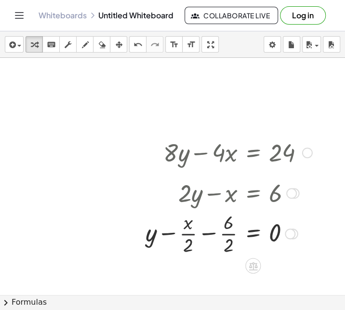
click at [192, 234] on div at bounding box center [229, 233] width 177 height 48
click at [203, 233] on div at bounding box center [229, 233] width 177 height 48
click at [203, 233] on div at bounding box center [227, 233] width 179 height 48
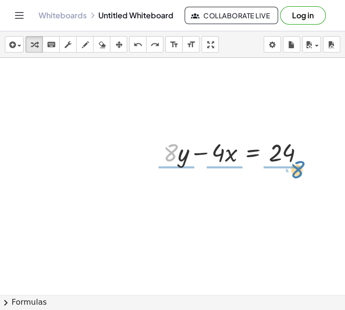
drag, startPoint x: 173, startPoint y: 153, endPoint x: 299, endPoint y: 170, distance: 127.5
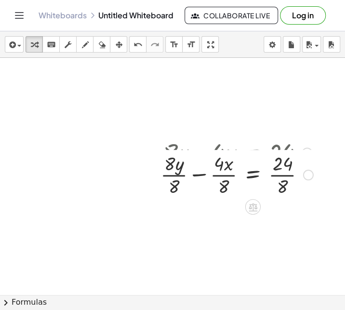
click at [253, 153] on div "+ · 8 · y − · 4 · x = 24 + · y − · 4 · x = 24 · 8 · 8 · 8 · · 8" at bounding box center [253, 153] width 0 height 0
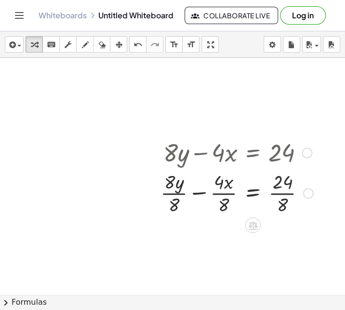
click at [288, 190] on div at bounding box center [237, 192] width 163 height 48
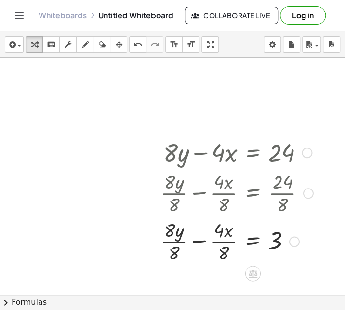
click at [218, 242] on div at bounding box center [237, 241] width 163 height 48
click at [182, 242] on div at bounding box center [237, 241] width 163 height 48
click at [225, 241] on div at bounding box center [237, 241] width 163 height 48
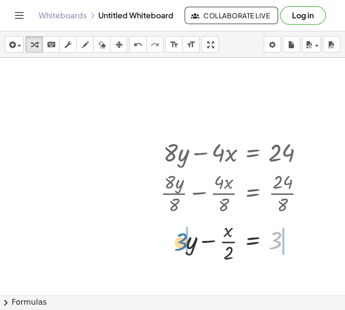
drag, startPoint x: 275, startPoint y: 238, endPoint x: 181, endPoint y: 239, distance: 94.5
click at [181, 239] on div at bounding box center [237, 241] width 163 height 48
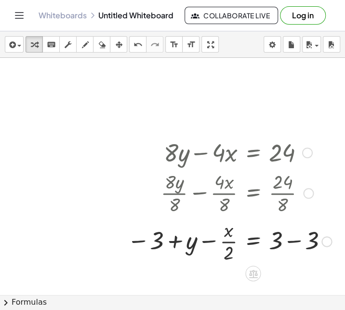
click at [299, 246] on div at bounding box center [229, 241] width 214 height 48
click at [213, 241] on div at bounding box center [220, 241] width 196 height 48
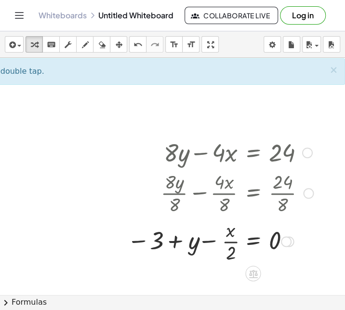
click at [172, 243] on div at bounding box center [220, 241] width 196 height 48
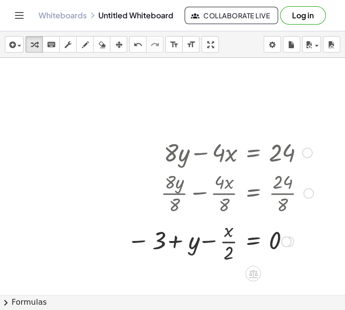
click at [172, 243] on div at bounding box center [220, 241] width 196 height 48
click at [200, 240] on div at bounding box center [220, 241] width 196 height 48
click at [132, 245] on div at bounding box center [213, 241] width 211 height 48
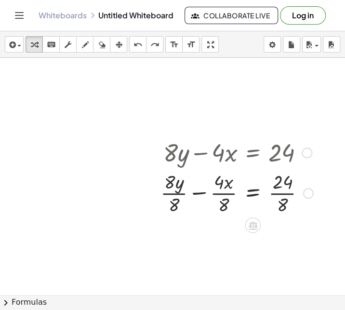
click at [177, 191] on div at bounding box center [237, 192] width 163 height 48
click at [220, 196] on div at bounding box center [239, 192] width 160 height 48
click at [285, 195] on div at bounding box center [237, 192] width 163 height 48
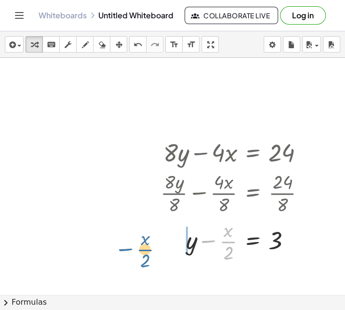
drag, startPoint x: 228, startPoint y: 239, endPoint x: 146, endPoint y: 246, distance: 81.9
click at [146, 246] on div "+ · 8 · y − · 4 · x = 24 + · 8 · y · 8 − · 4 · x · 8 = · 24 · 8 + y − · 4 · x ·…" at bounding box center [233, 200] width 175 height 134
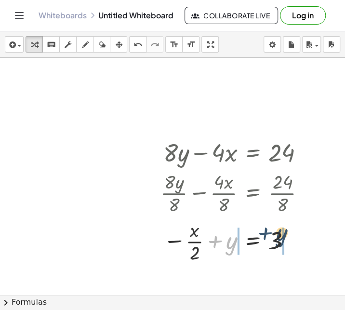
drag, startPoint x: 224, startPoint y: 243, endPoint x: 284, endPoint y: 234, distance: 59.9
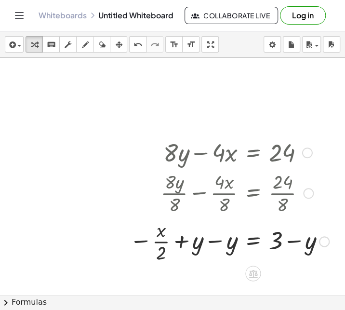
click at [215, 242] on div at bounding box center [229, 241] width 209 height 48
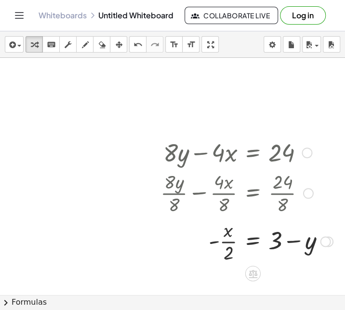
click at [288, 243] on div at bounding box center [247, 241] width 182 height 48
drag, startPoint x: 279, startPoint y: 241, endPoint x: 201, endPoint y: 246, distance: 77.8
click at [201, 246] on div at bounding box center [247, 241] width 182 height 48
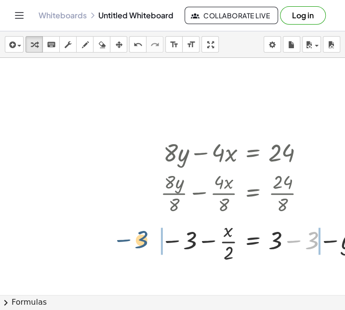
drag, startPoint x: 313, startPoint y: 241, endPoint x: 142, endPoint y: 241, distance: 170.7
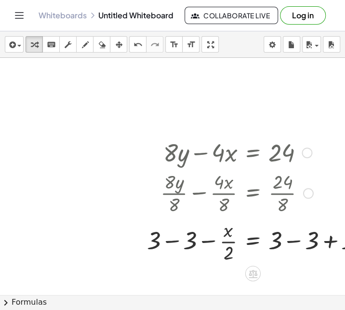
click at [321, 241] on div at bounding box center [276, 241] width 268 height 48
click at [253, 242] on div "− · x = · 2 − y − 3 + 3 + 3 − 3 + 3 + 0" at bounding box center [253, 242] width 0 height 0
click at [310, 241] on div at bounding box center [240, 241] width 196 height 48
click at [292, 241] on div at bounding box center [240, 241] width 196 height 48
click at [204, 246] on div at bounding box center [240, 241] width 196 height 48
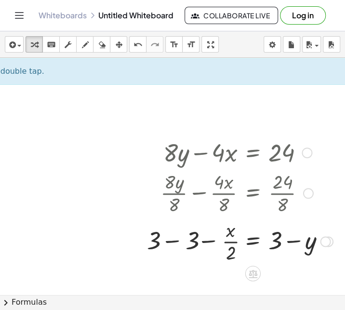
click at [207, 242] on div at bounding box center [240, 241] width 196 height 48
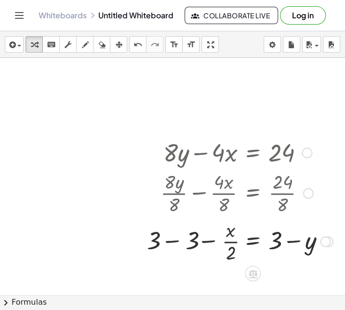
click at [207, 242] on div at bounding box center [240, 241] width 196 height 48
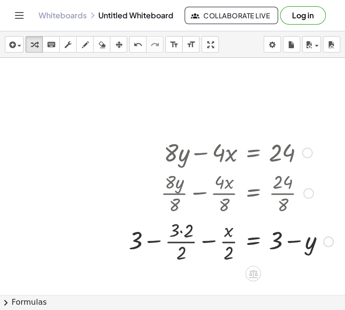
click at [205, 243] on div at bounding box center [231, 241] width 214 height 48
click at [205, 243] on div at bounding box center [229, 241] width 217 height 48
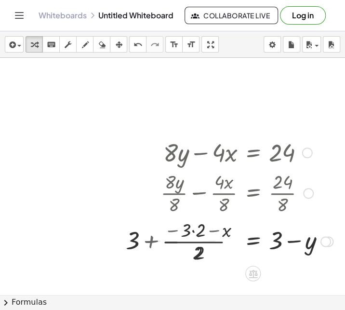
click at [205, 243] on div at bounding box center [229, 241] width 217 height 48
click at [222, 226] on div at bounding box center [229, 241] width 217 height 48
click at [197, 233] on div at bounding box center [229, 241] width 217 height 48
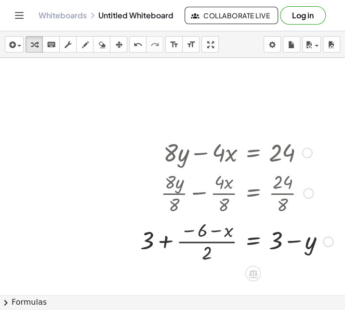
click at [183, 233] on div at bounding box center [237, 241] width 203 height 48
click at [188, 229] on div at bounding box center [237, 241] width 203 height 48
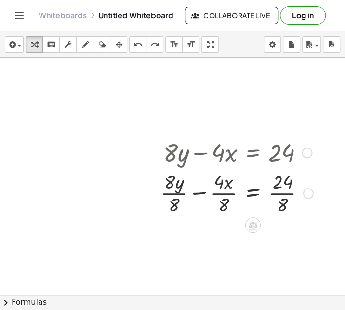
click at [177, 187] on div at bounding box center [237, 192] width 163 height 48
click at [183, 191] on div at bounding box center [237, 192] width 163 height 48
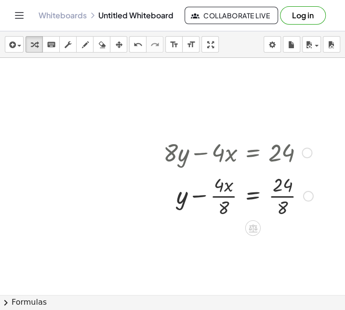
click at [241, 191] on div at bounding box center [237, 195] width 163 height 48
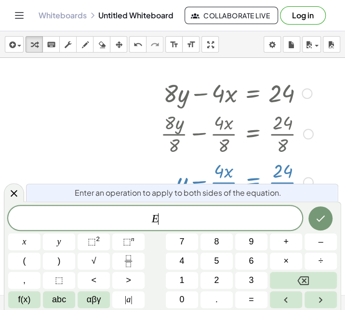
scroll to position [148, 31]
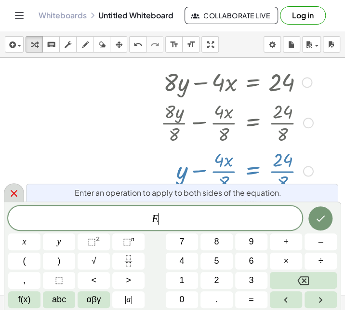
click at [22, 188] on div at bounding box center [14, 192] width 20 height 19
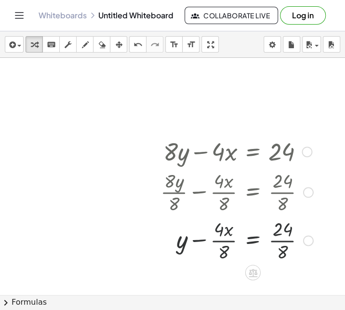
scroll to position [78, 31]
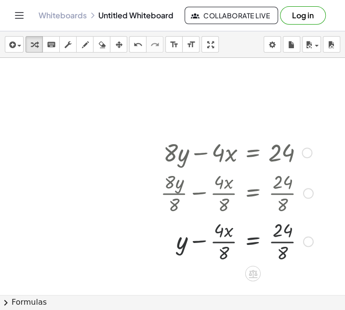
click at [219, 245] on div at bounding box center [237, 241] width 163 height 48
click at [285, 243] on div at bounding box center [237, 241] width 163 height 48
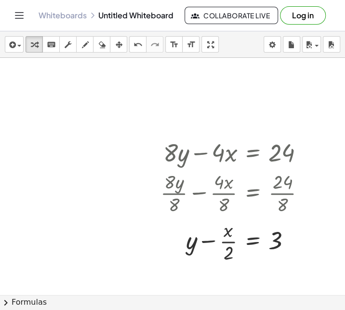
click at [50, 92] on div at bounding box center [192, 217] width 447 height 474
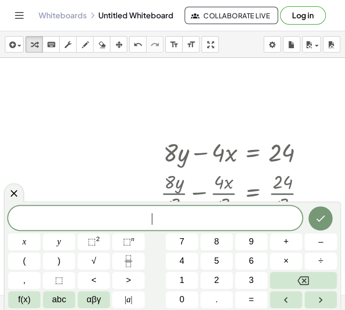
click at [93, 102] on div at bounding box center [192, 217] width 447 height 474
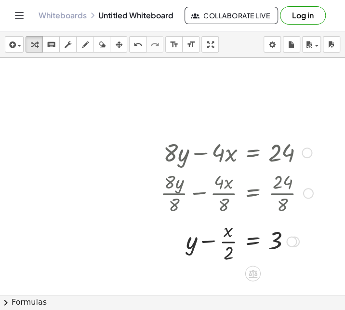
click at [278, 236] on div at bounding box center [237, 241] width 163 height 48
drag, startPoint x: 276, startPoint y: 245, endPoint x: 166, endPoint y: 251, distance: 109.6
click at [166, 251] on div at bounding box center [237, 241] width 163 height 48
click at [308, 247] on div at bounding box center [229, 241] width 214 height 48
click at [172, 245] on div at bounding box center [220, 241] width 196 height 48
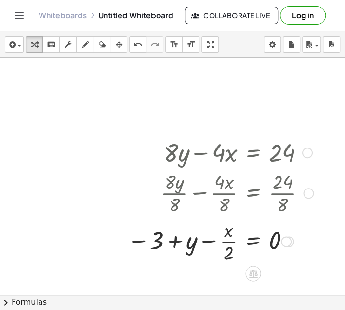
click at [172, 245] on div at bounding box center [220, 241] width 196 height 48
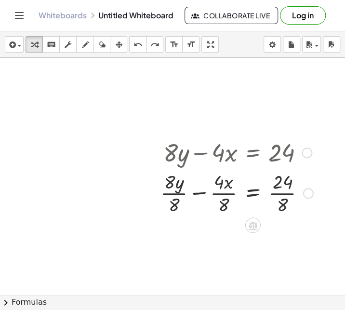
click at [229, 194] on div at bounding box center [237, 192] width 163 height 48
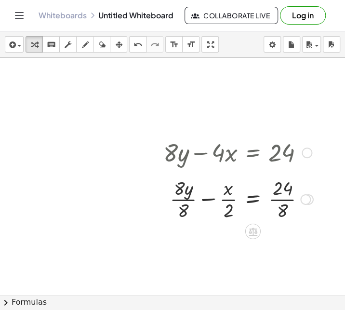
click at [253, 153] on div "+ · 8 · y − · 4 · x = 24 + · 8 · y · 8 − · 4 · x · 8 = · 24 · 8 + · 8 · y · 8 −…" at bounding box center [253, 153] width 0 height 0
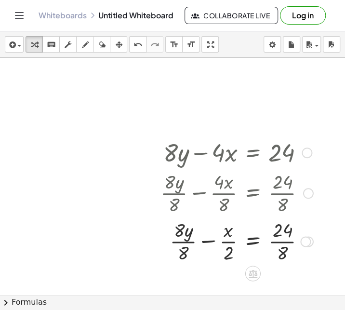
click at [182, 241] on div at bounding box center [237, 241] width 163 height 48
click at [298, 237] on div at bounding box center [237, 241] width 163 height 48
click at [231, 242] on div at bounding box center [237, 241] width 163 height 48
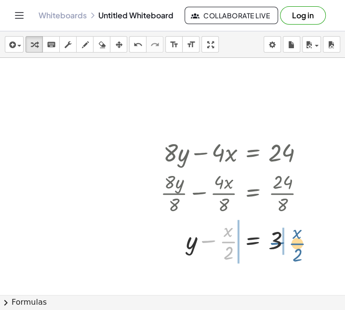
drag, startPoint x: 230, startPoint y: 242, endPoint x: 304, endPoint y: 242, distance: 73.8
click at [304, 242] on div at bounding box center [237, 241] width 163 height 48
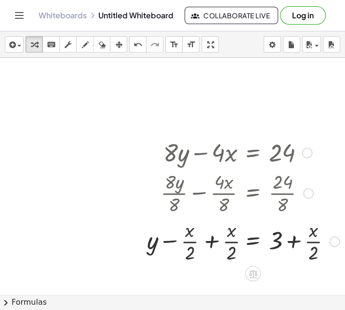
click at [287, 243] on div at bounding box center [243, 241] width 204 height 48
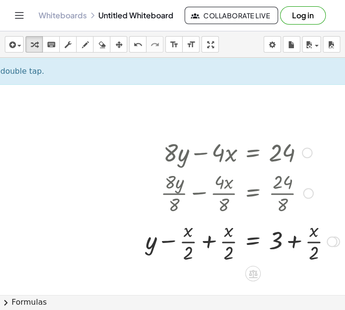
click at [286, 242] on div at bounding box center [243, 241] width 204 height 48
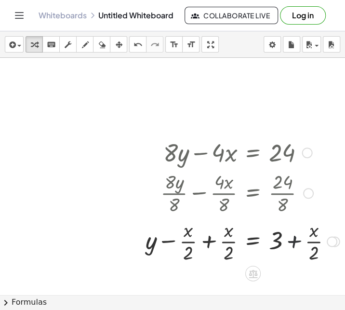
click at [286, 242] on div at bounding box center [243, 241] width 204 height 48
click at [211, 240] on div at bounding box center [252, 241] width 222 height 48
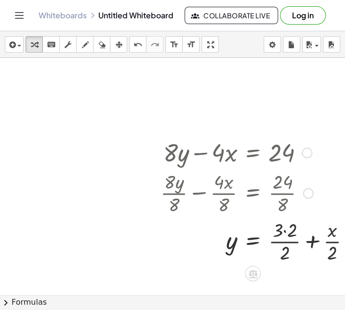
click at [286, 233] on div at bounding box center [259, 241] width 207 height 48
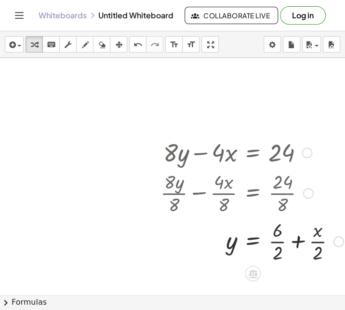
click at [298, 240] on div at bounding box center [252, 241] width 193 height 48
click at [291, 232] on div at bounding box center [245, 241] width 179 height 48
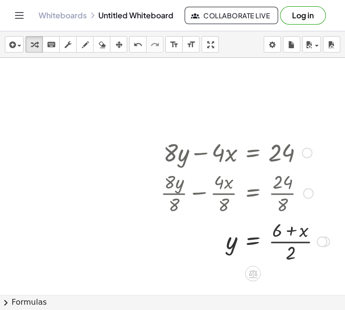
click at [291, 232] on div at bounding box center [245, 241] width 179 height 48
click at [292, 241] on div at bounding box center [245, 241] width 179 height 48
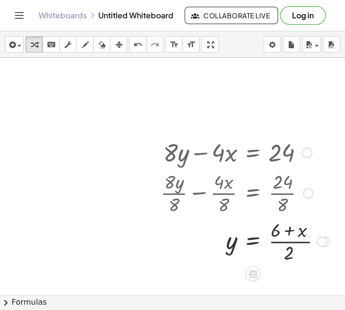
click at [292, 241] on div at bounding box center [245, 241] width 179 height 48
drag, startPoint x: 289, startPoint y: 251, endPoint x: 300, endPoint y: 234, distance: 20.1
click at [300, 234] on div at bounding box center [245, 241] width 179 height 48
click at [318, 243] on div at bounding box center [252, 241] width 193 height 48
click at [316, 243] on div at bounding box center [252, 241] width 193 height 48
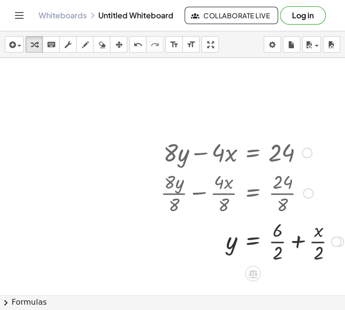
click at [316, 243] on div at bounding box center [252, 241] width 193 height 48
click at [269, 241] on div at bounding box center [252, 241] width 193 height 48
click at [310, 240] on div at bounding box center [250, 241] width 189 height 48
click at [293, 238] on div at bounding box center [250, 241] width 189 height 48
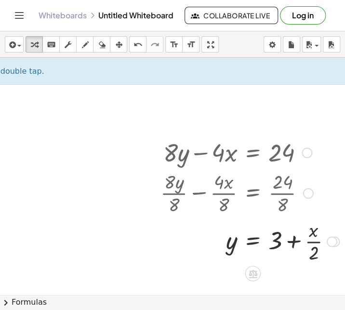
click at [281, 249] on div at bounding box center [250, 241] width 189 height 48
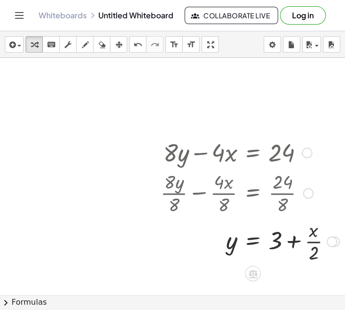
click at [293, 244] on div at bounding box center [250, 241] width 189 height 48
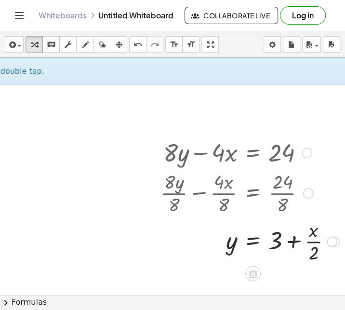
click at [293, 244] on div at bounding box center [250, 241] width 189 height 48
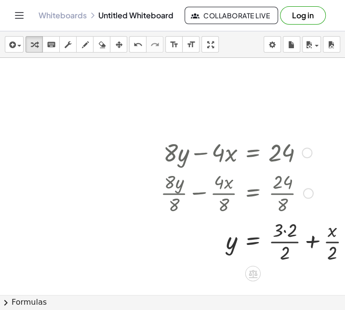
click at [285, 232] on div at bounding box center [259, 241] width 207 height 48
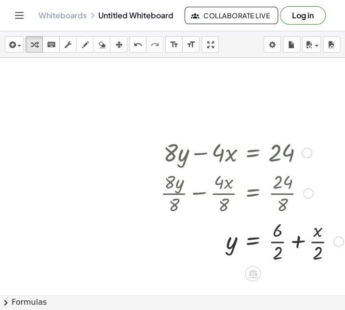
click at [316, 232] on div at bounding box center [252, 241] width 193 height 48
drag, startPoint x: 318, startPoint y: 231, endPoint x: 306, endPoint y: 243, distance: 17.7
click at [306, 243] on div at bounding box center [252, 241] width 193 height 48
click at [331, 239] on div at bounding box center [258, 241] width 205 height 48
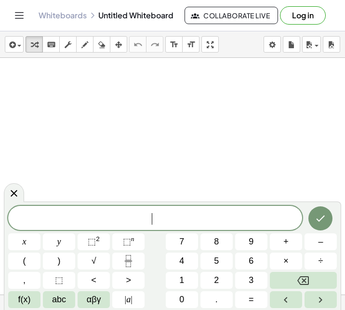
click at [153, 216] on span "​" at bounding box center [155, 219] width 294 height 14
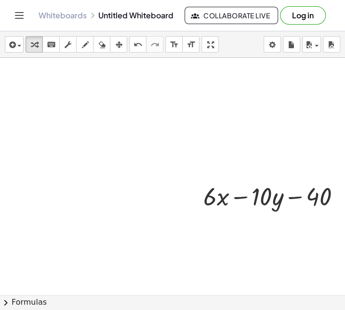
scroll to position [0, 13]
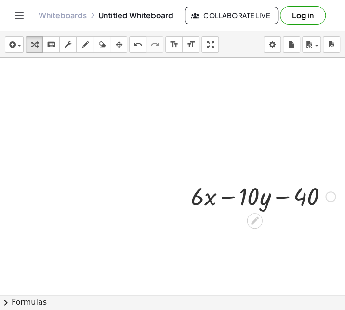
click at [281, 199] on div at bounding box center [263, 195] width 154 height 33
drag, startPoint x: 300, startPoint y: 198, endPoint x: 183, endPoint y: 206, distance: 118.0
click at [183, 206] on div "− 40 + · 6 · x − · 10 · y − 40" at bounding box center [260, 196] width 166 height 38
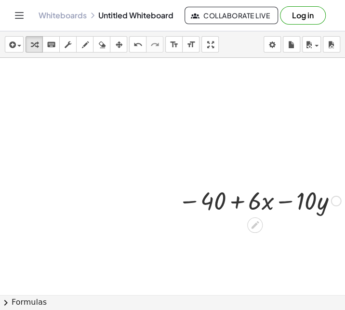
click at [235, 204] on div at bounding box center [259, 200] width 173 height 33
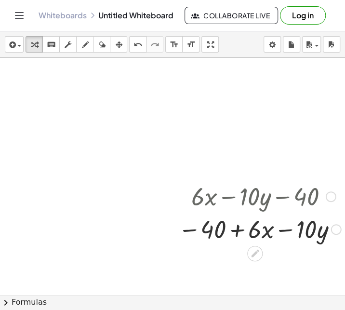
click at [290, 240] on div at bounding box center [259, 228] width 173 height 33
